Goal: Task Accomplishment & Management: Manage account settings

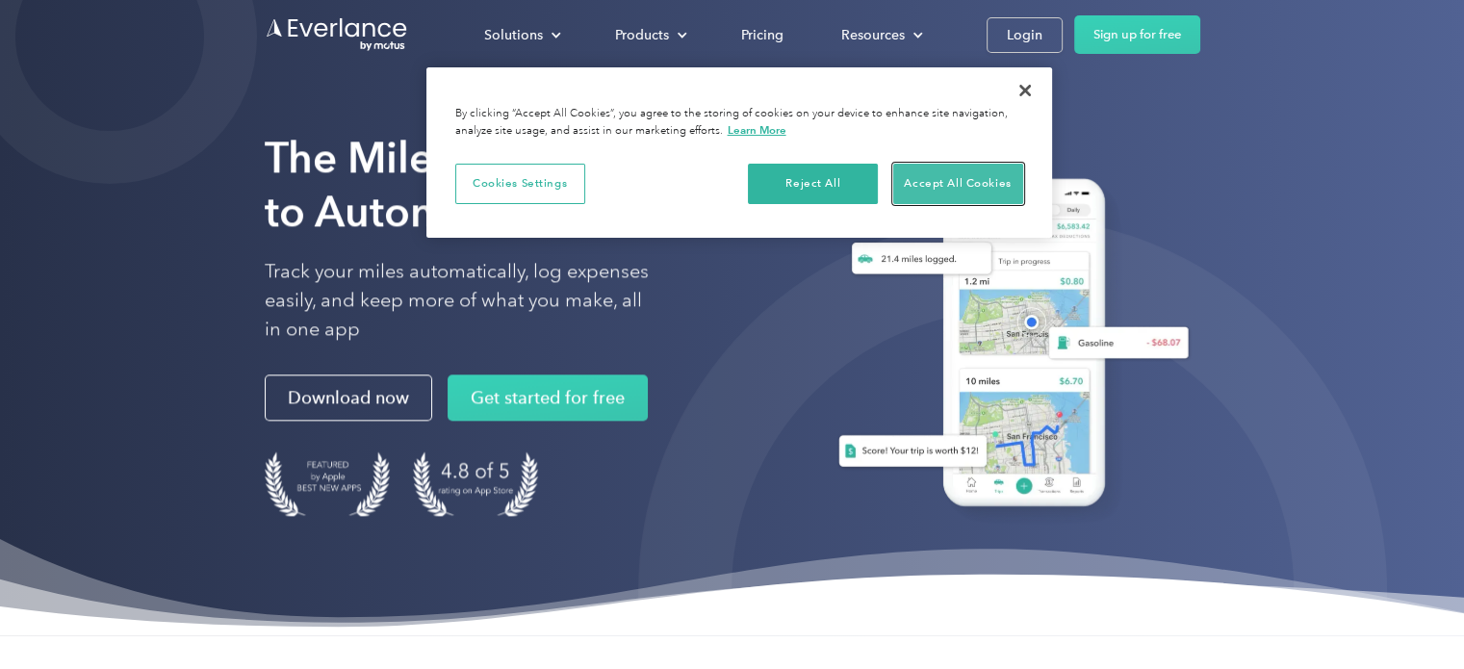
click at [975, 186] on button "Accept All Cookies" at bounding box center [958, 184] width 130 height 40
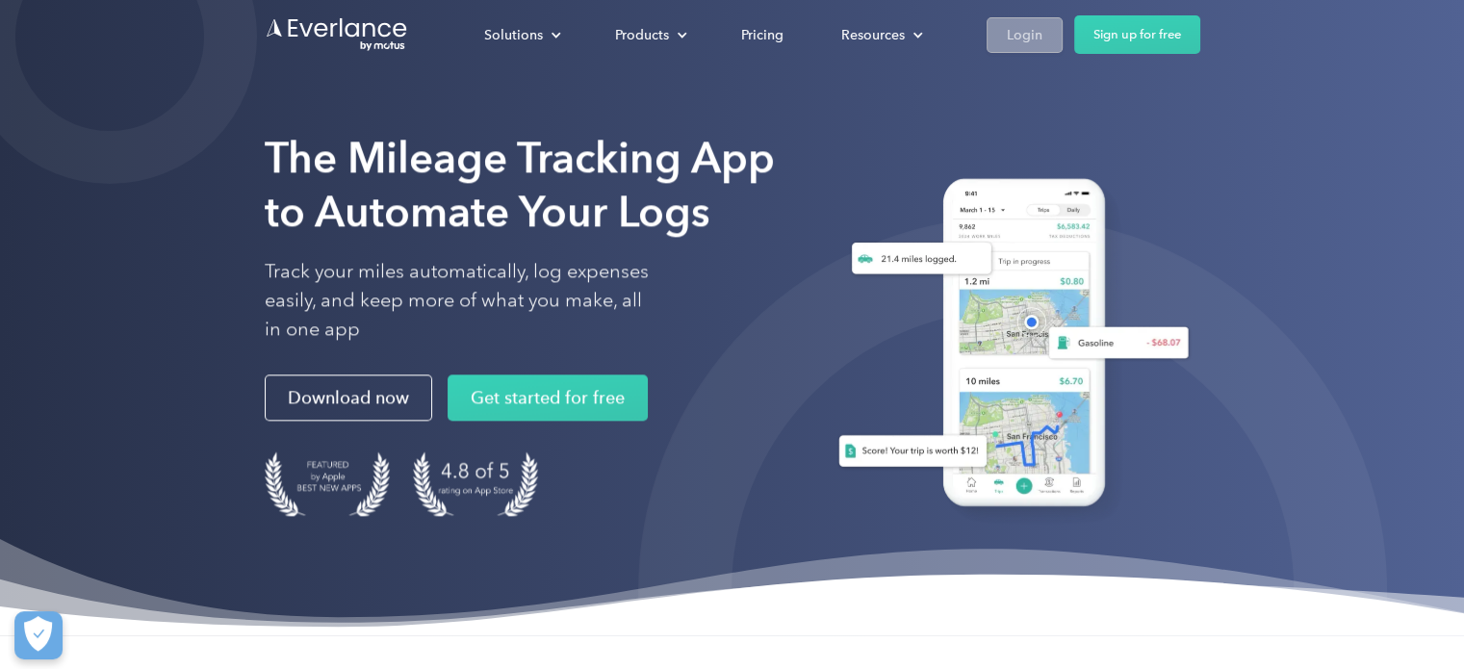
click at [1024, 50] on link "Login" at bounding box center [1025, 35] width 76 height 36
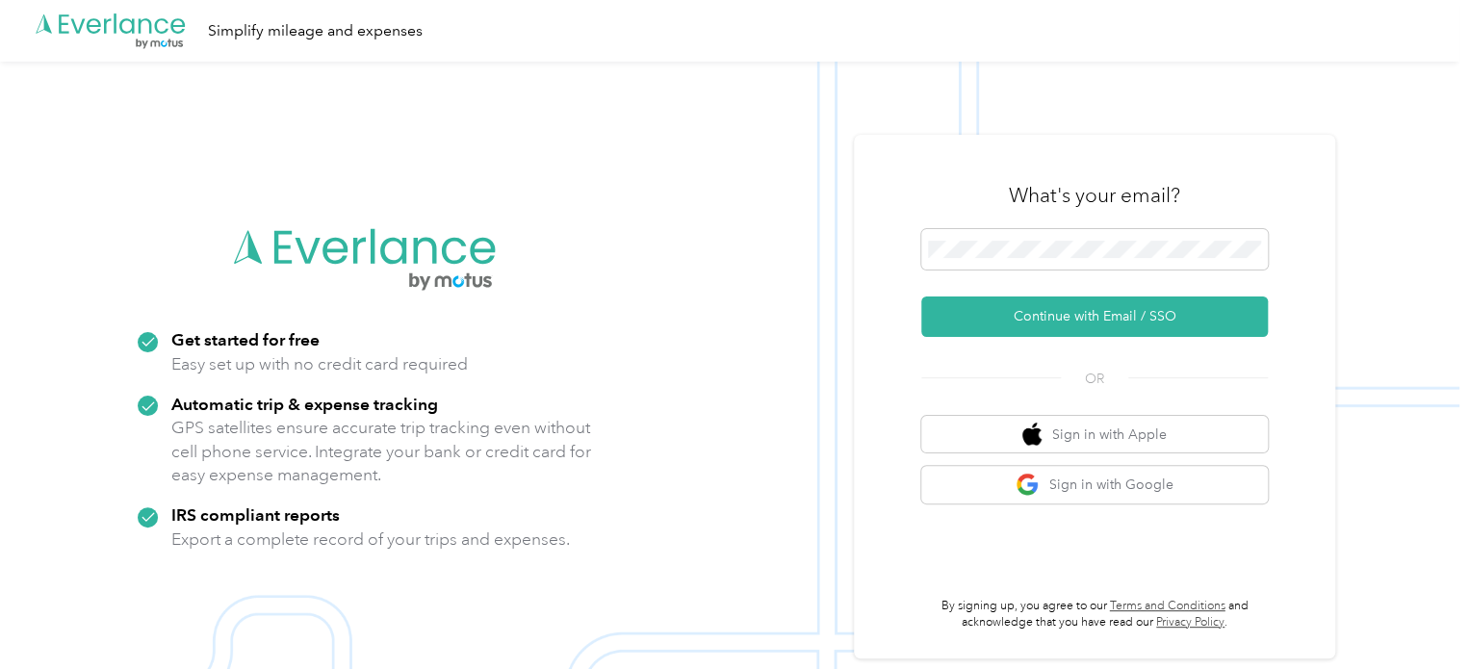
click at [978, 270] on div at bounding box center [1094, 252] width 347 height 47
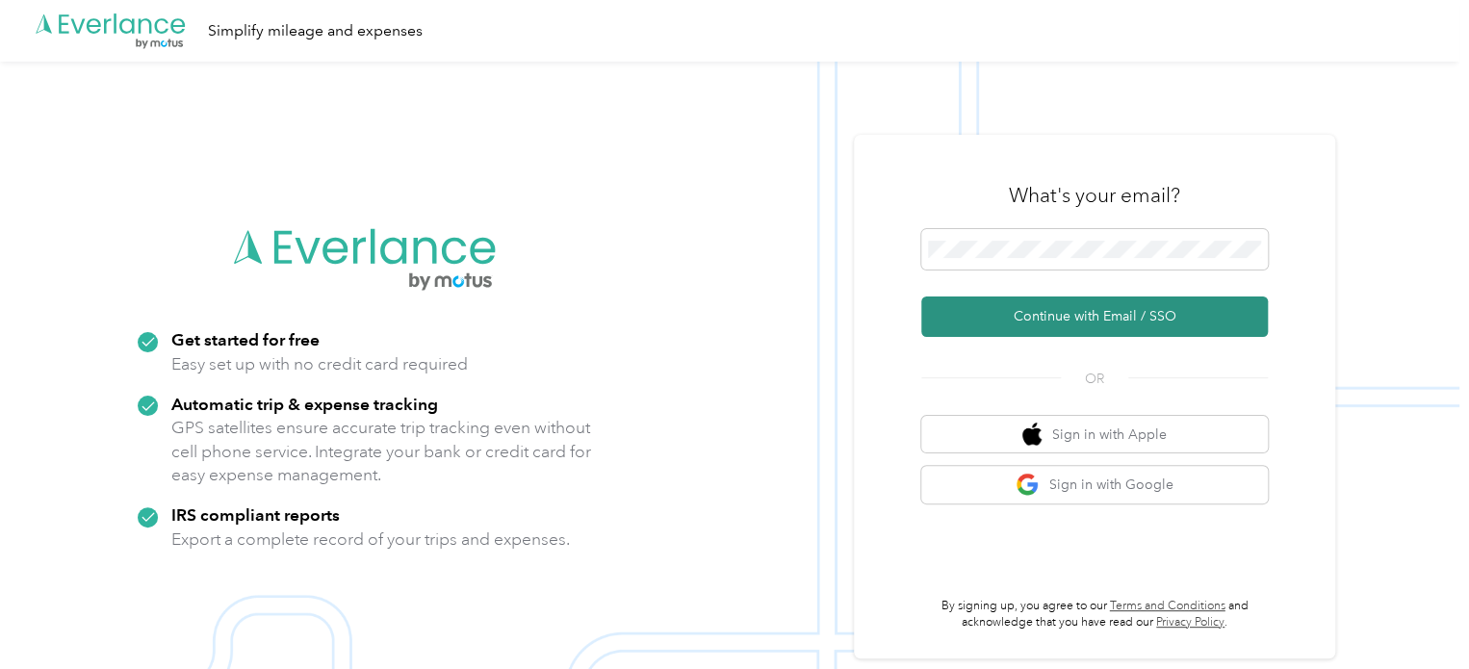
click at [1065, 319] on button "Continue with Email / SSO" at bounding box center [1094, 316] width 347 height 40
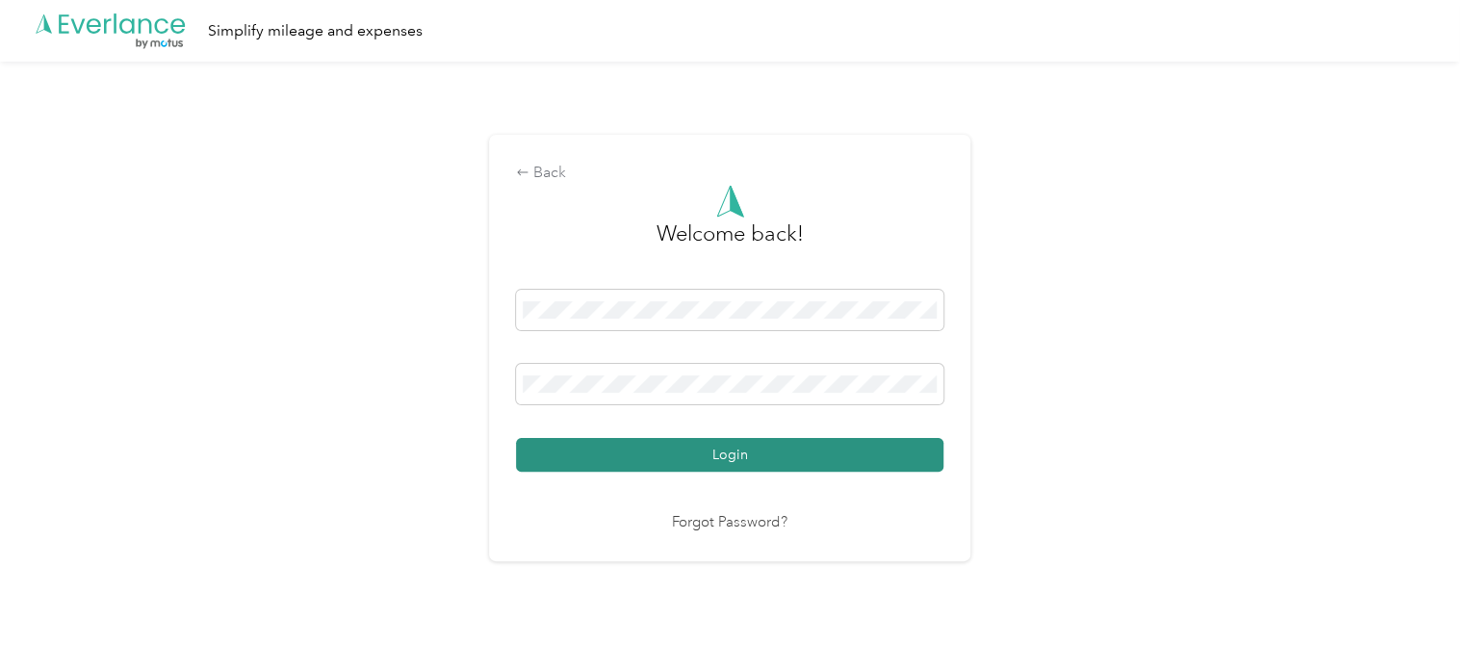
click at [726, 438] on button "Login" at bounding box center [729, 455] width 427 height 34
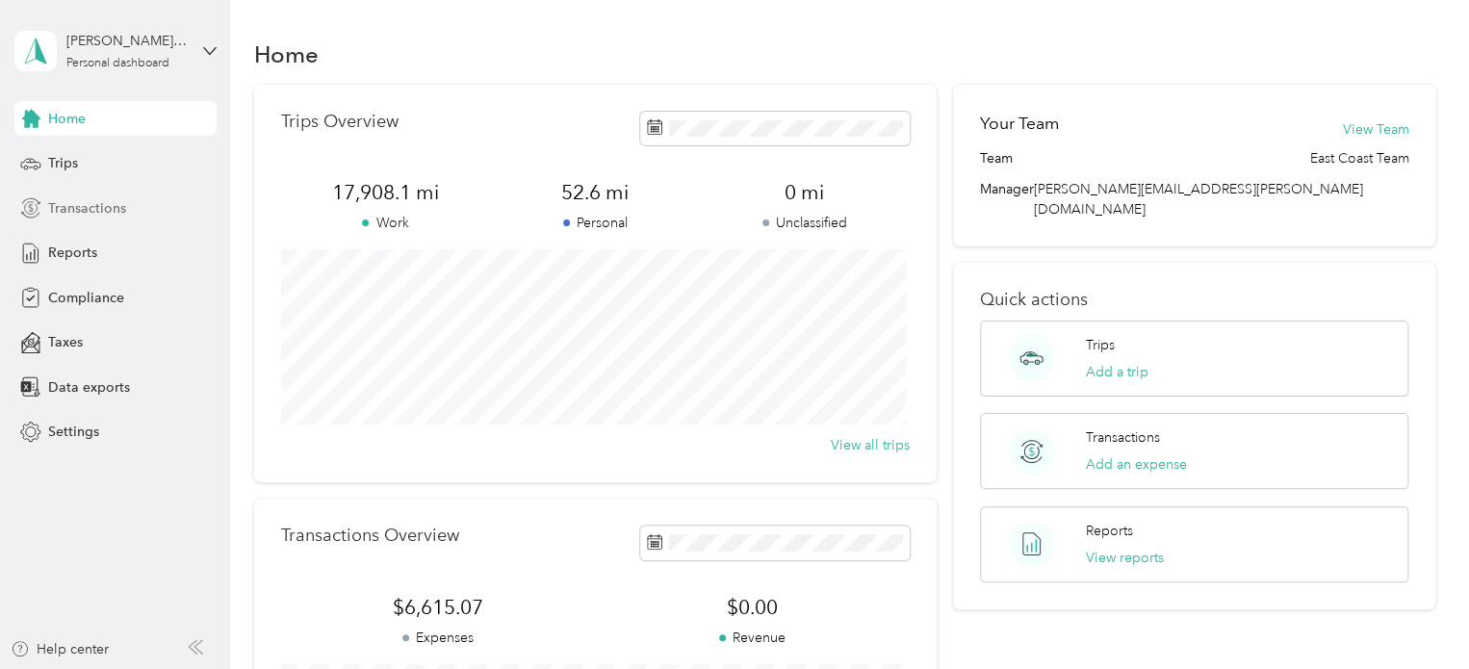
click at [114, 203] on span "Transactions" at bounding box center [87, 208] width 78 height 20
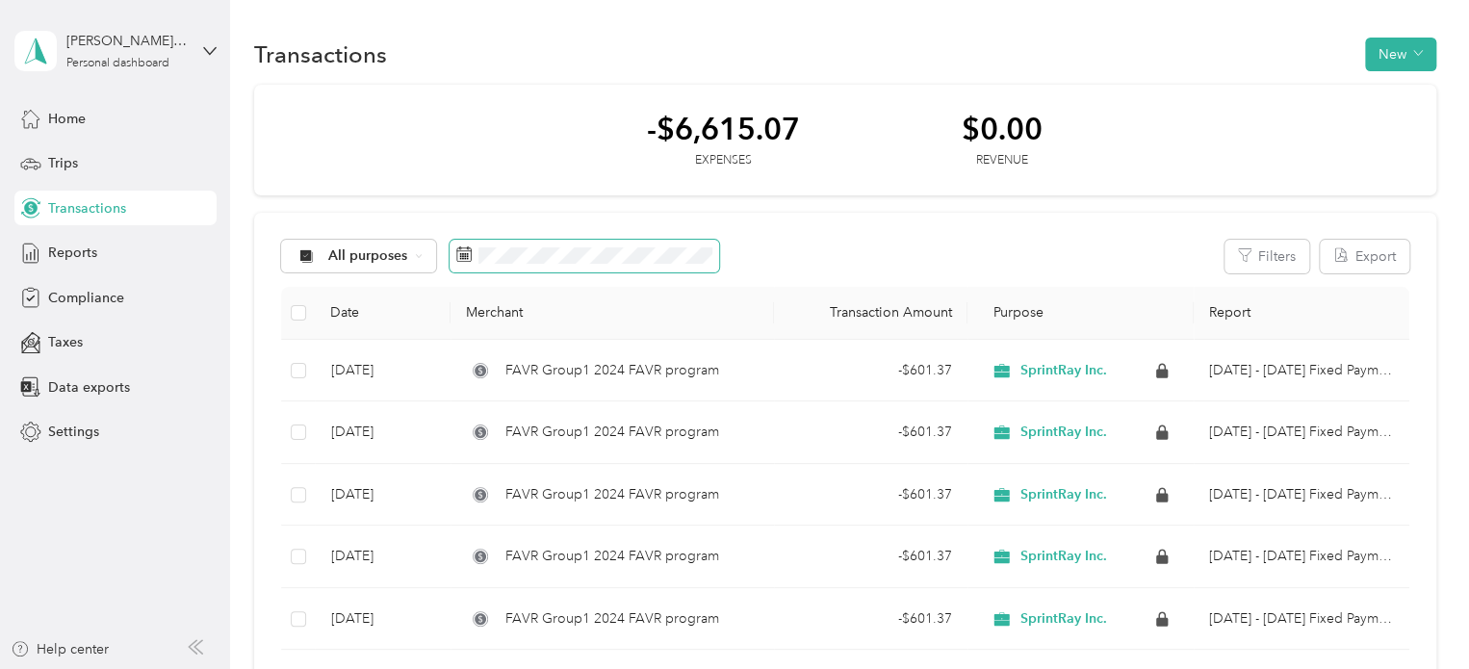
scroll to position [126, 0]
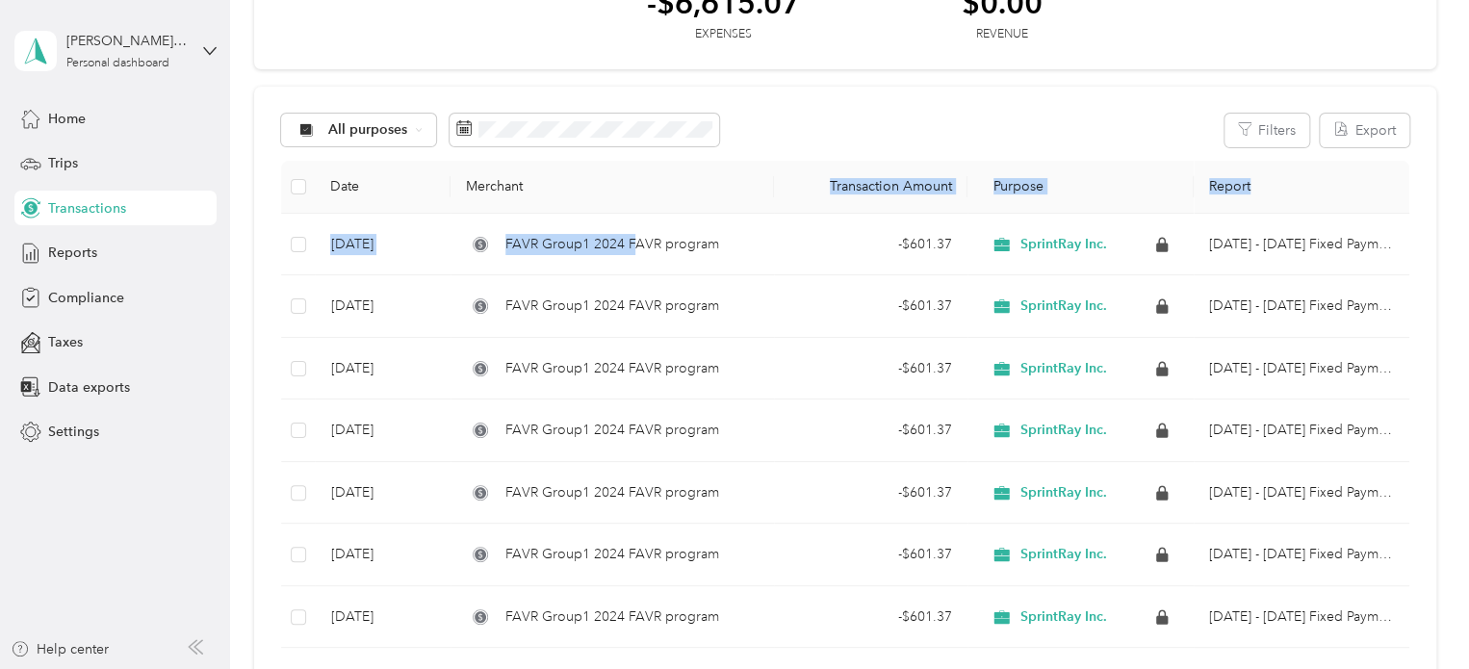
drag, startPoint x: 491, startPoint y: 245, endPoint x: 815, endPoint y: 219, distance: 325.4
click at [815, 219] on tr "[DATE] FAVR Group1 2024 FAVR program - $601.37 SprintRay Inc. [DATE] - [DATE] F…" at bounding box center [845, 245] width 1128 height 63
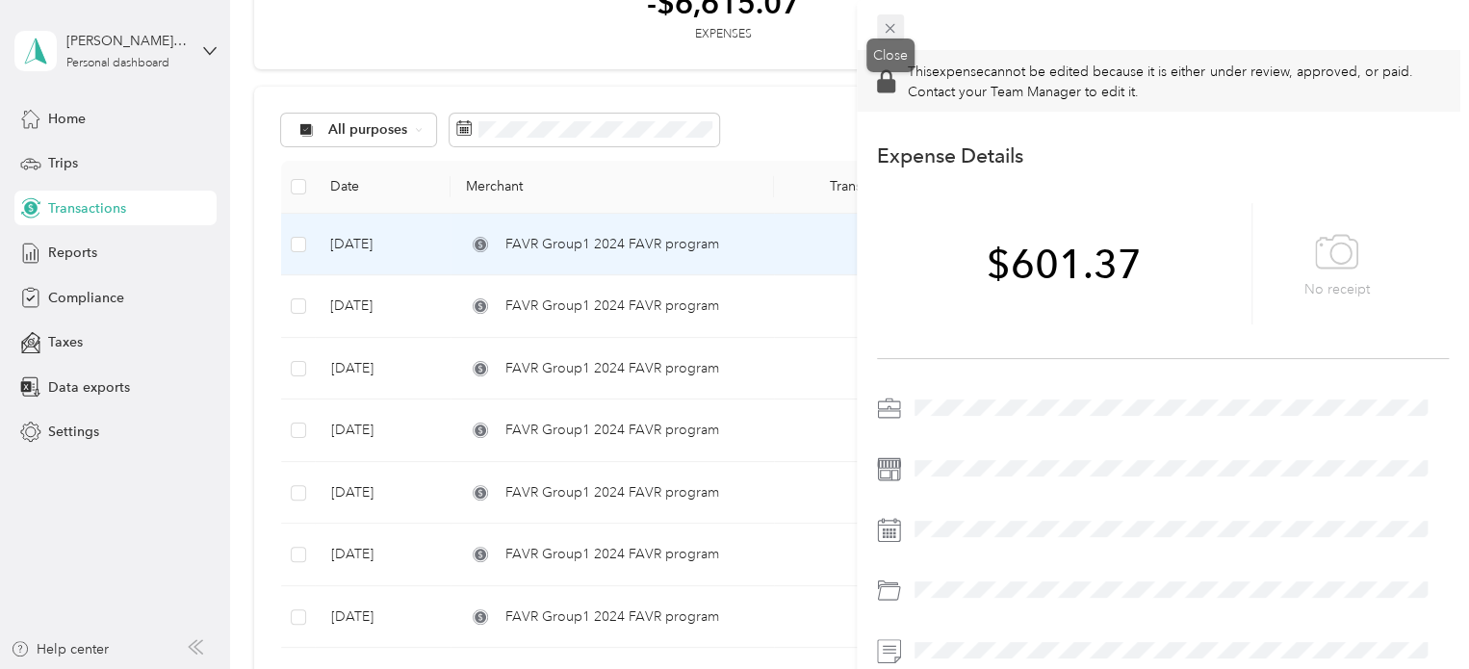
click at [890, 39] on div "Close" at bounding box center [890, 56] width 48 height 34
click at [39, 165] on div "This expense cannot be edited because it is either under review, approved, or p…" at bounding box center [734, 334] width 1469 height 669
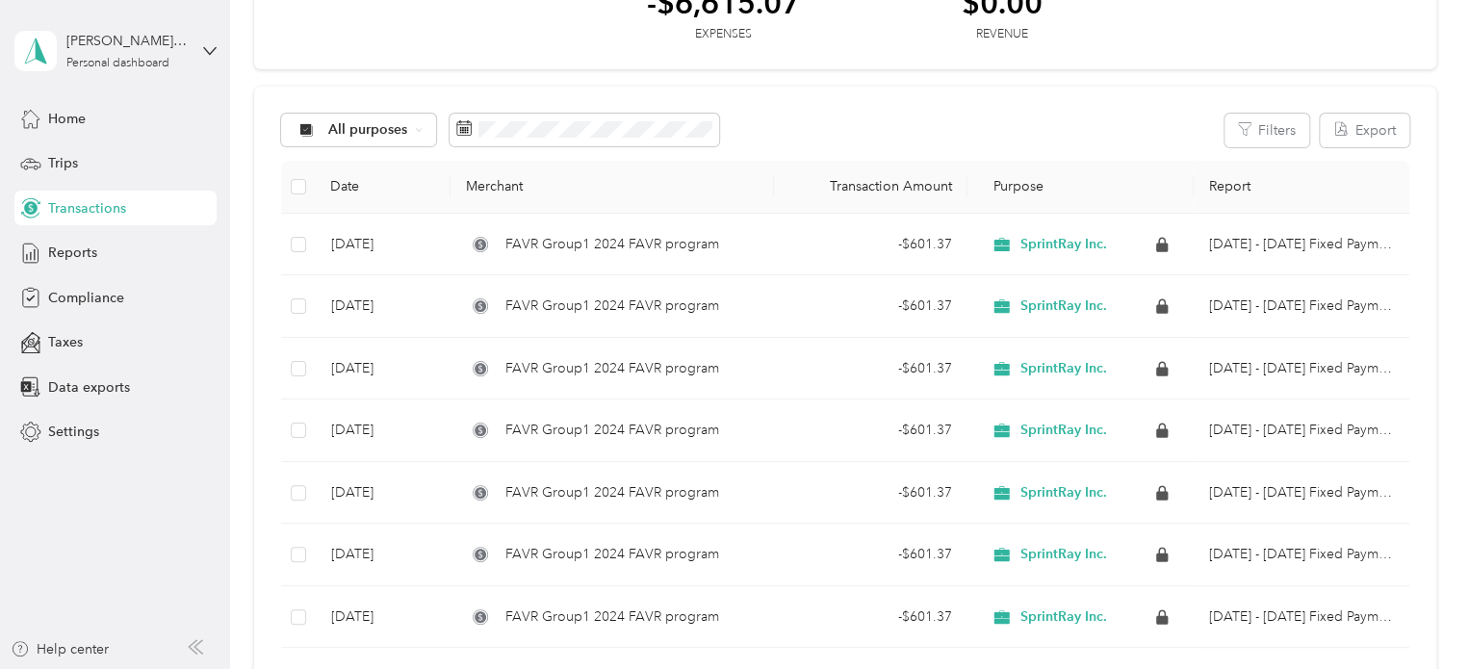
click at [39, 165] on icon at bounding box center [30, 163] width 21 height 21
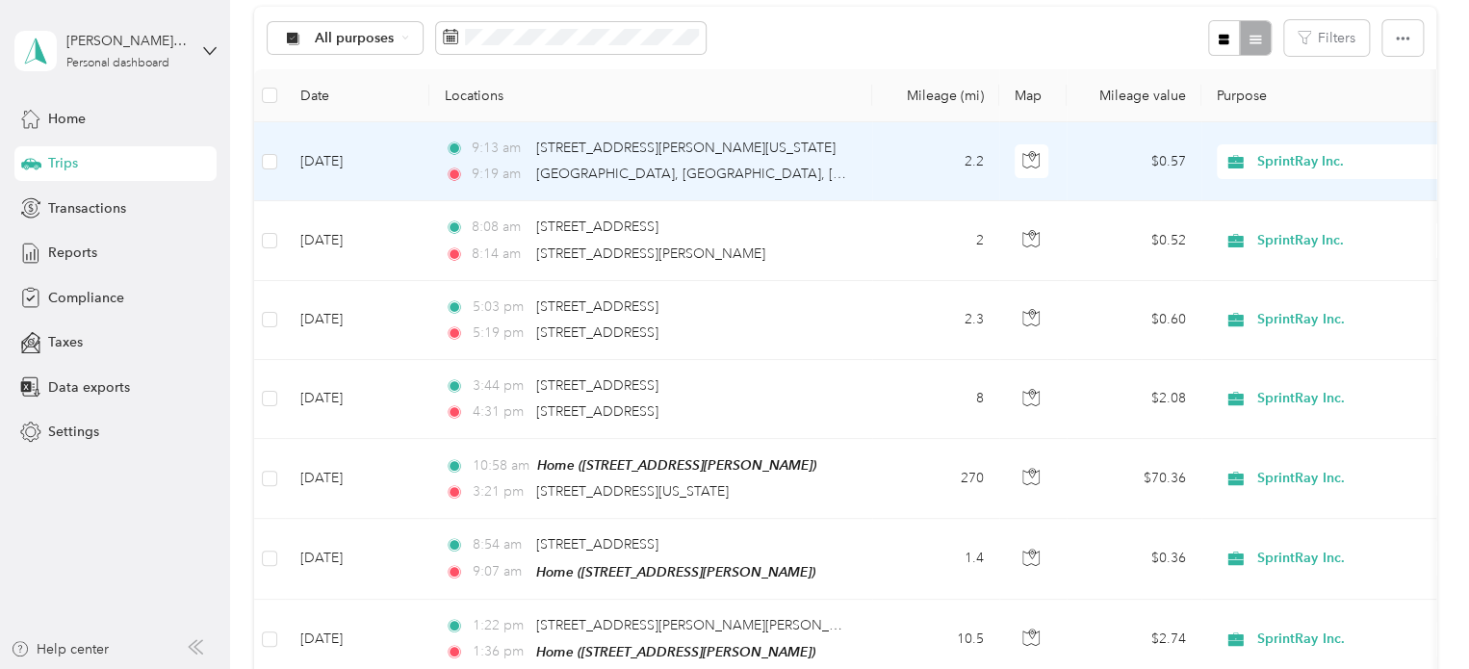
scroll to position [203, 0]
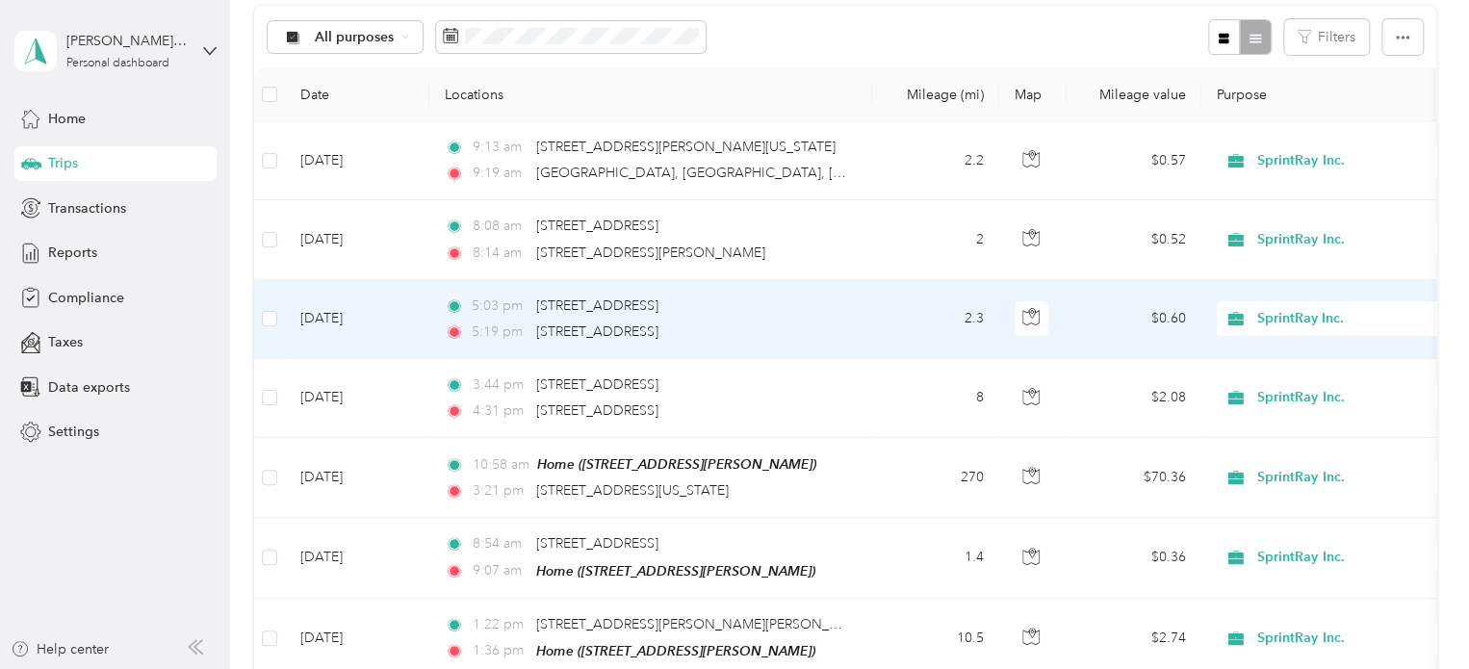
drag, startPoint x: 824, startPoint y: 297, endPoint x: 1449, endPoint y: 298, distance: 624.7
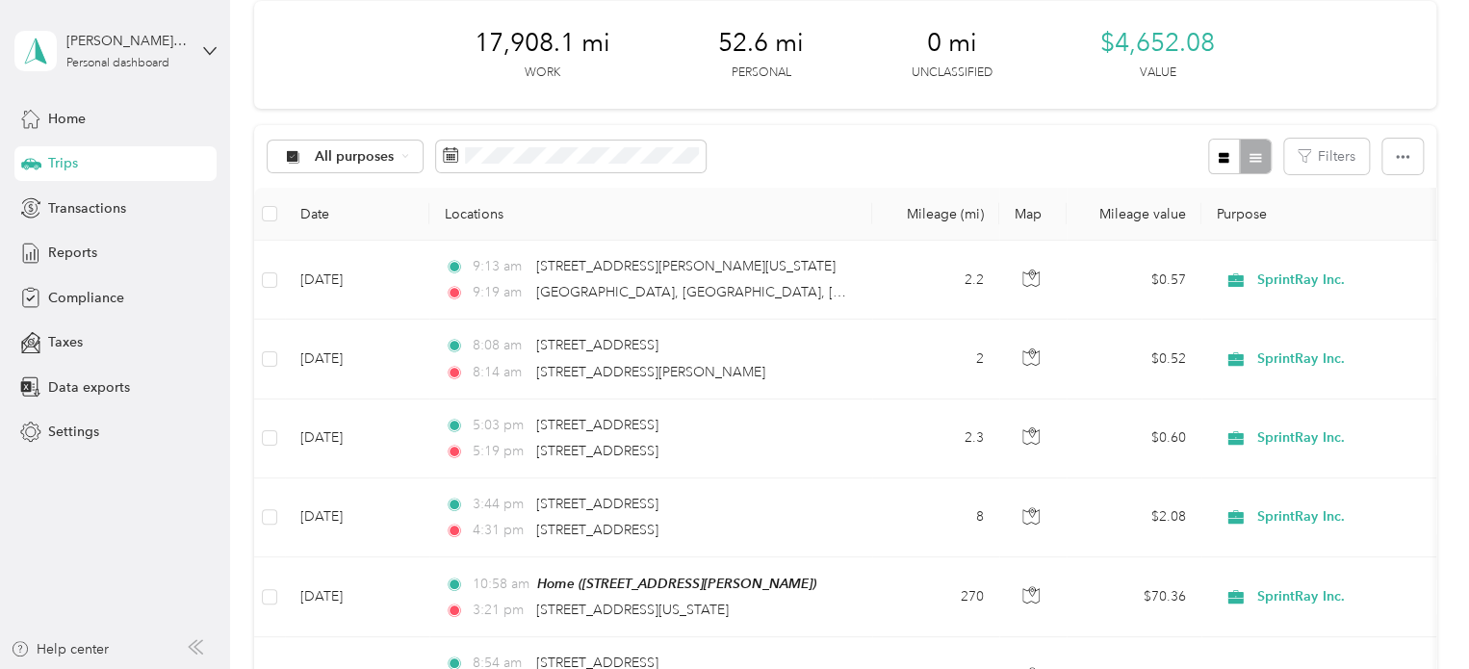
scroll to position [0, 0]
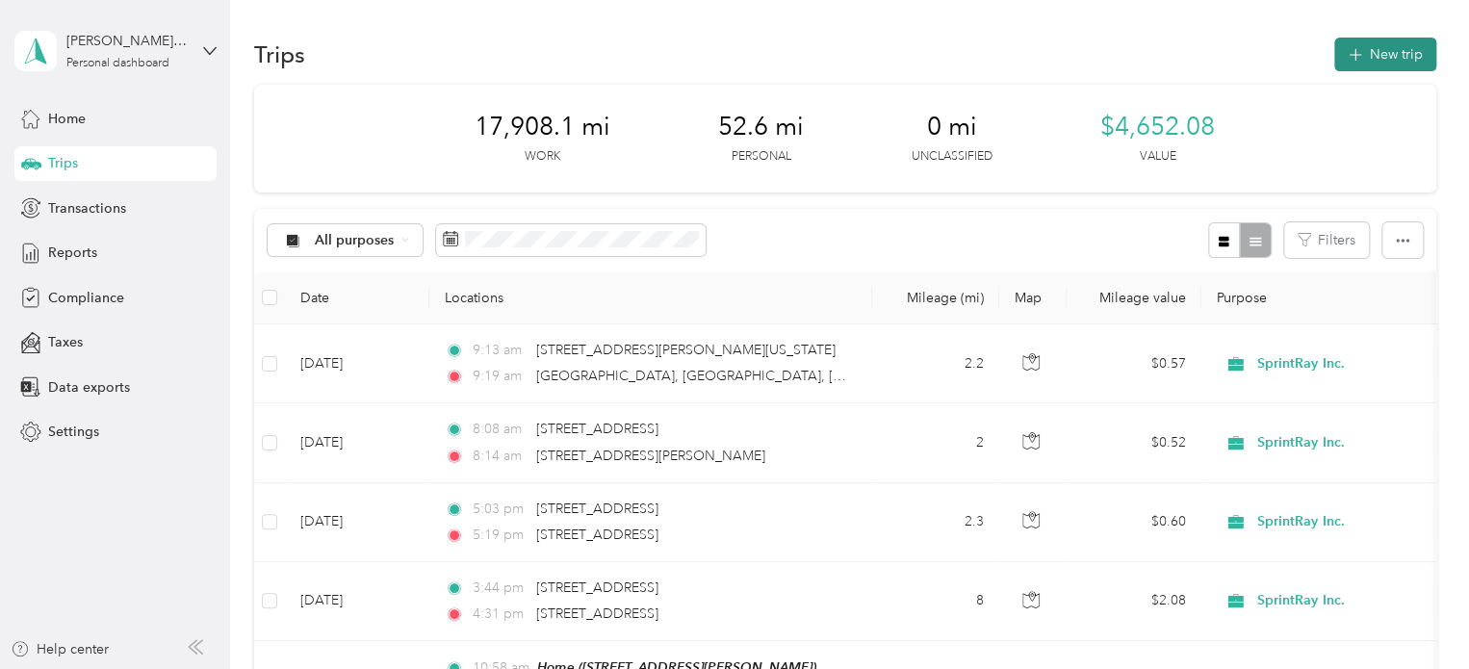
click at [1377, 53] on button "New trip" at bounding box center [1385, 55] width 102 height 34
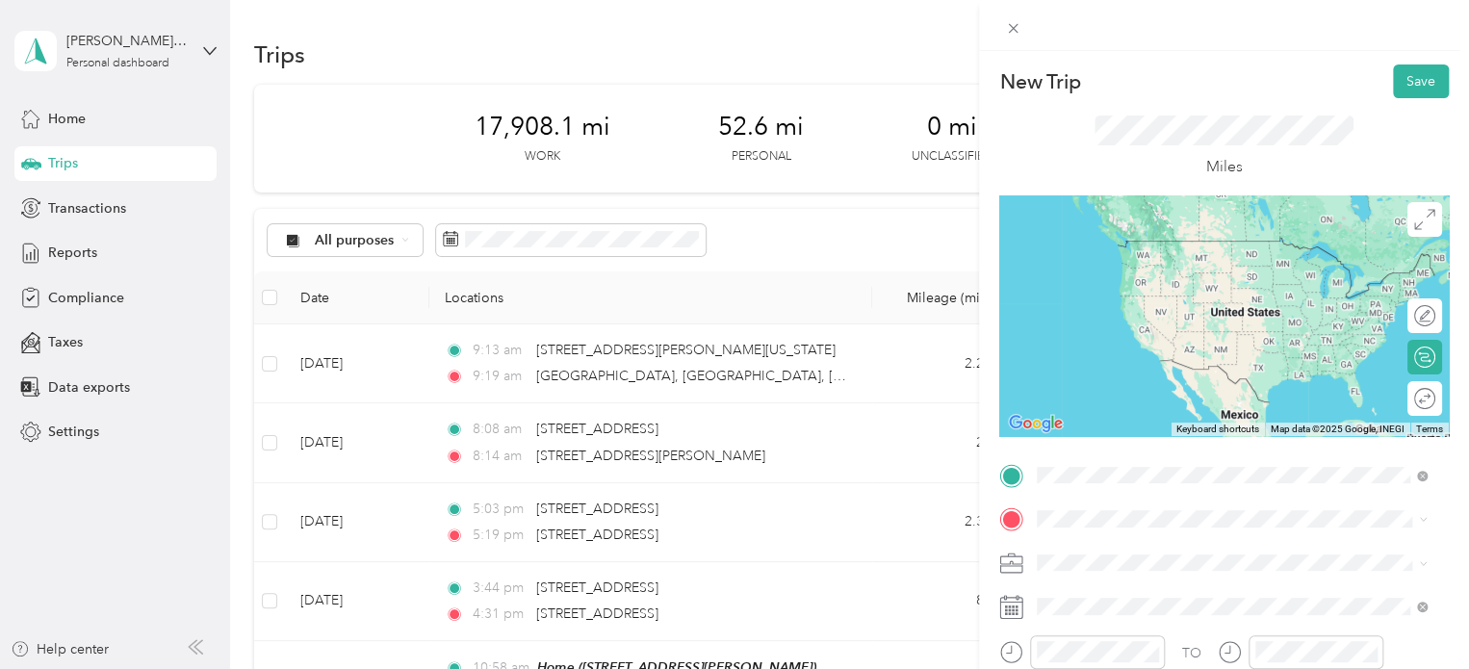
click at [1159, 323] on span "[STREET_ADDRESS][US_STATE]" at bounding box center [1169, 314] width 193 height 17
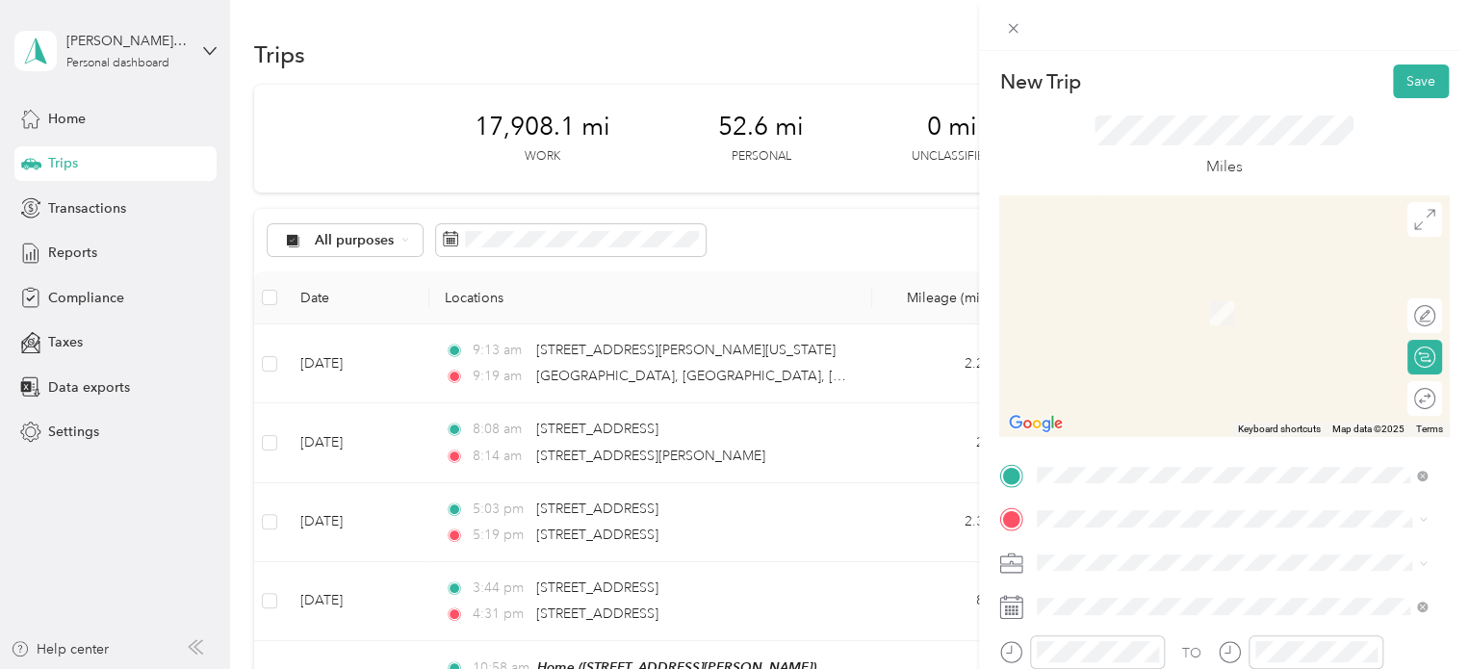
click at [1174, 290] on span "[STREET_ADDRESS][US_STATE]" at bounding box center [1169, 280] width 193 height 17
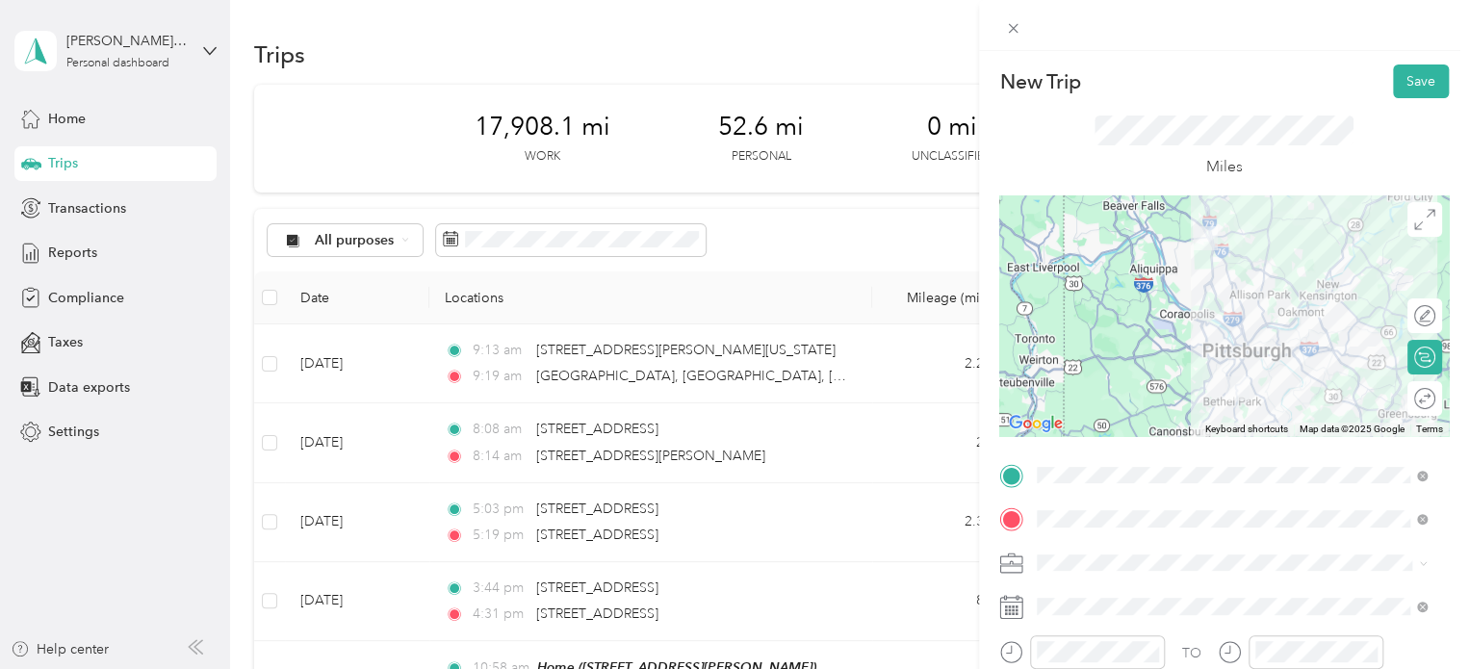
scroll to position [116, 0]
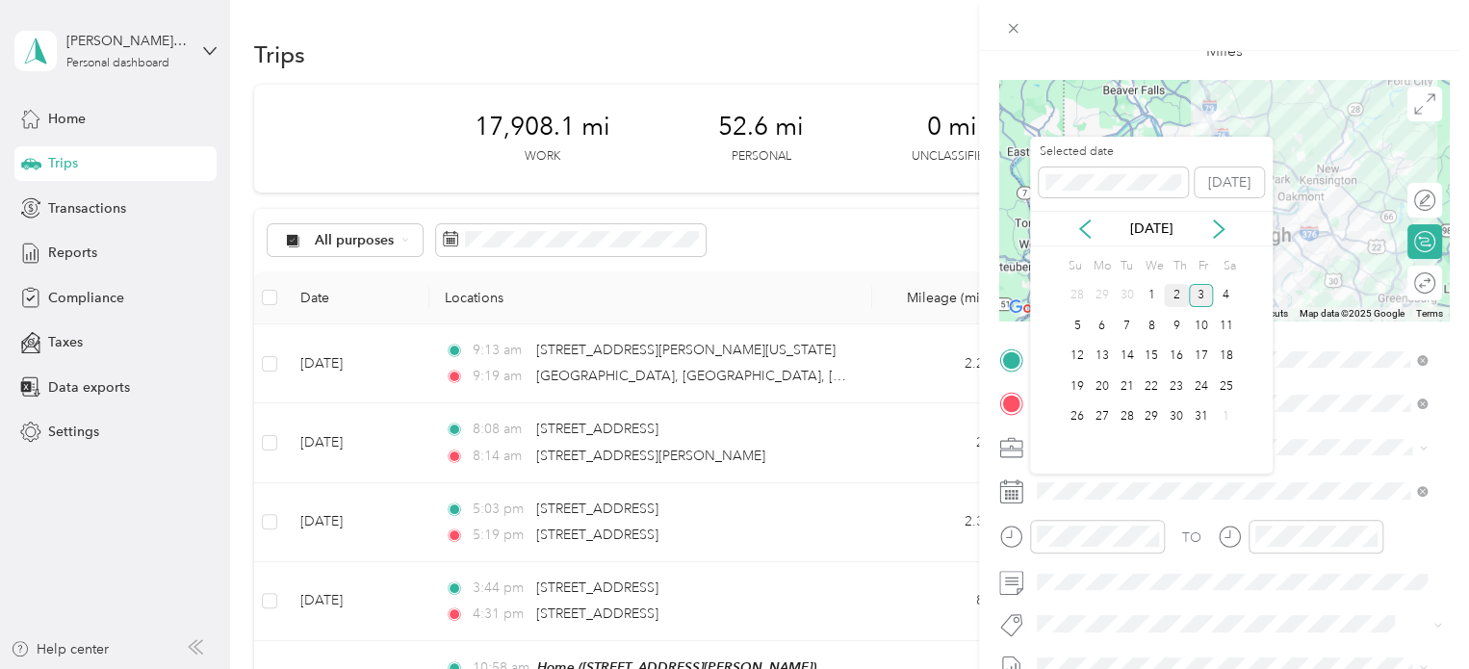
click at [1178, 298] on div "2" at bounding box center [1176, 296] width 25 height 24
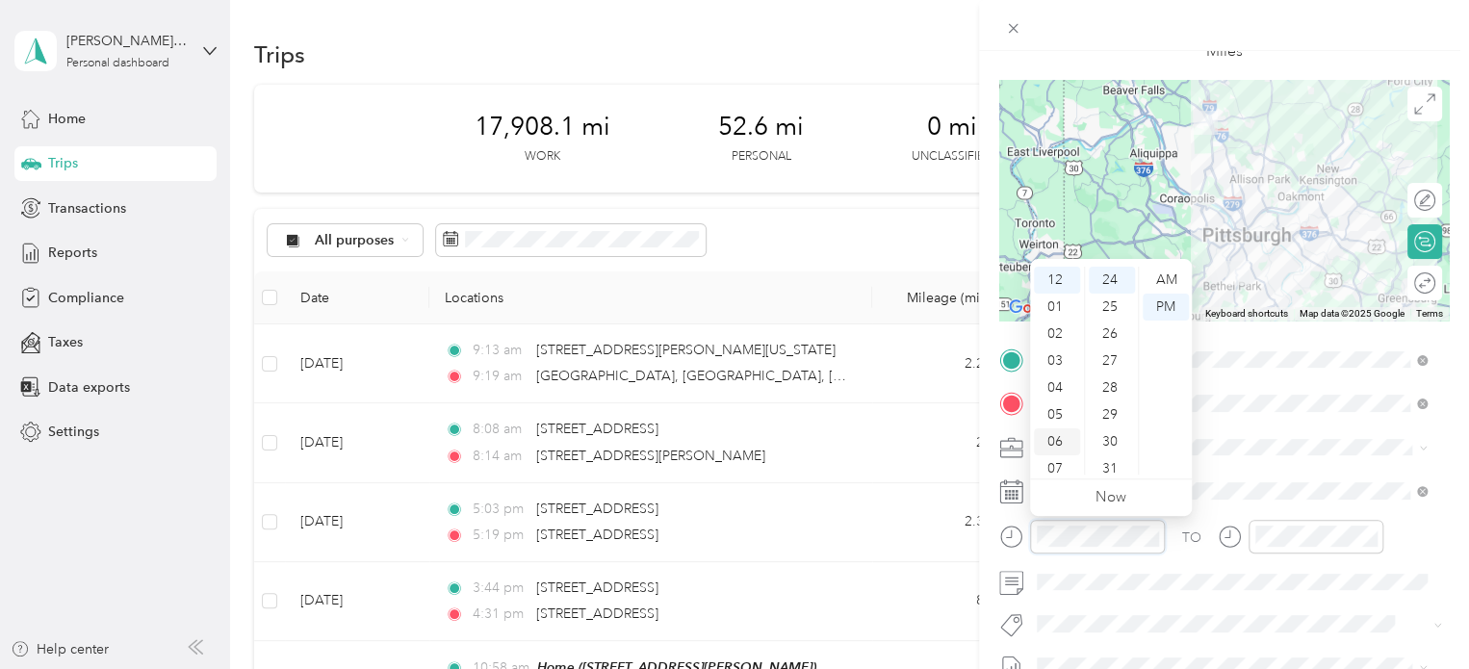
scroll to position [40, 0]
click at [1048, 446] on div "08" at bounding box center [1057, 455] width 46 height 27
click at [1112, 430] on div "45" at bounding box center [1112, 432] width 46 height 27
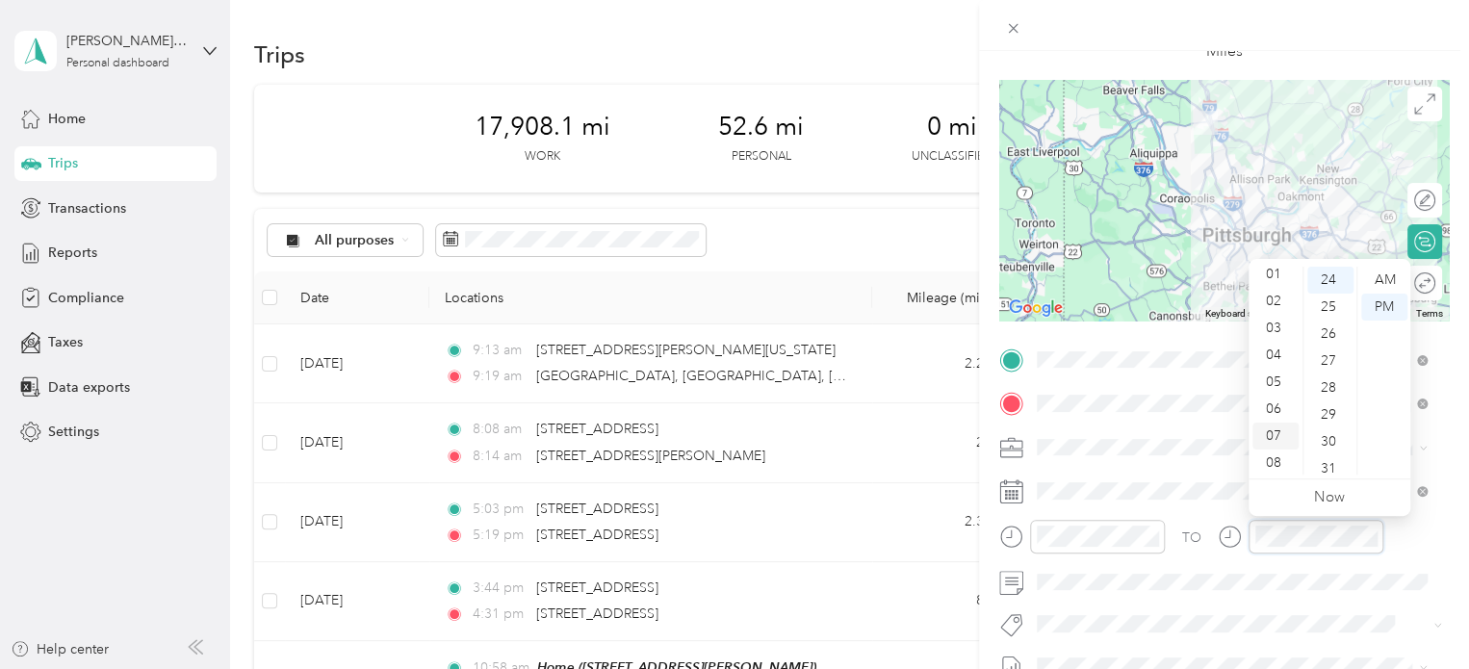
scroll to position [76, 0]
click at [1276, 450] on div "09" at bounding box center [1275, 446] width 46 height 27
click at [1327, 285] on div "00" at bounding box center [1330, 280] width 46 height 27
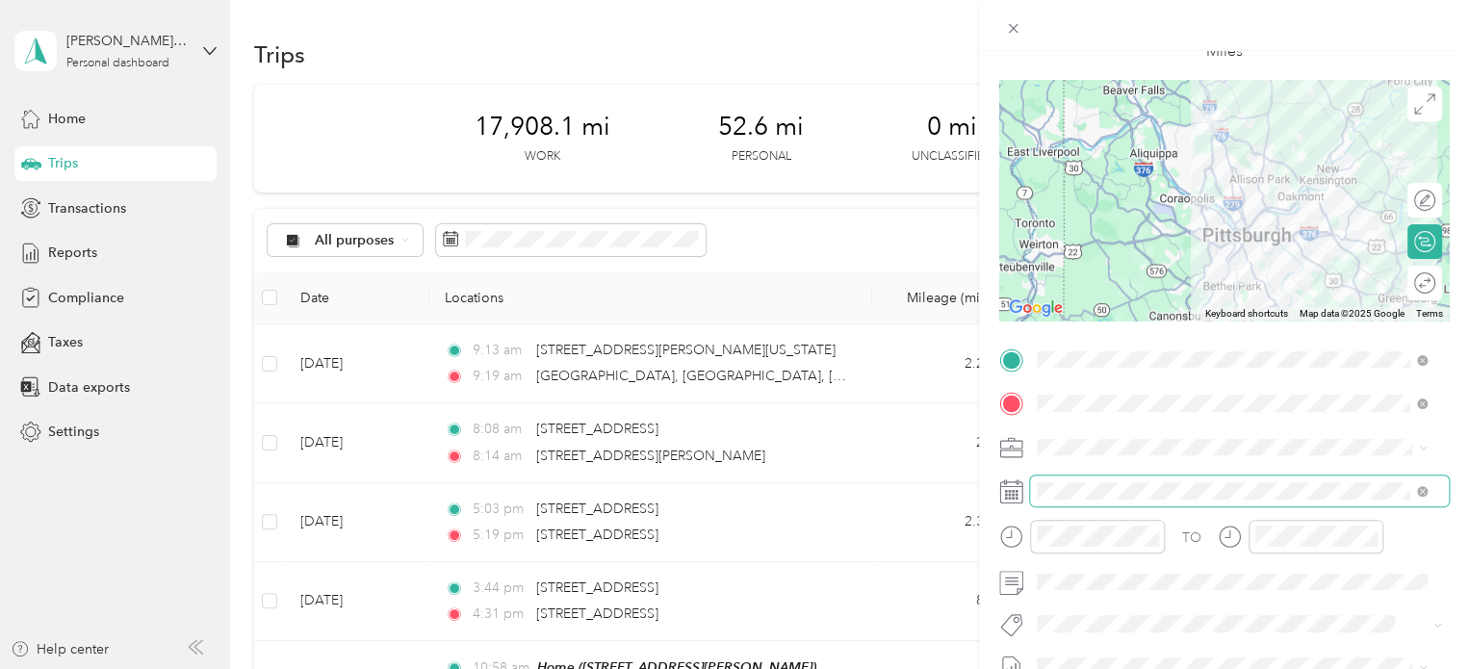
scroll to position [340, 0]
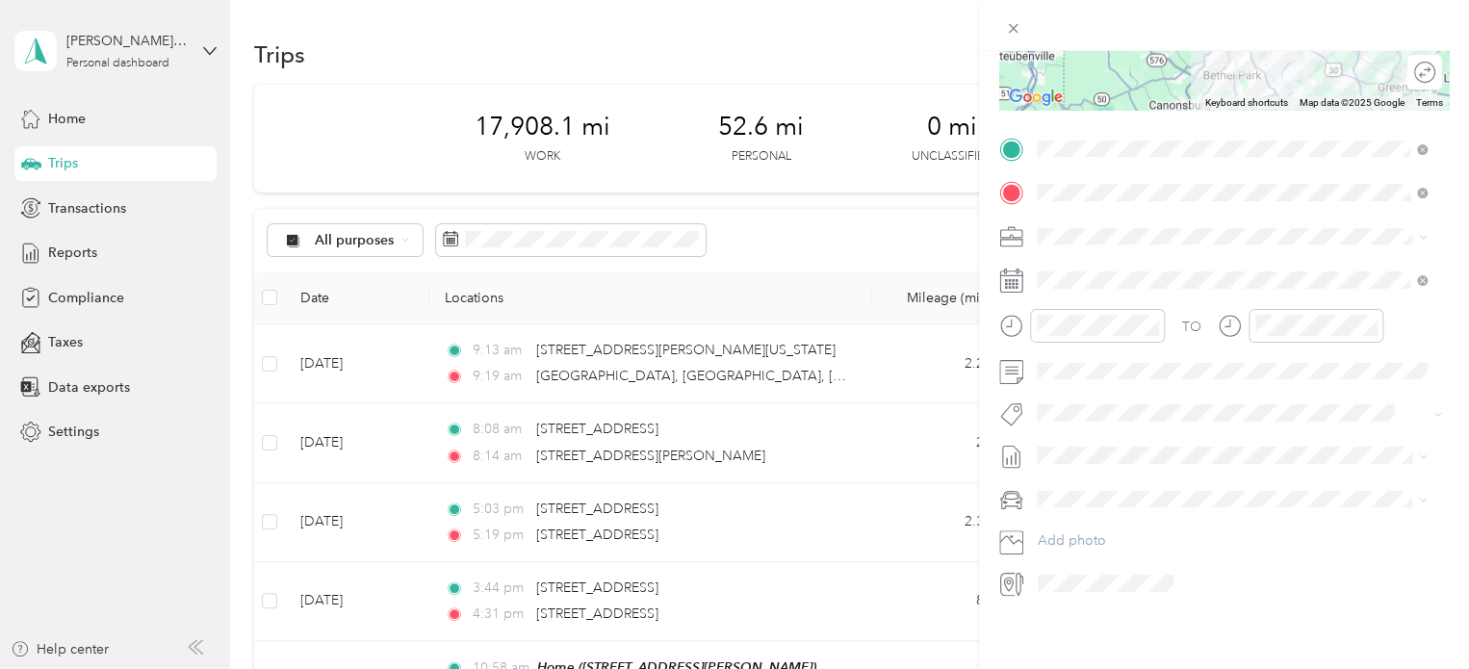
drag, startPoint x: 1398, startPoint y: 429, endPoint x: 1478, endPoint y: 315, distance: 139.7
click at [1459, 315] on html "[PERSON_NAME] 3rd [PERSON_NAME] Personal dashboard Home Trips Transactions Repo…" at bounding box center [729, 334] width 1459 height 669
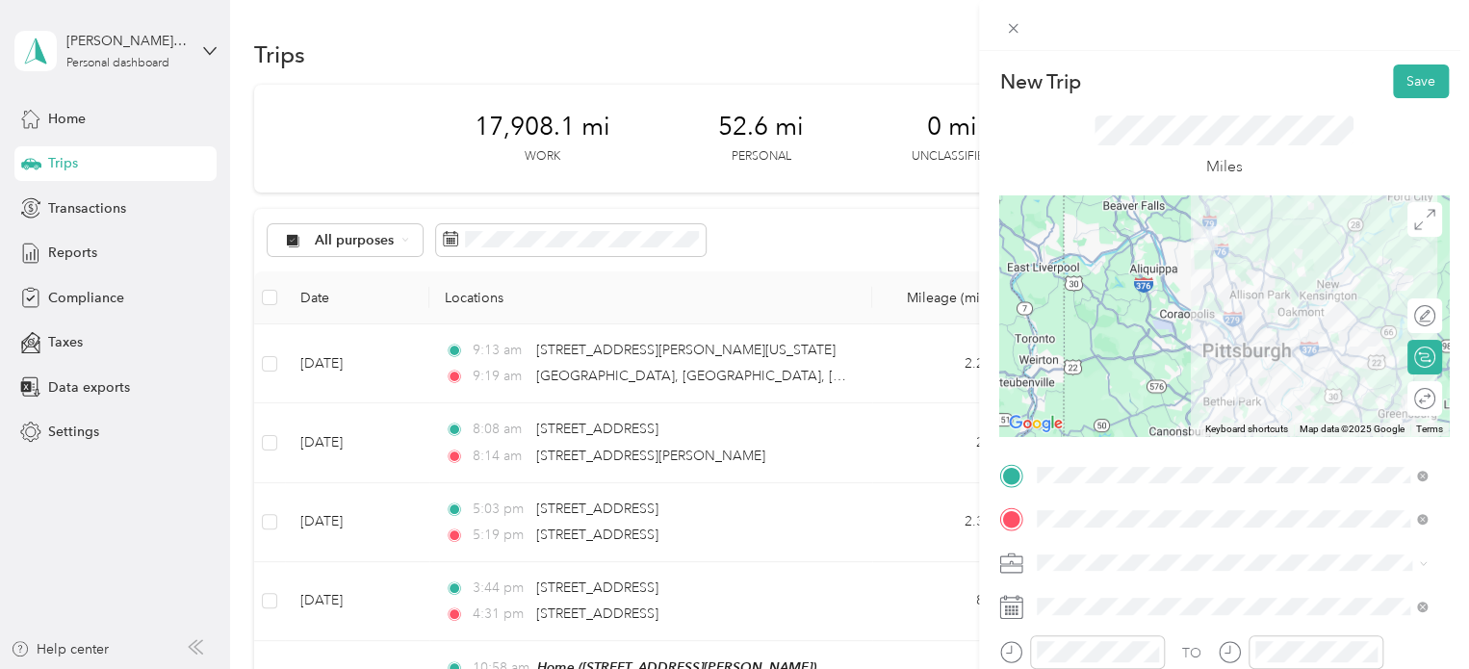
click at [1401, 61] on div "New Trip Save This trip cannot be edited because it is either under review, app…" at bounding box center [1224, 385] width 490 height 669
click at [1404, 79] on button "Save" at bounding box center [1421, 81] width 56 height 34
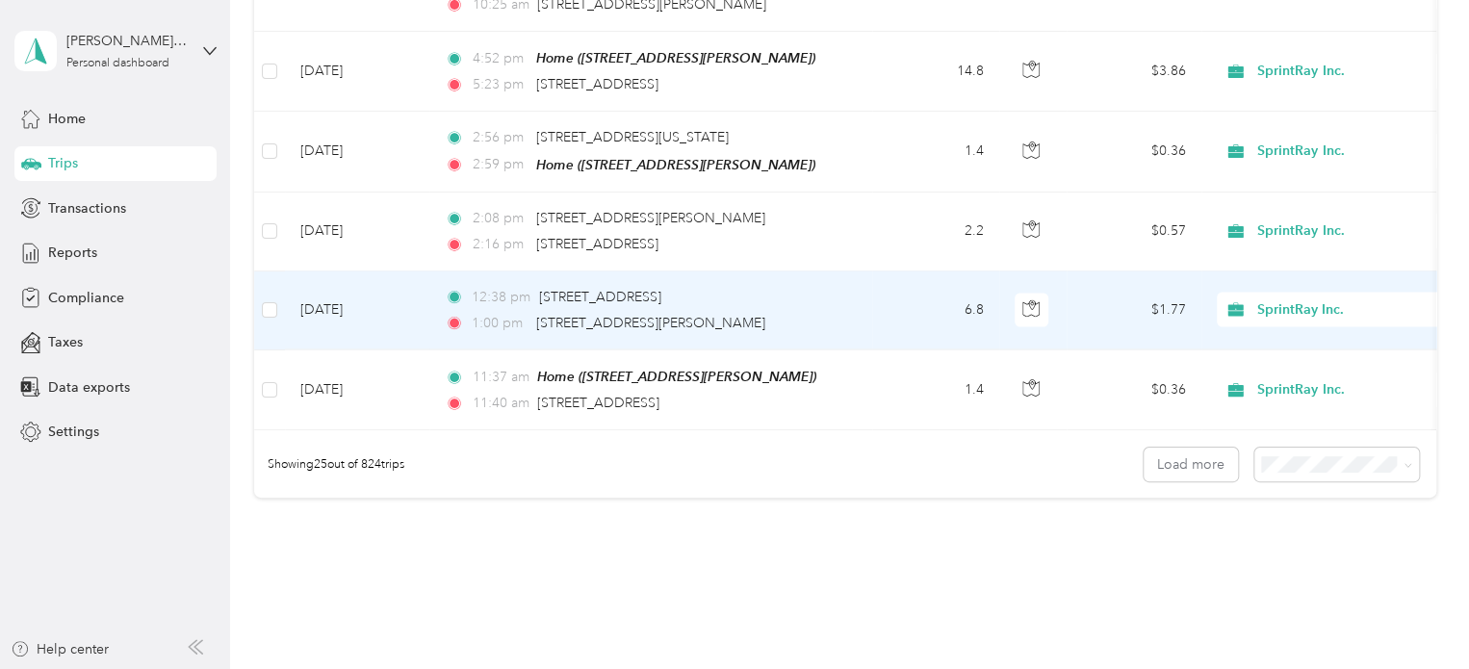
scroll to position [1964, 0]
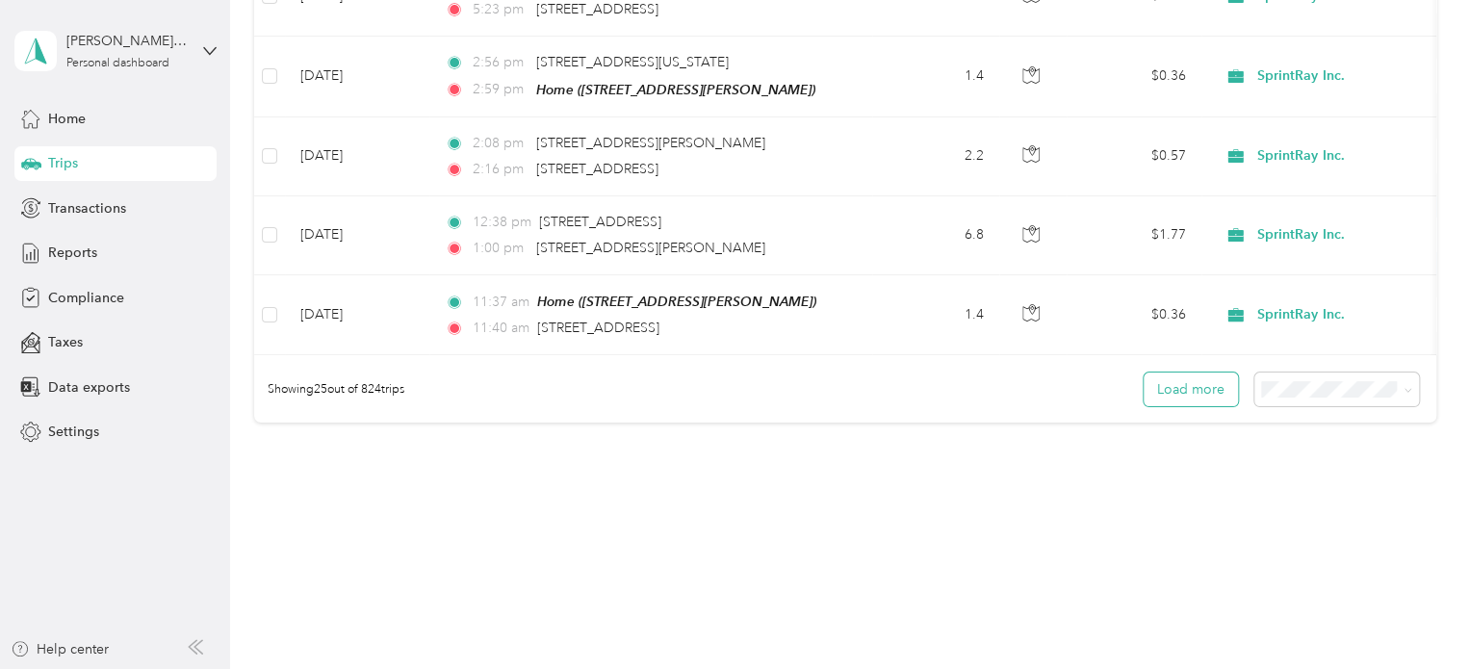
click at [1188, 373] on button "Load more" at bounding box center [1191, 390] width 94 height 34
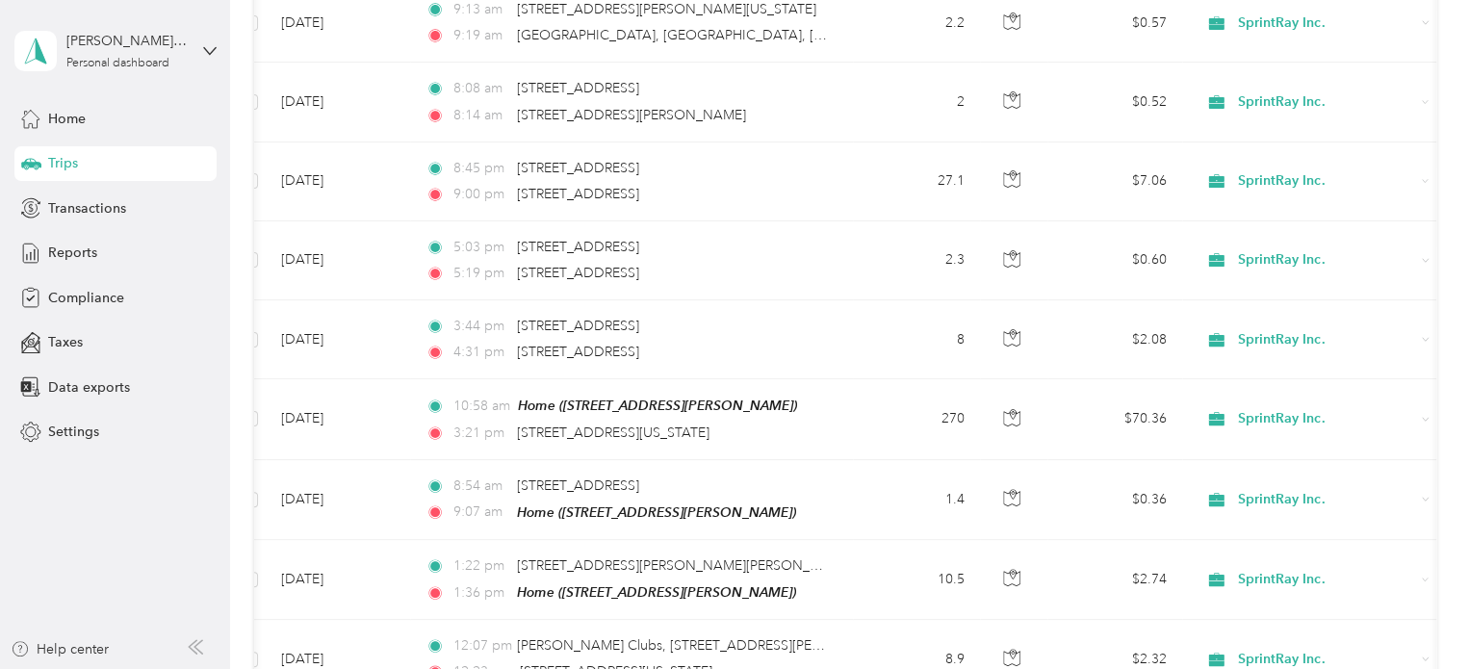
scroll to position [0, 0]
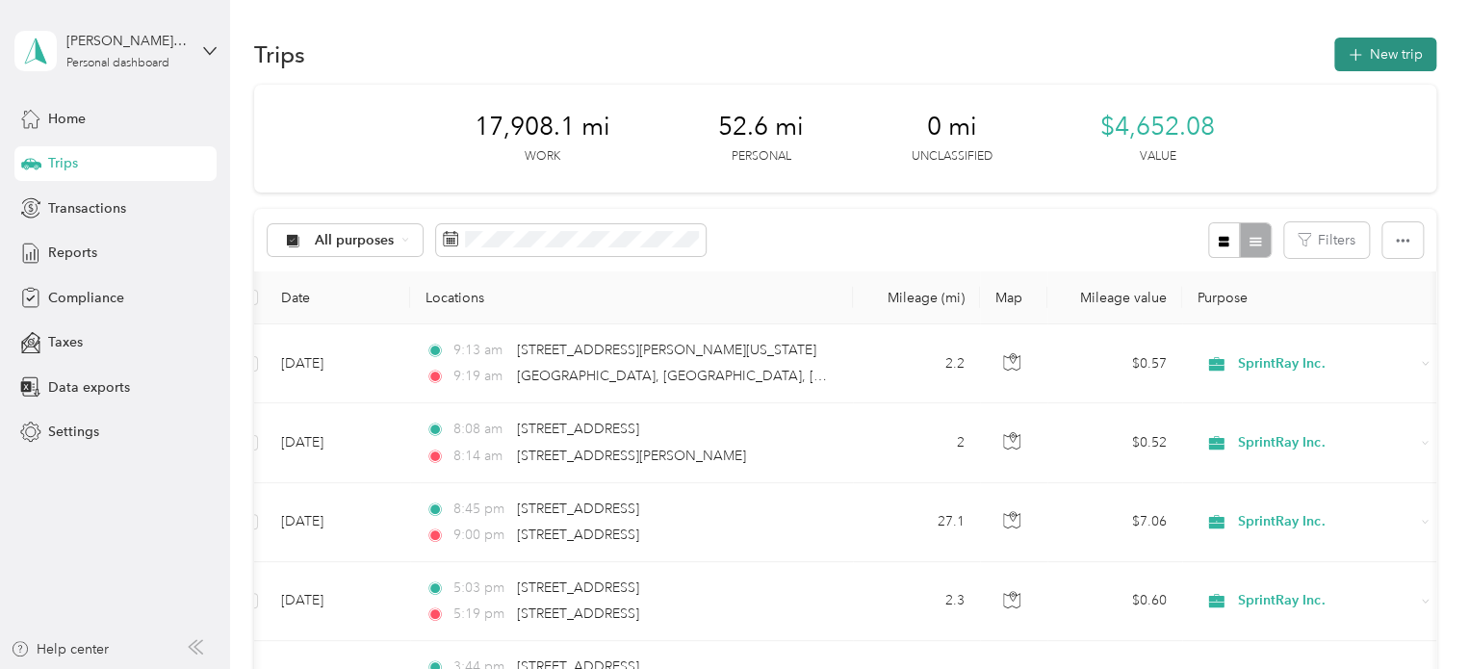
click at [1355, 58] on icon "button" at bounding box center [1355, 55] width 22 height 22
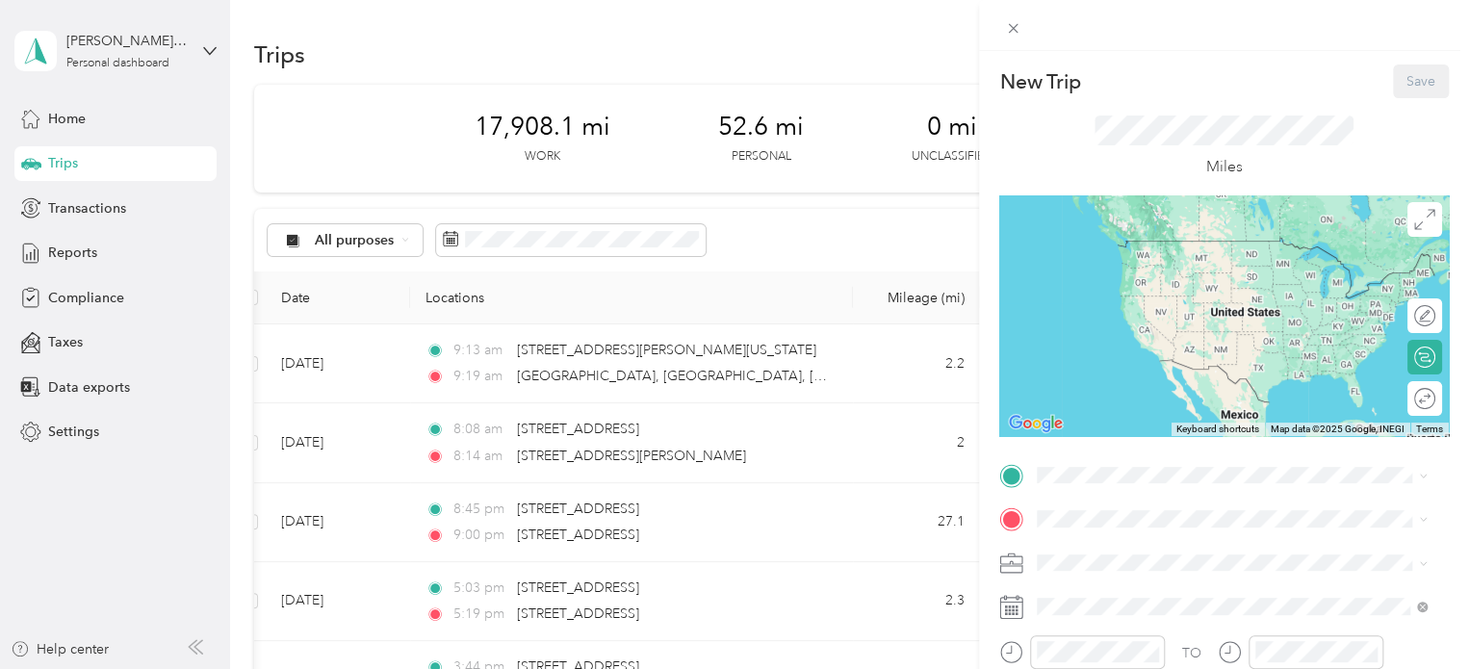
click at [723, 475] on div "New Trip Save This trip cannot be edited because it is either under review, app…" at bounding box center [734, 334] width 1469 height 669
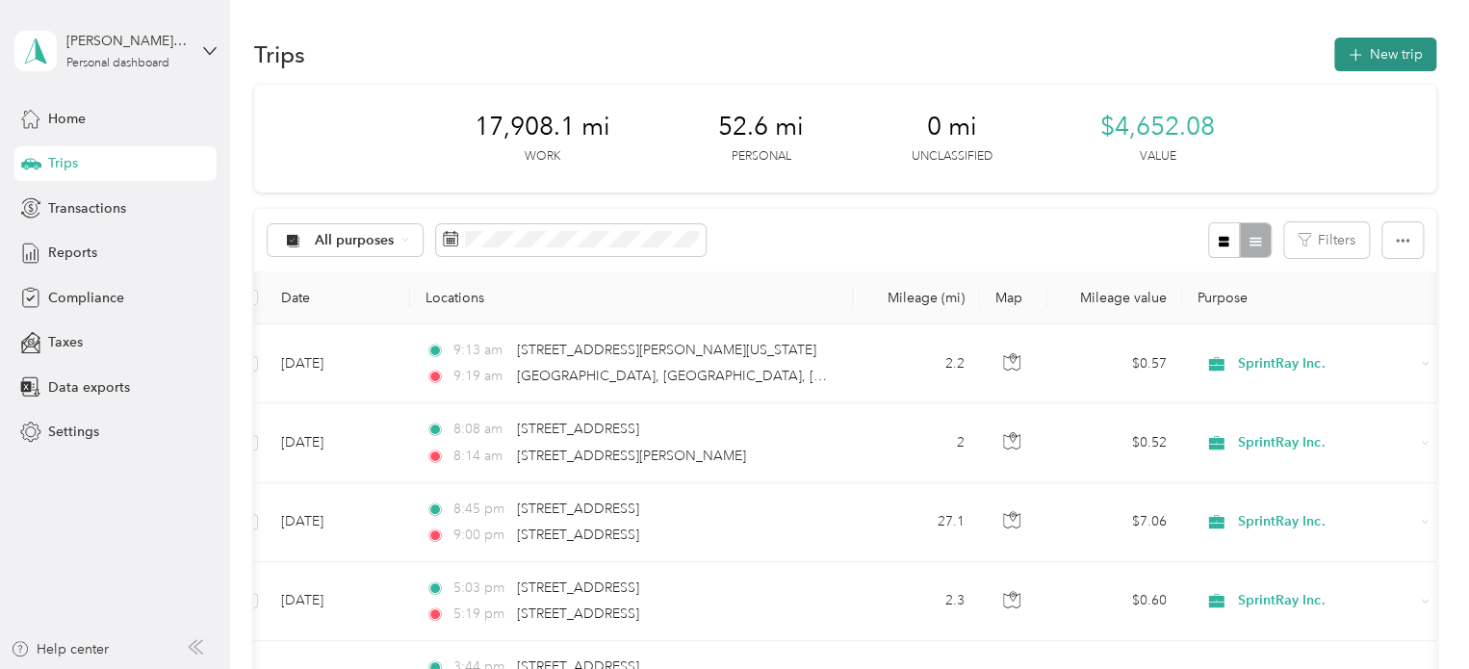
click at [1359, 59] on button "New trip" at bounding box center [1385, 55] width 102 height 34
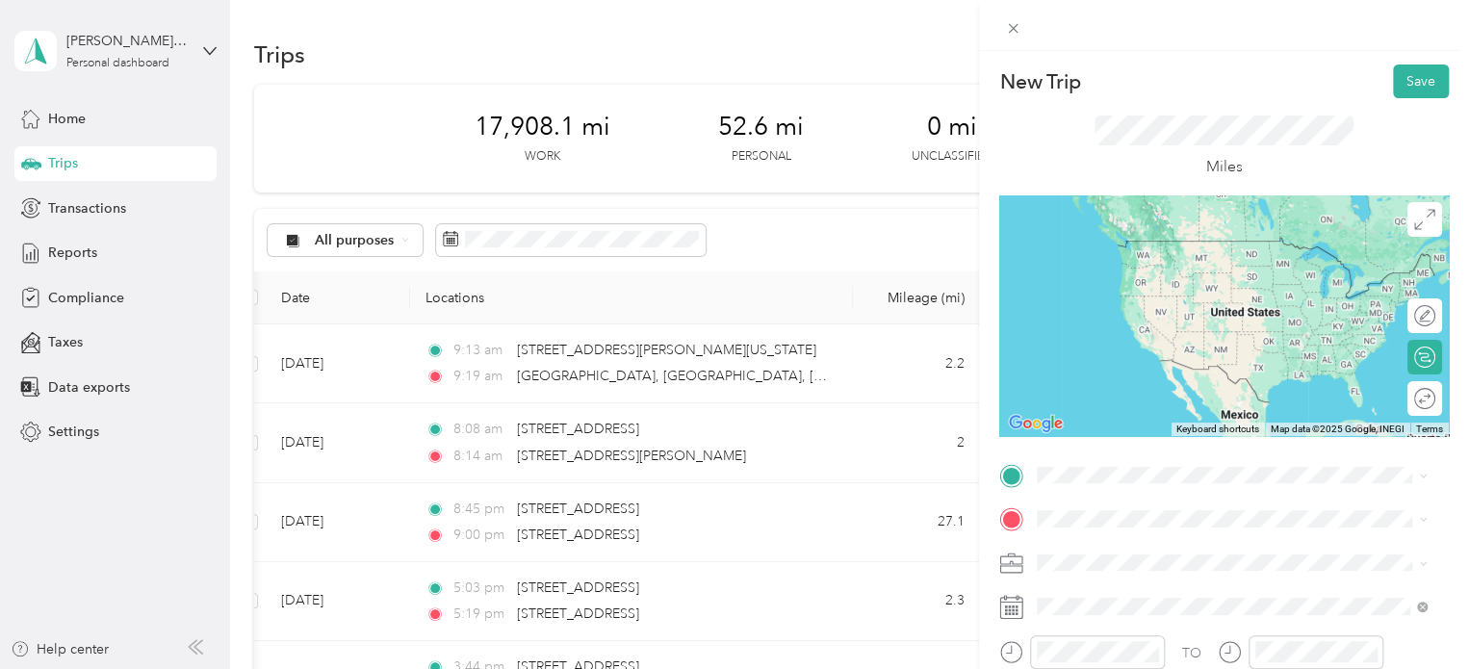
click at [799, 471] on div "New Trip Save This trip cannot be edited because it is either under review, app…" at bounding box center [734, 334] width 1469 height 669
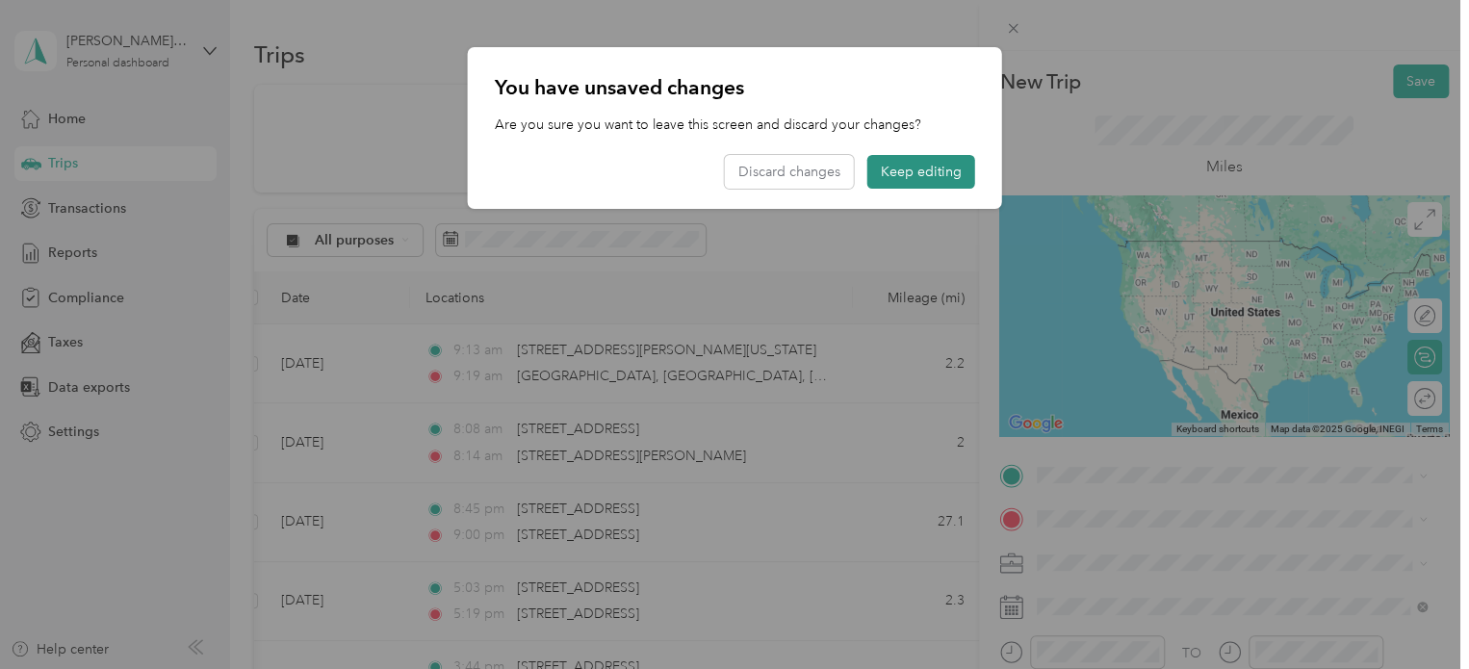
click at [897, 155] on button "Keep editing" at bounding box center [921, 172] width 108 height 34
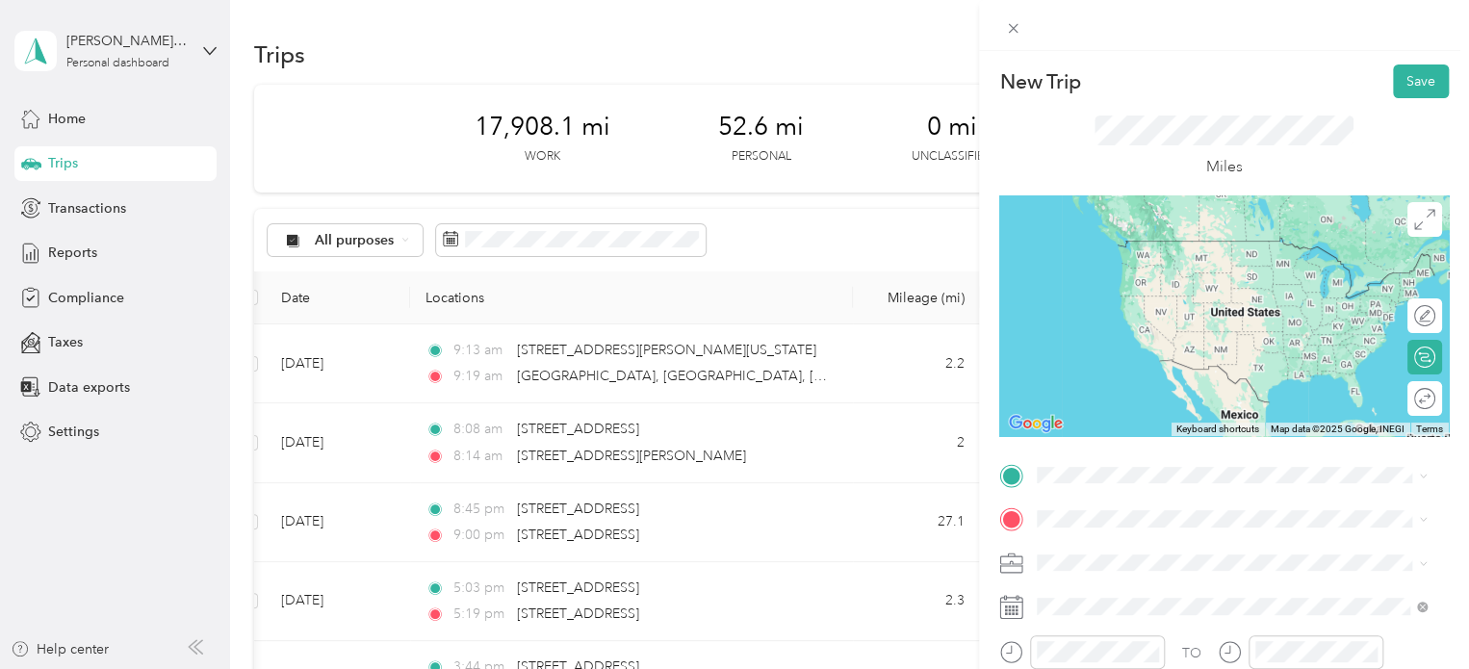
click at [1180, 243] on span "[STREET_ADDRESS][US_STATE]" at bounding box center [1169, 233] width 193 height 17
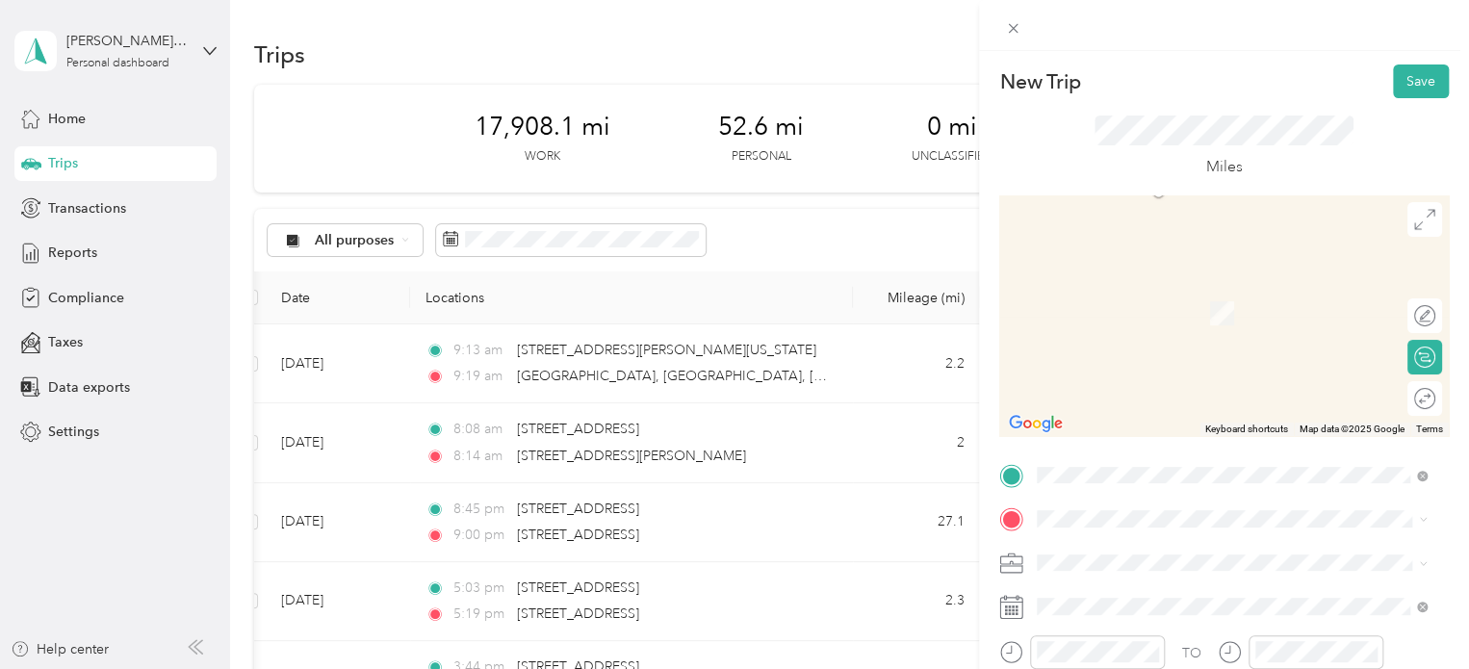
click at [1233, 293] on span "[STREET_ADDRESS][US_STATE]" at bounding box center [1169, 283] width 193 height 17
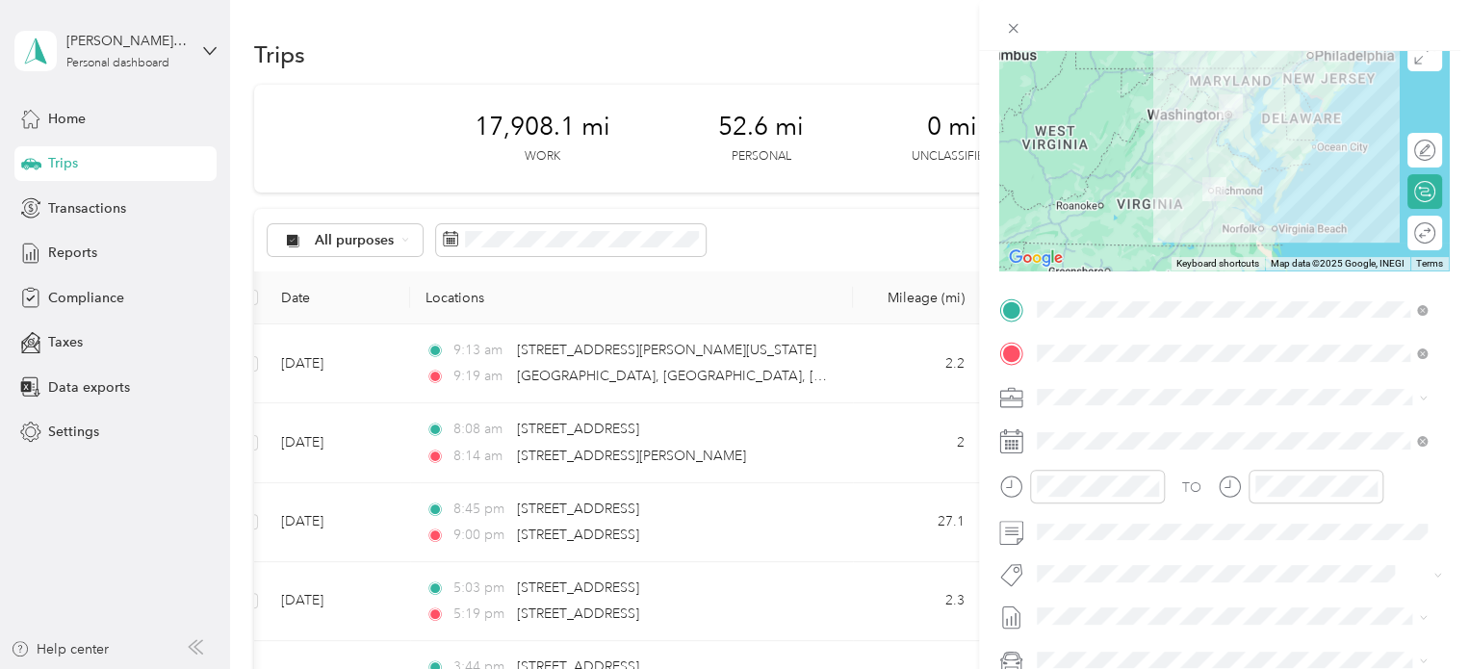
scroll to position [168, 0]
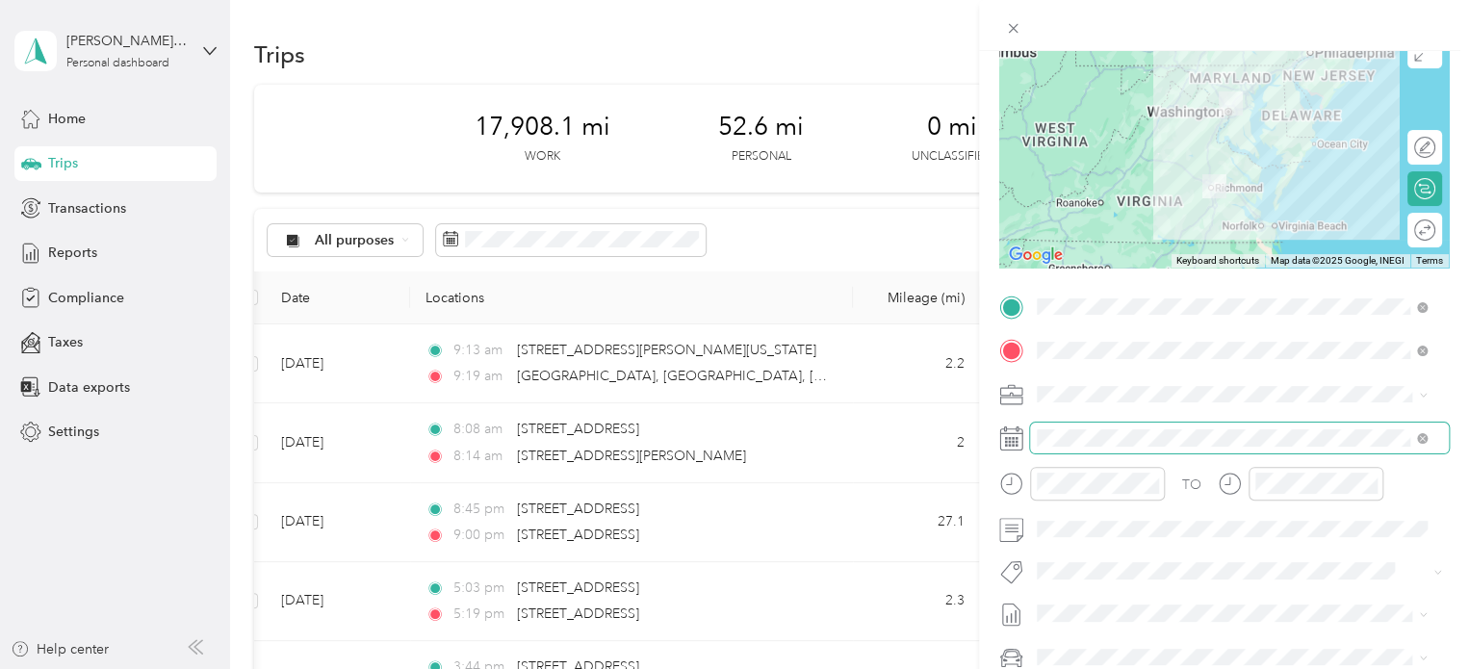
click at [1061, 447] on span at bounding box center [1239, 438] width 419 height 31
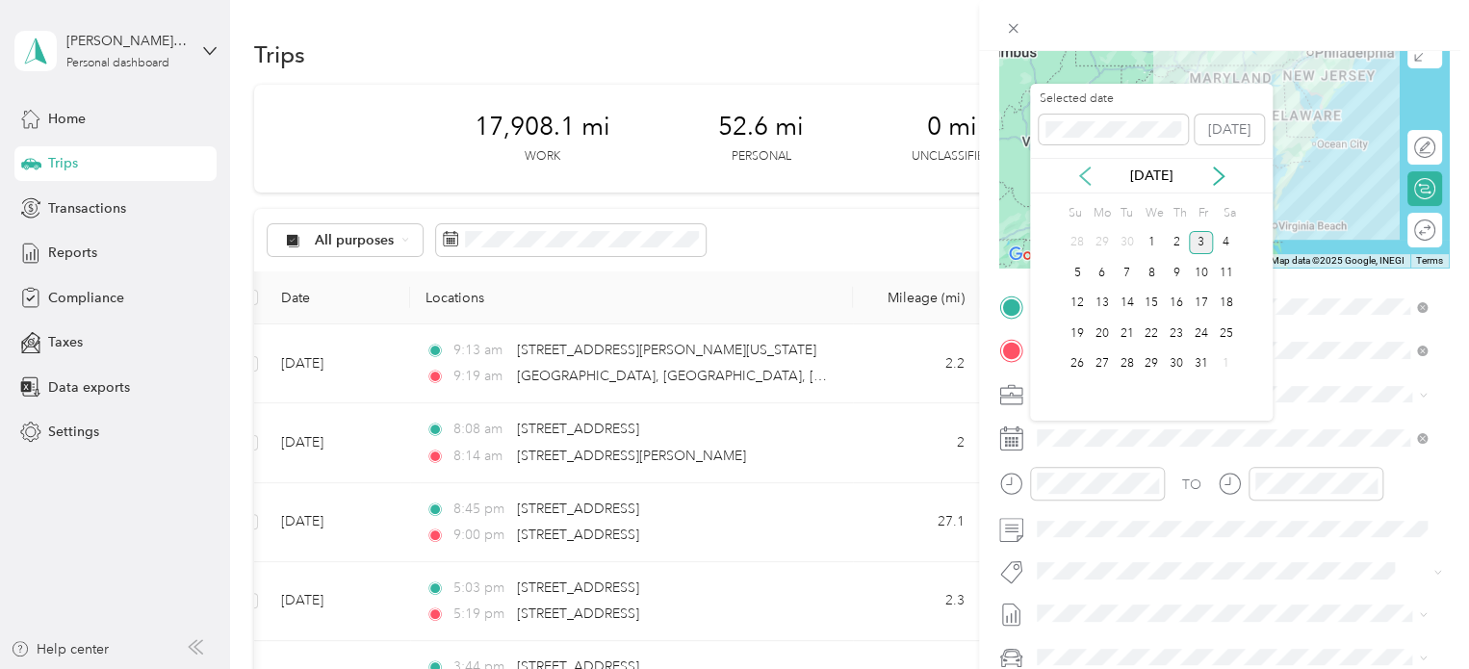
click at [1090, 179] on icon at bounding box center [1084, 176] width 19 height 19
click at [1127, 330] on div "23" at bounding box center [1127, 334] width 25 height 24
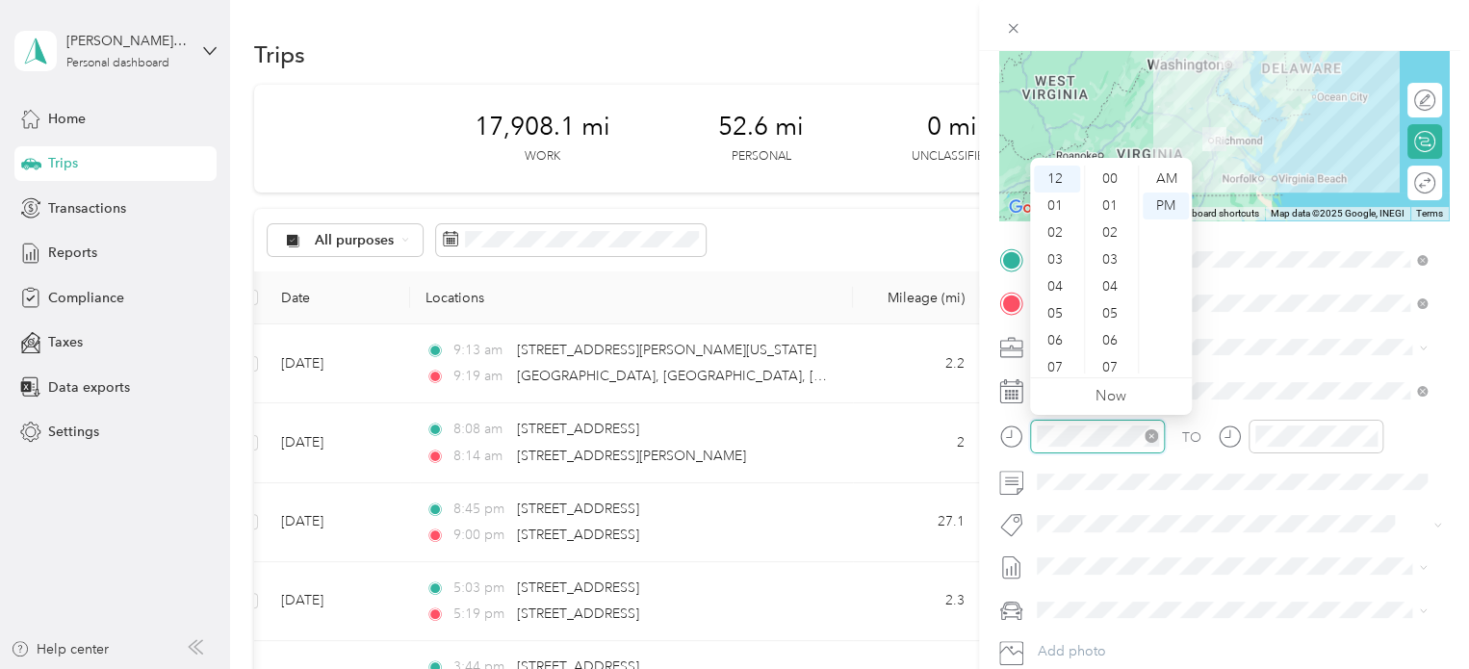
scroll to position [701, 0]
click at [1055, 291] on div "08" at bounding box center [1057, 290] width 46 height 27
click at [1109, 251] on div "30" at bounding box center [1112, 252] width 46 height 27
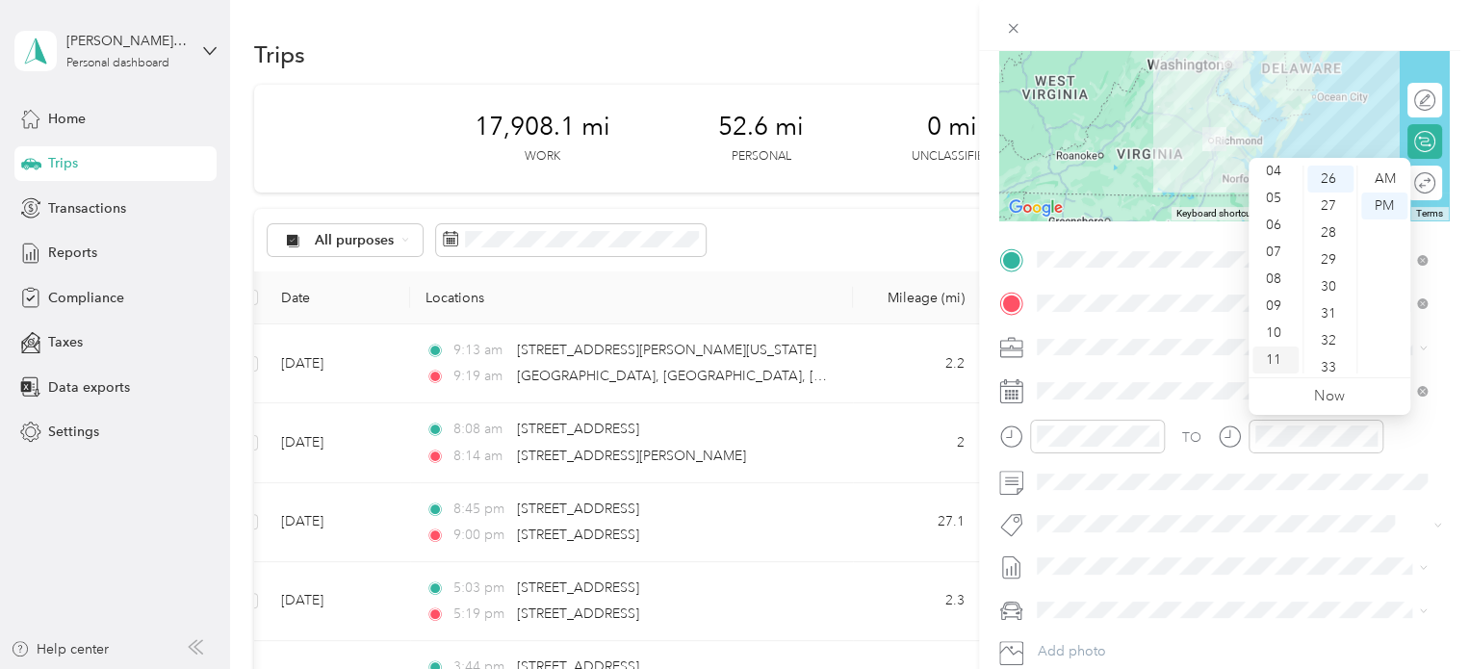
click at [1274, 356] on div "11" at bounding box center [1275, 360] width 46 height 27
click at [1326, 171] on div "01" at bounding box center [1330, 179] width 46 height 27
click at [1375, 176] on div "AM" at bounding box center [1384, 179] width 46 height 27
click at [1377, 208] on div "PM" at bounding box center [1384, 206] width 46 height 27
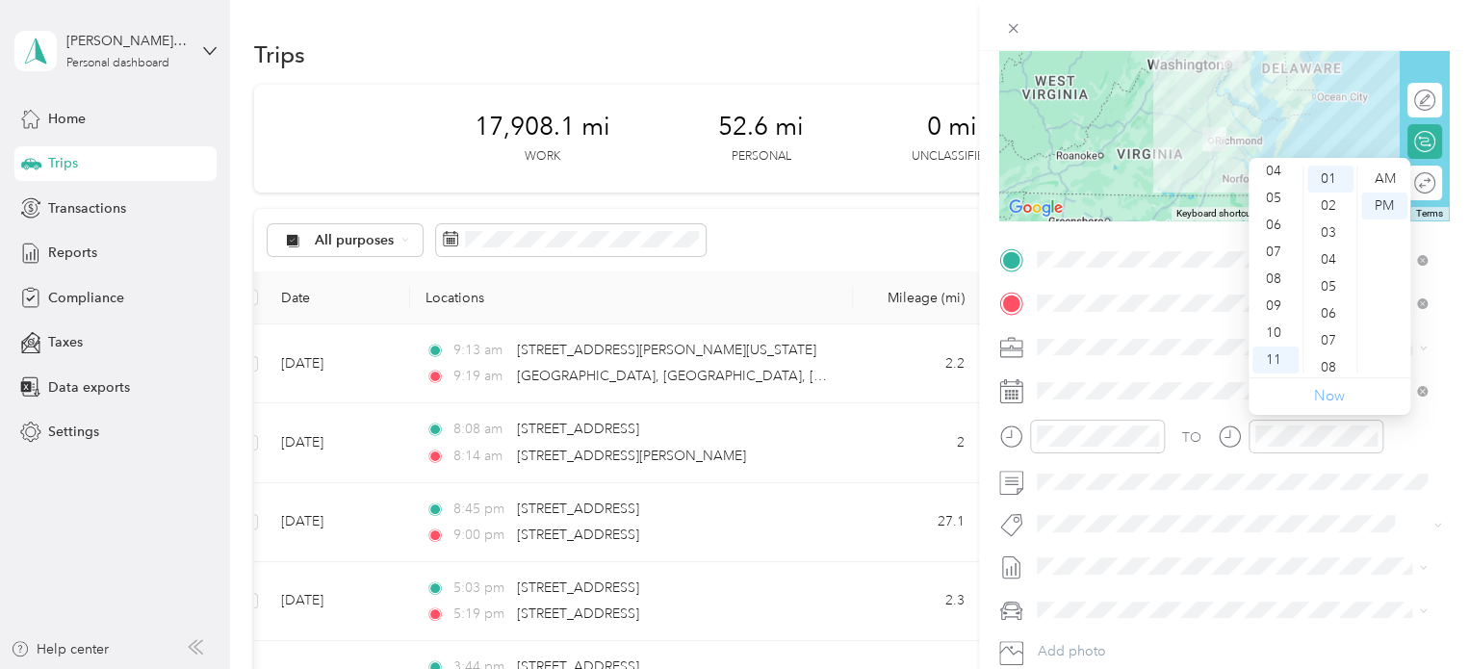
click at [1326, 392] on link "Now" at bounding box center [1329, 396] width 31 height 18
click at [1274, 362] on div "11" at bounding box center [1275, 360] width 46 height 27
click at [1331, 197] on div "13" at bounding box center [1330, 196] width 46 height 27
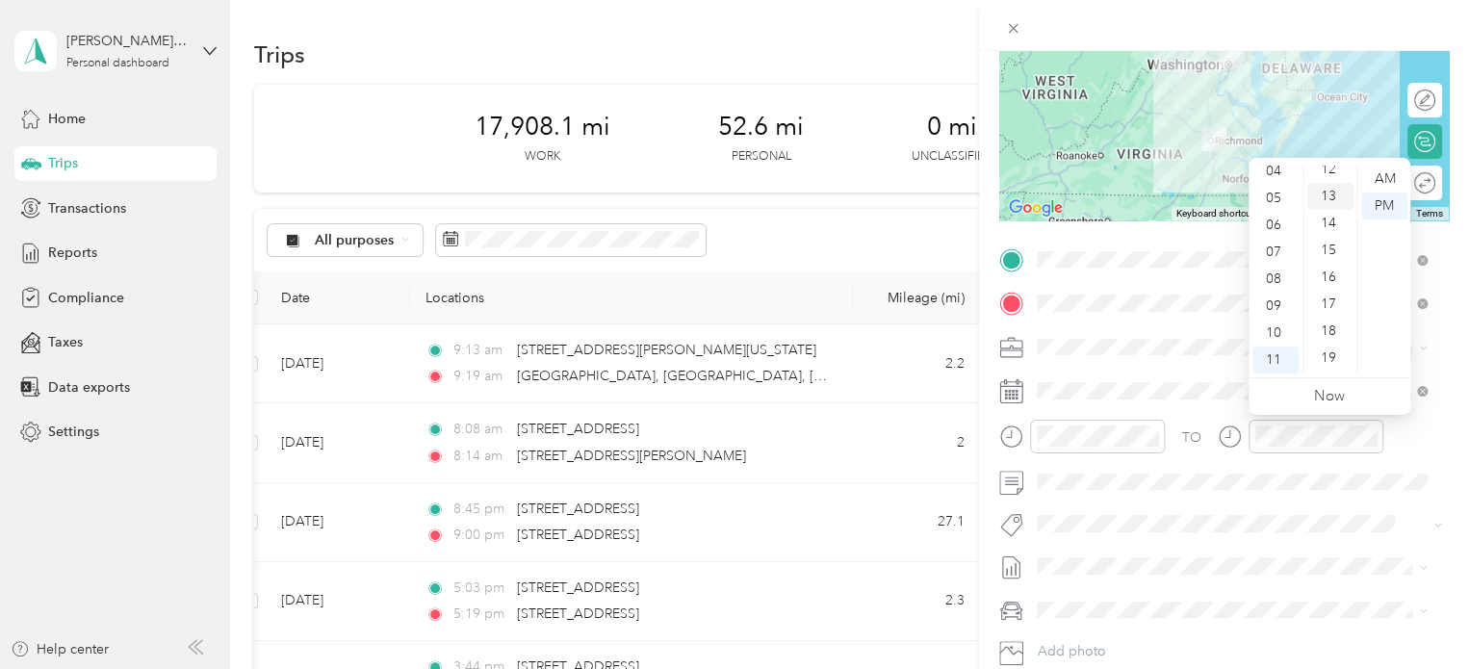
scroll to position [350, 0]
click at [1429, 473] on span at bounding box center [1239, 482] width 419 height 31
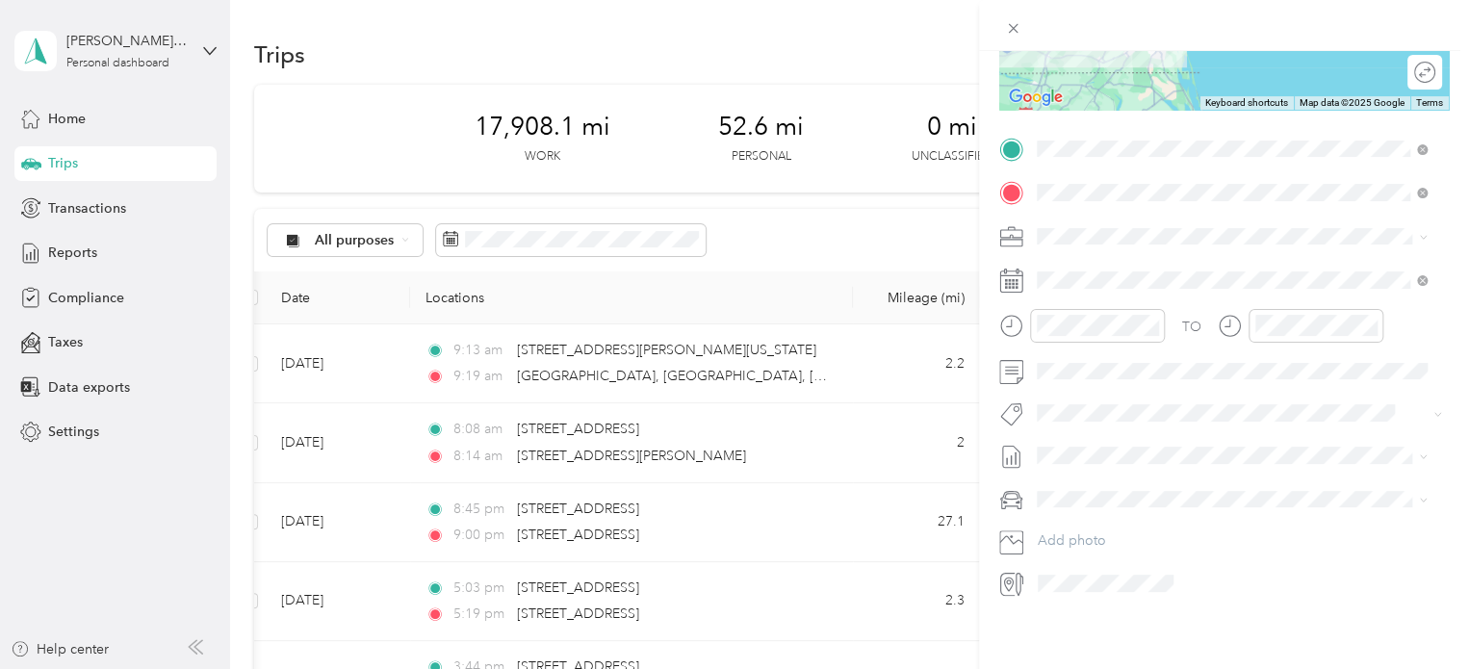
scroll to position [0, 0]
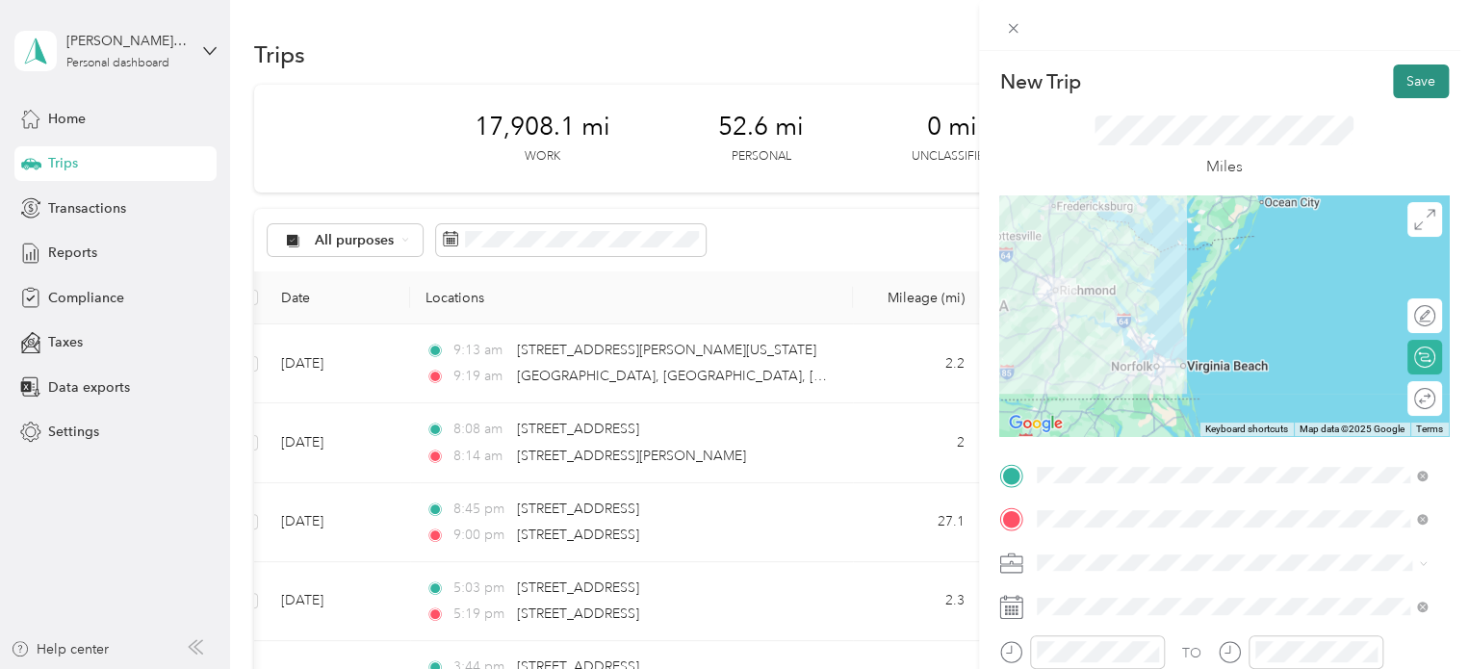
click at [1401, 89] on button "Save" at bounding box center [1421, 81] width 56 height 34
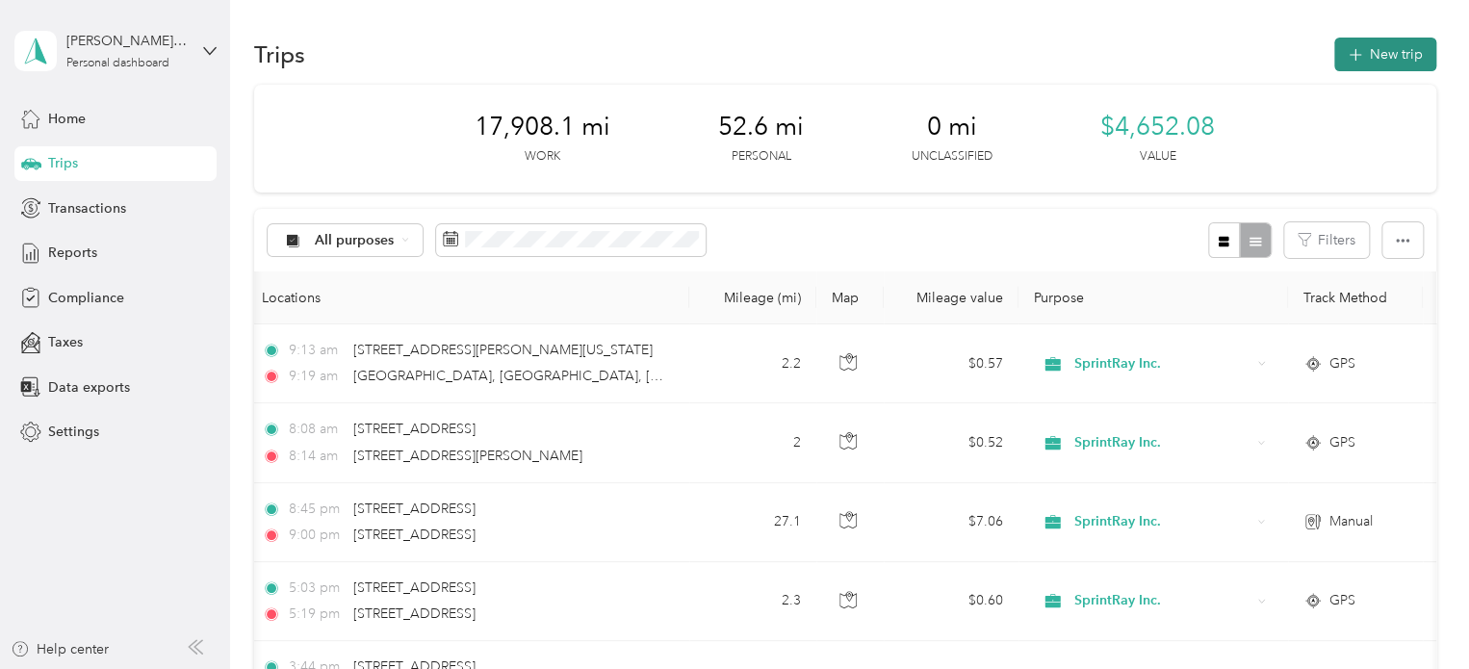
click at [1358, 56] on icon "button" at bounding box center [1355, 55] width 22 height 22
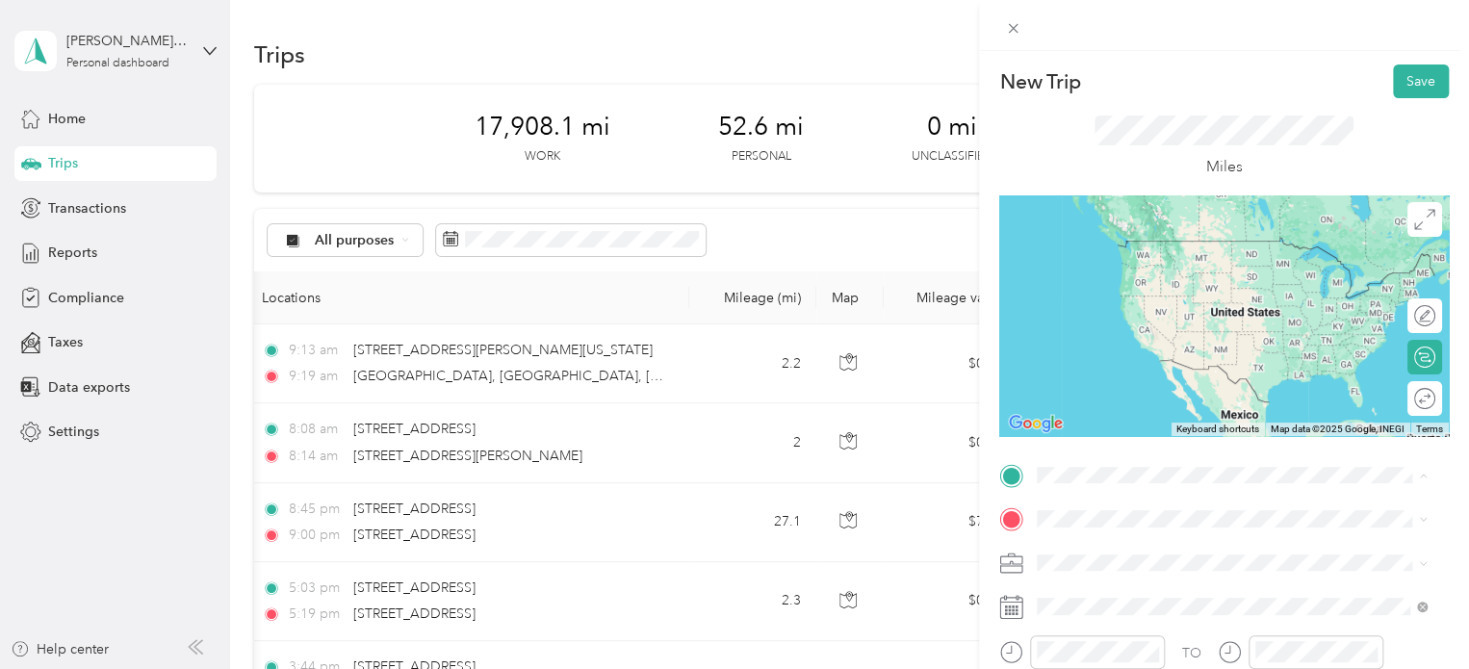
click at [1210, 262] on li "[STREET_ADDRESS][US_STATE][US_STATE]" at bounding box center [1231, 241] width 403 height 39
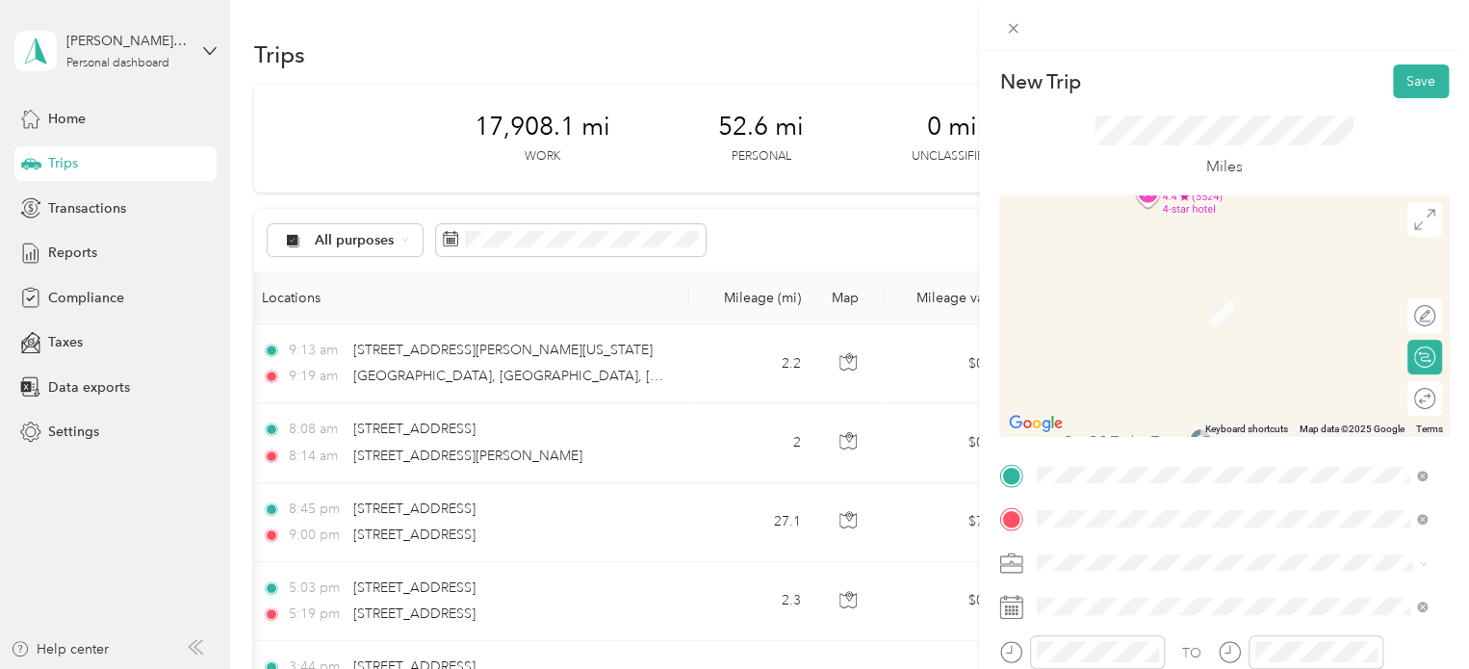
click at [1174, 319] on div "Home [STREET_ADDRESS][PERSON_NAME], [GEOGRAPHIC_DATA], [GEOGRAPHIC_DATA], [GEOG…" at bounding box center [1246, 323] width 347 height 81
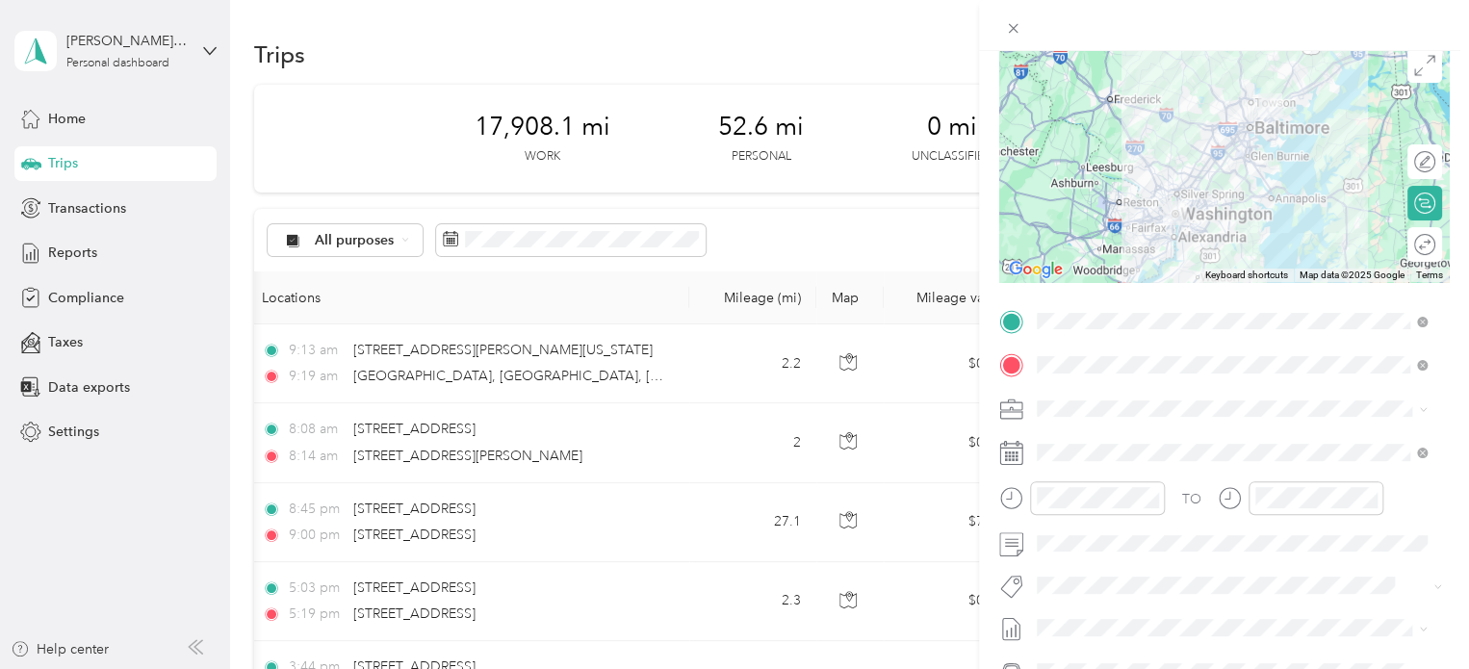
scroll to position [157, 0]
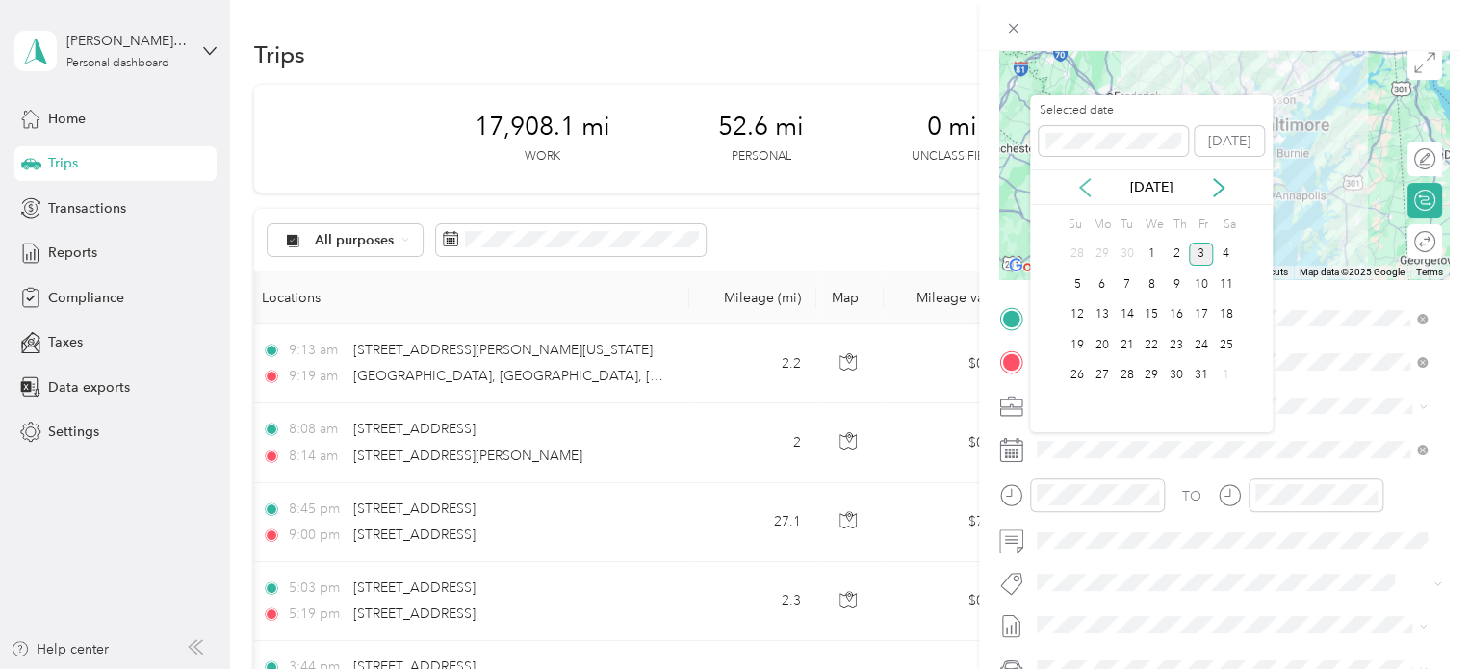
click at [1081, 192] on icon at bounding box center [1084, 187] width 19 height 19
click at [1203, 315] on div "19" at bounding box center [1201, 315] width 25 height 24
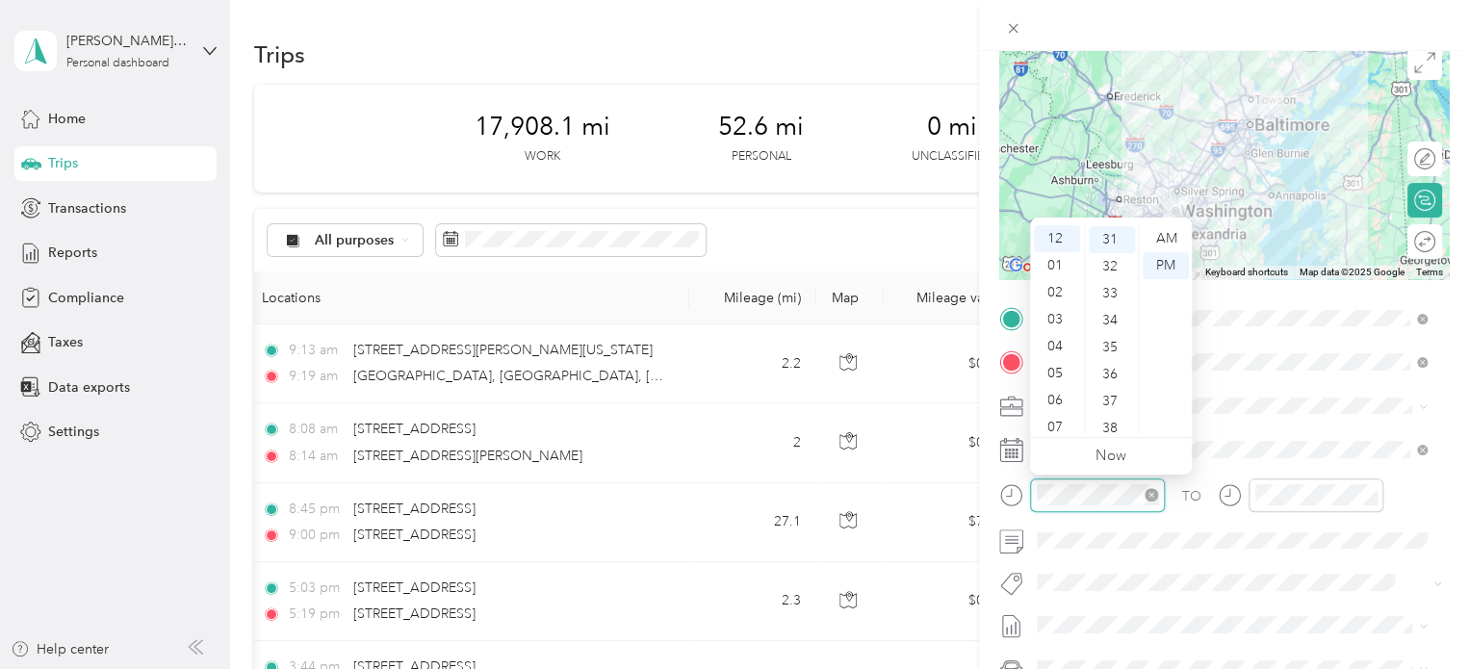
scroll to position [836, 0]
click at [1159, 263] on div "PM" at bounding box center [1166, 265] width 46 height 27
click at [1056, 399] on div "06" at bounding box center [1057, 400] width 46 height 27
click at [1106, 295] on div "33" at bounding box center [1112, 292] width 46 height 27
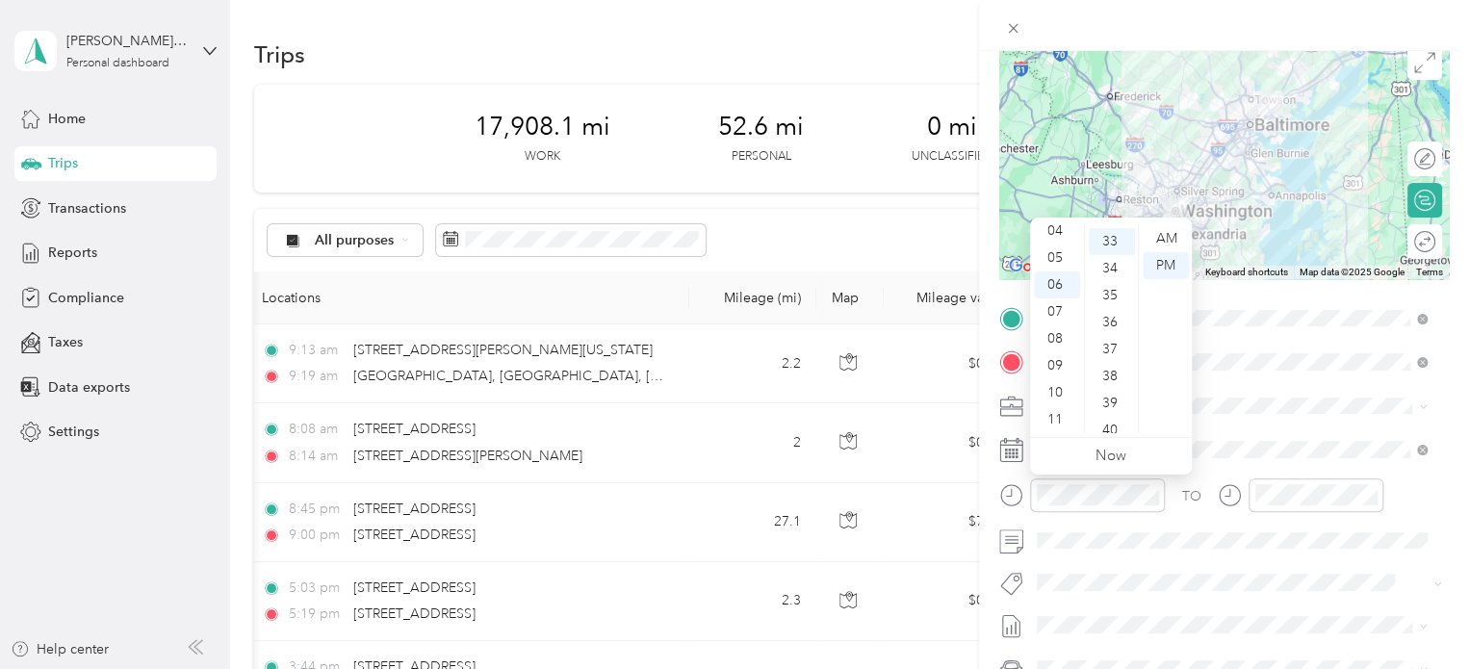
scroll to position [889, 0]
click at [1152, 265] on div "PM" at bounding box center [1166, 265] width 46 height 27
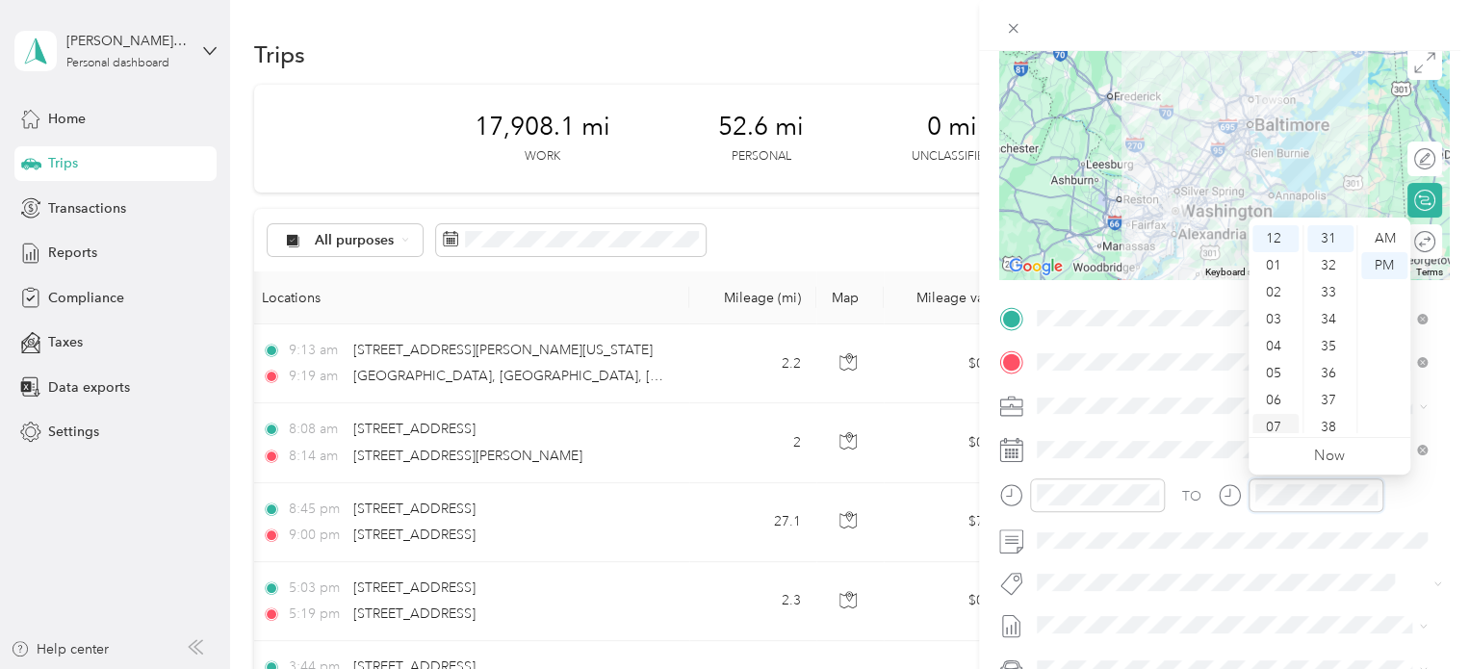
scroll to position [56, 0]
click at [1275, 395] on div "08" at bounding box center [1275, 398] width 46 height 27
click at [1334, 293] on div "33" at bounding box center [1330, 292] width 46 height 27
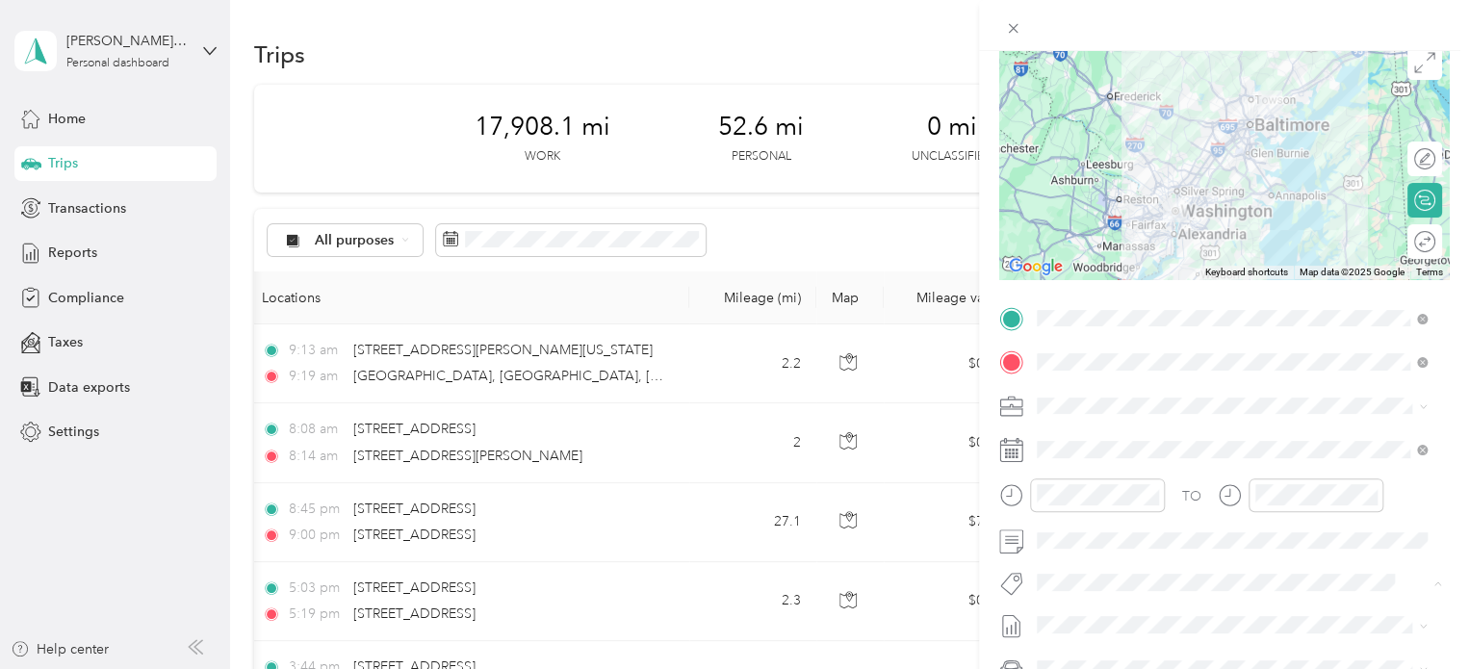
scroll to position [0, 0]
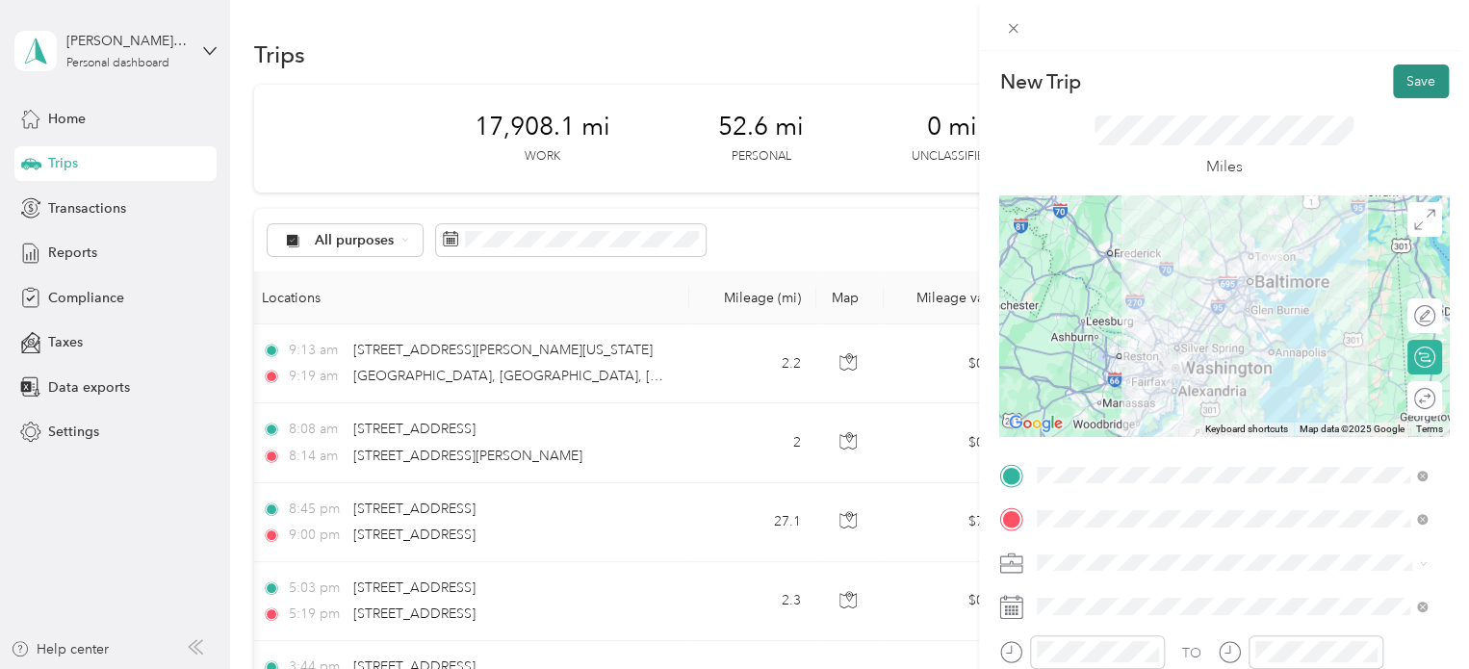
click at [1393, 76] on button "Save" at bounding box center [1421, 81] width 56 height 34
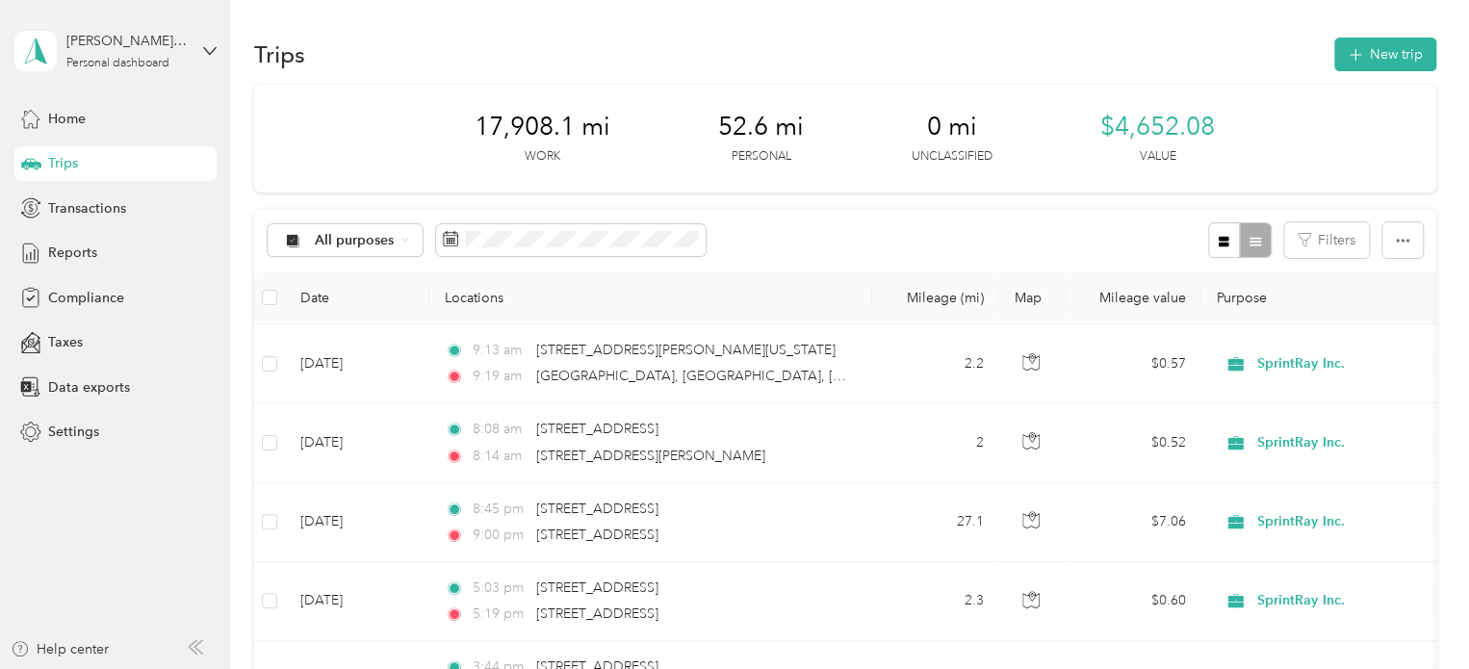
click at [1326, 49] on div "Trips New trip" at bounding box center [845, 54] width 1182 height 40
click at [1390, 43] on button "New trip" at bounding box center [1385, 55] width 102 height 34
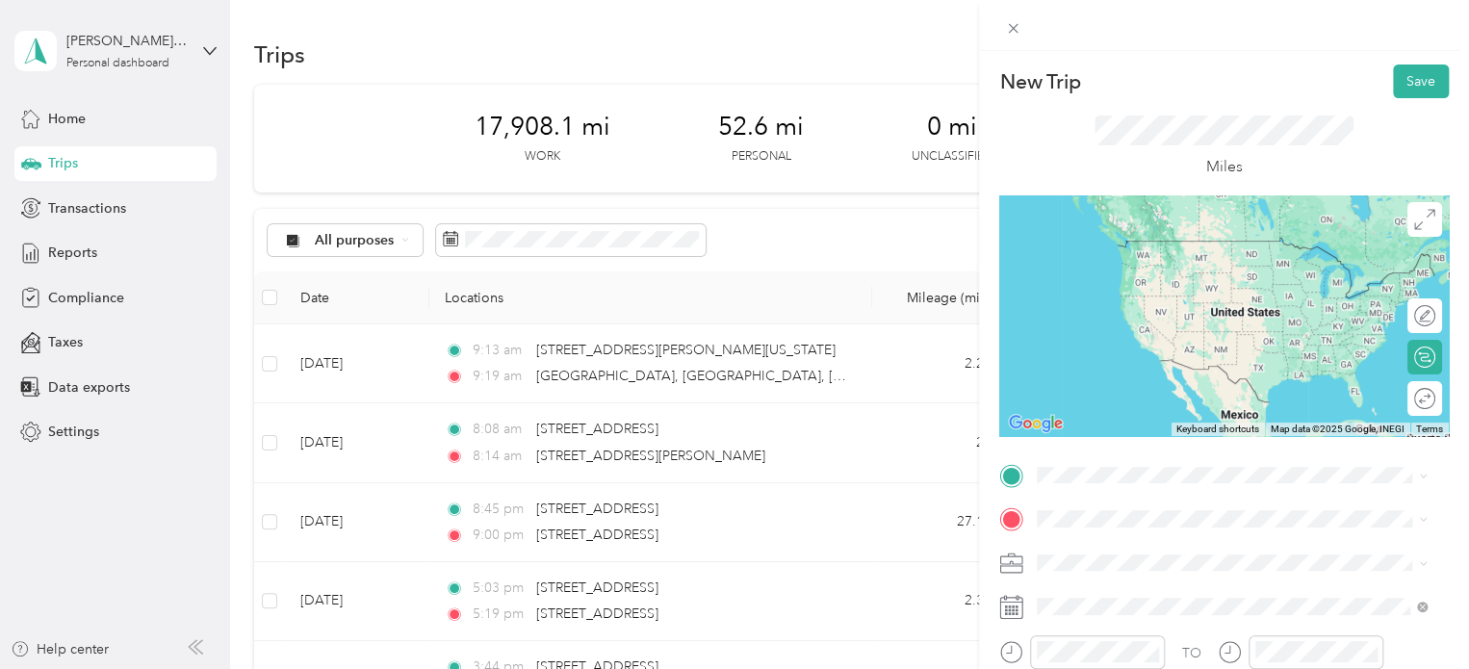
click at [1240, 242] on span "[STREET_ADDRESS][US_STATE][US_STATE]" at bounding box center [1204, 238] width 263 height 17
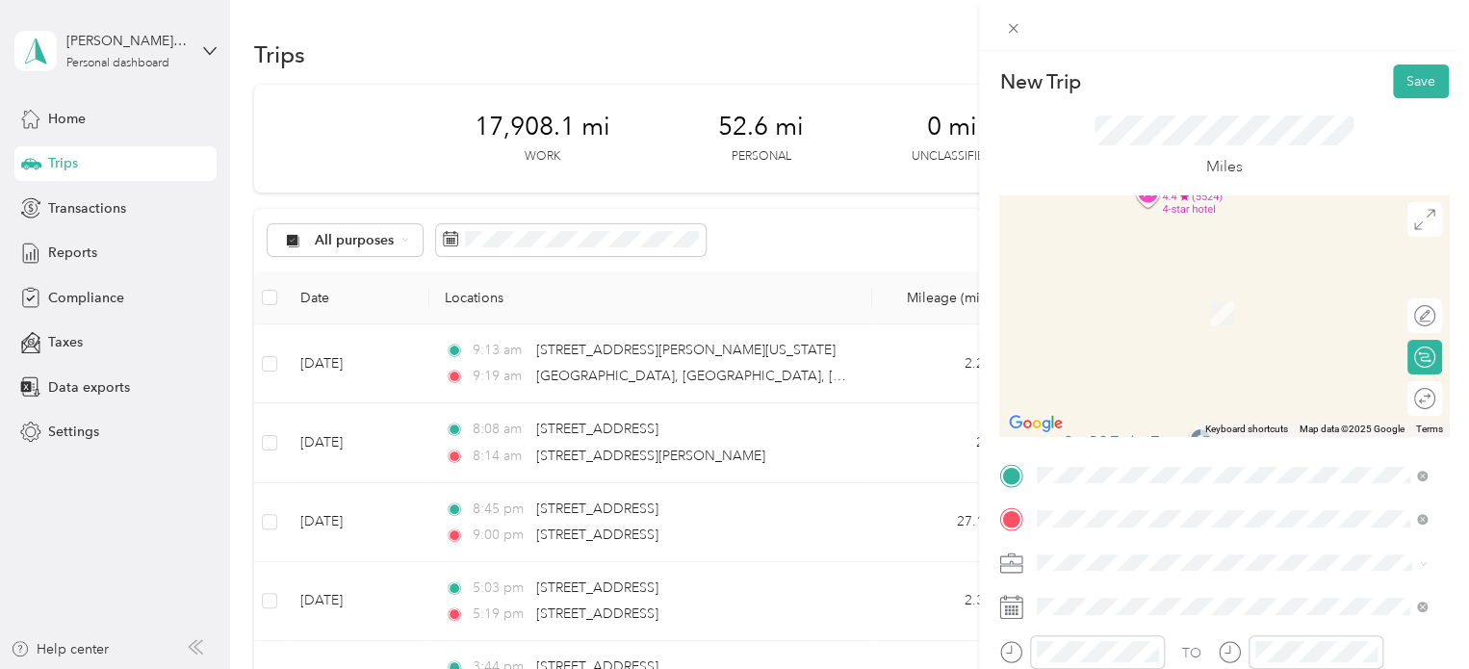
click at [1211, 298] on div "[STREET_ADDRESS][US_STATE]" at bounding box center [1231, 285] width 376 height 26
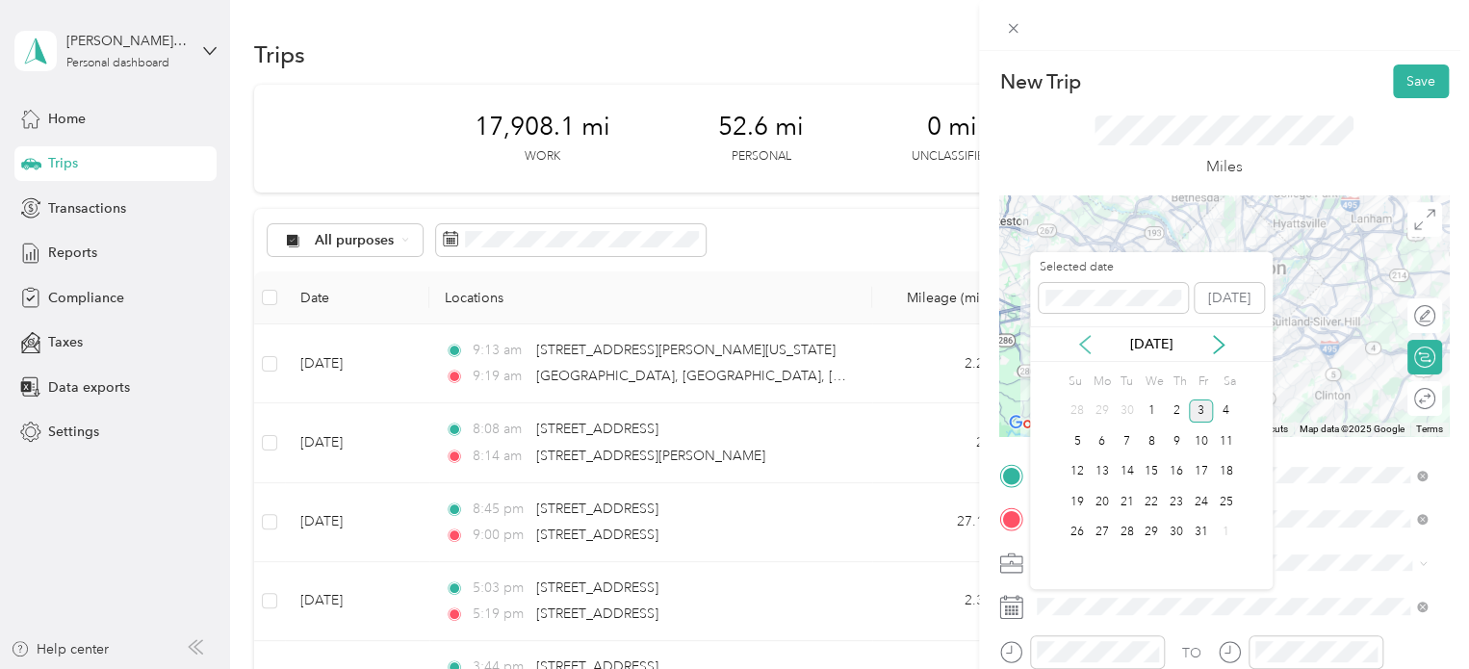
click at [1082, 343] on icon at bounding box center [1084, 344] width 19 height 19
click at [1174, 478] on div "18" at bounding box center [1176, 472] width 25 height 24
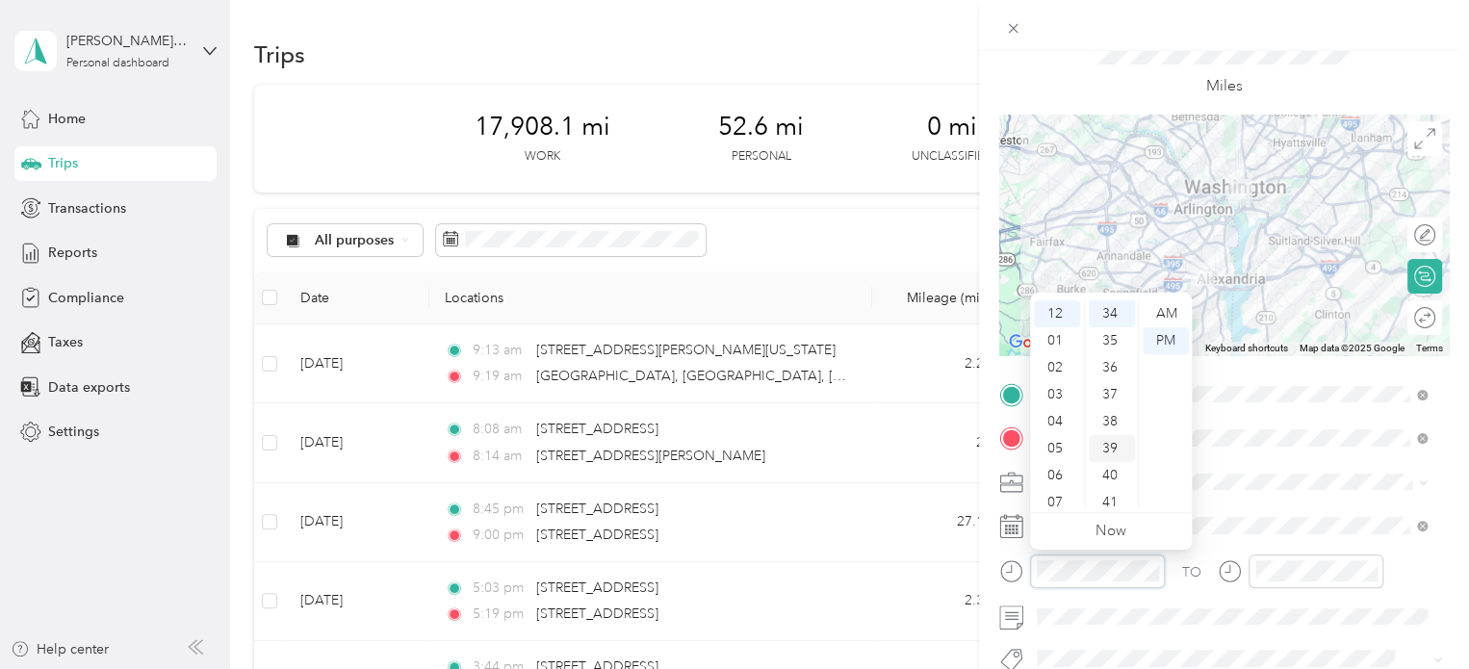
scroll to position [916, 0]
click at [1055, 475] on div "06" at bounding box center [1057, 475] width 46 height 27
click at [1113, 353] on div "15" at bounding box center [1112, 352] width 46 height 27
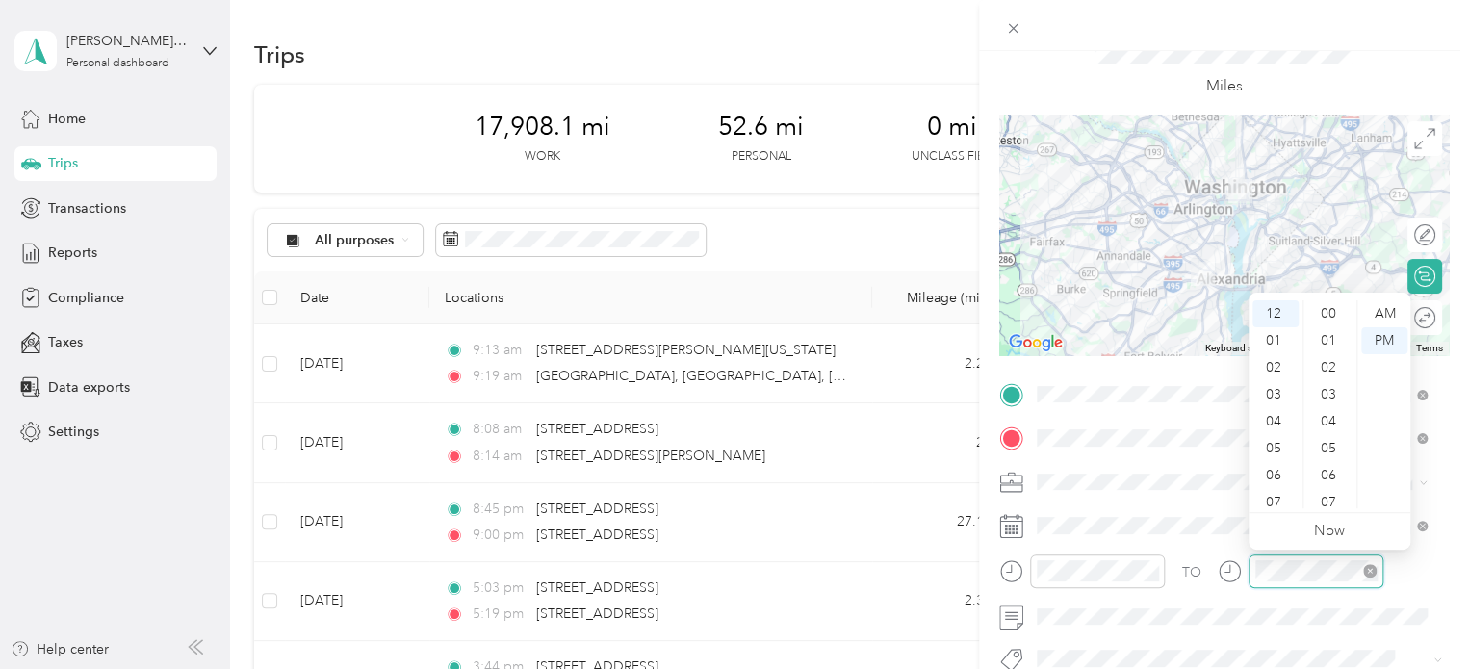
scroll to position [916, 0]
click at [1274, 474] on div "06" at bounding box center [1275, 475] width 46 height 27
click at [1324, 469] on div "45" at bounding box center [1330, 481] width 46 height 27
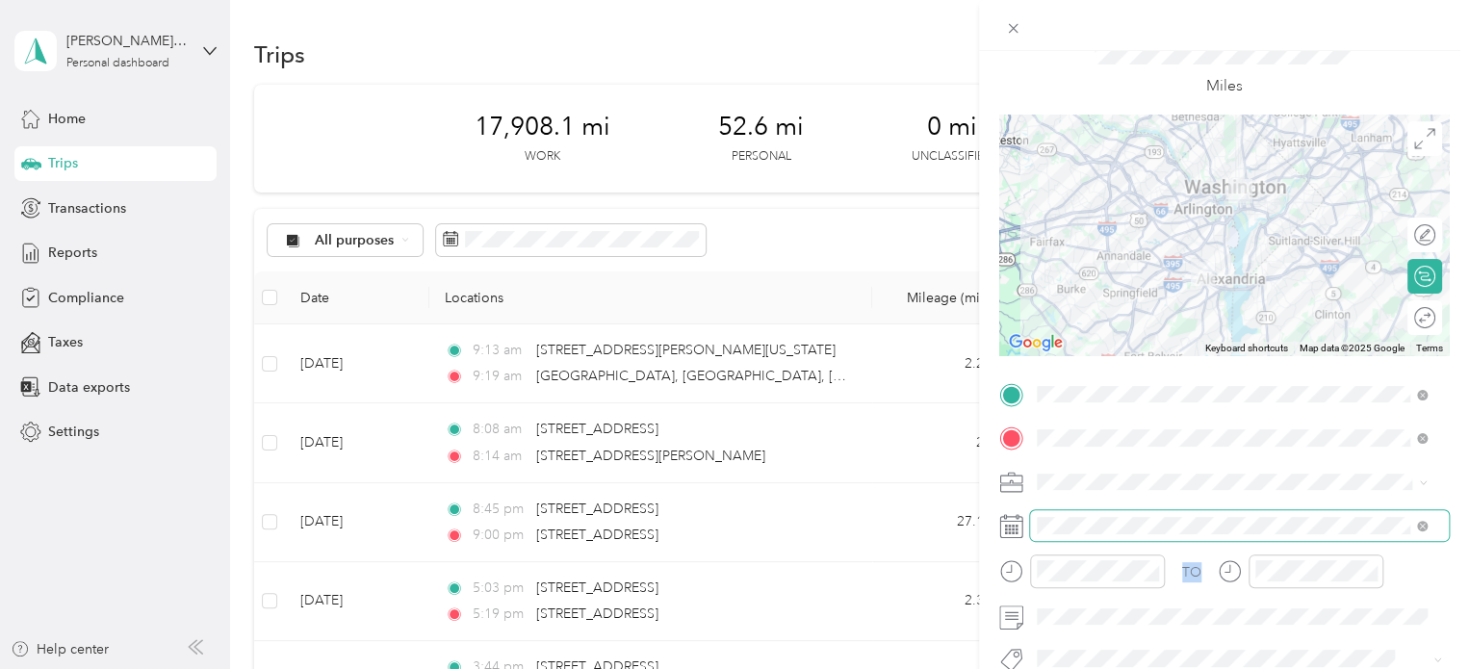
click at [1248, 518] on div "TO Add photo" at bounding box center [1224, 611] width 450 height 465
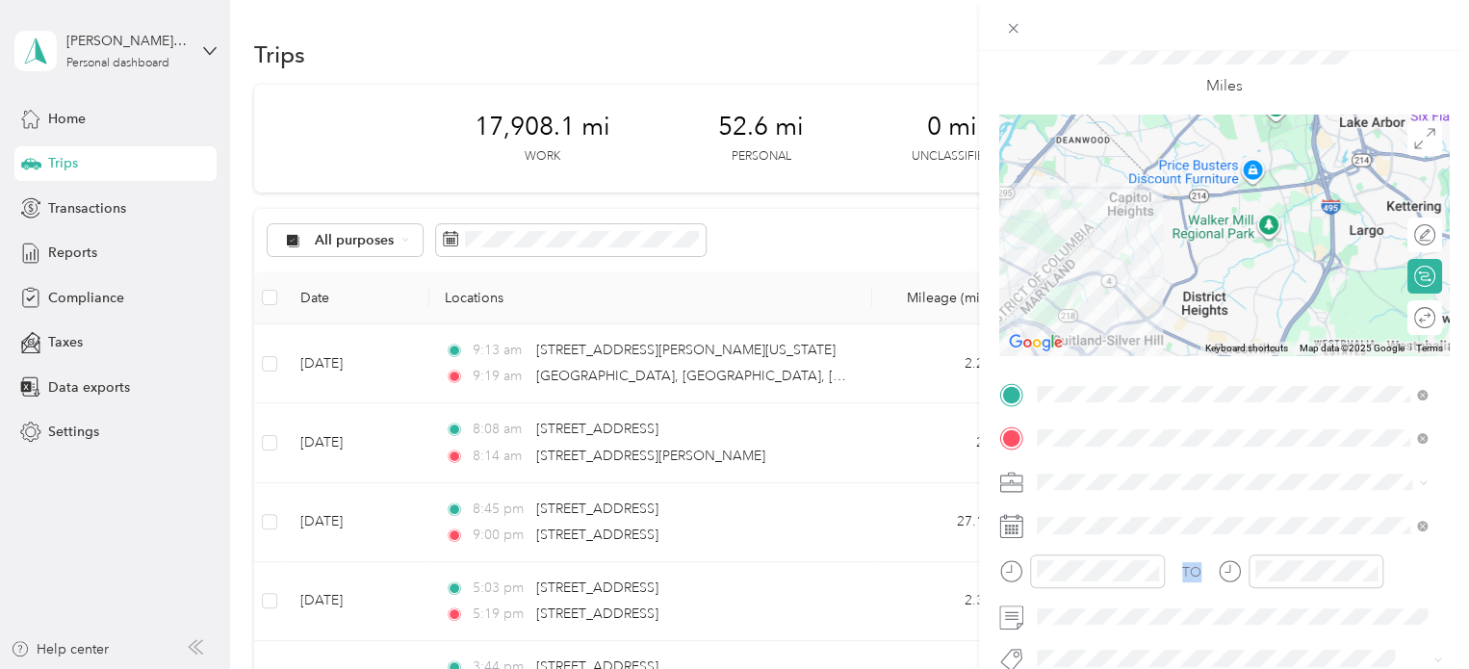
scroll to position [0, 0]
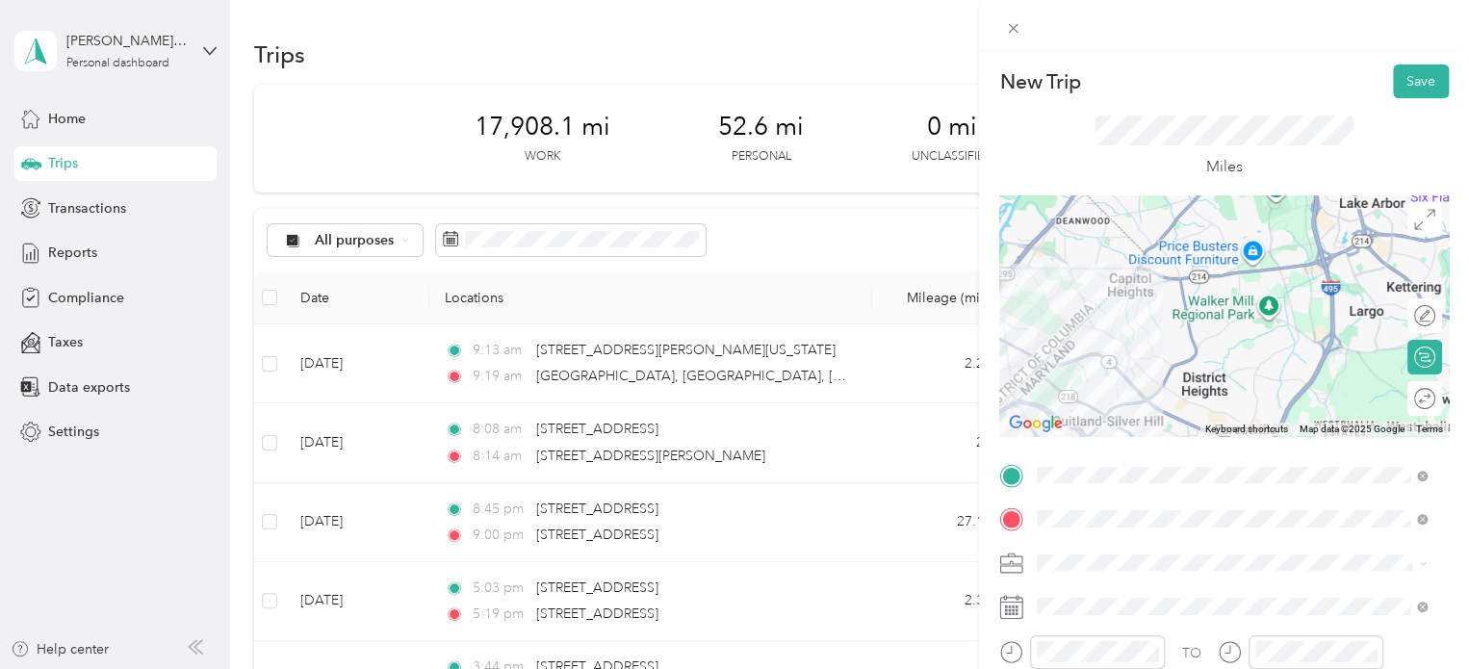
click at [1416, 98] on div "Miles" at bounding box center [1224, 146] width 450 height 97
click at [1409, 91] on button "Save" at bounding box center [1421, 81] width 56 height 34
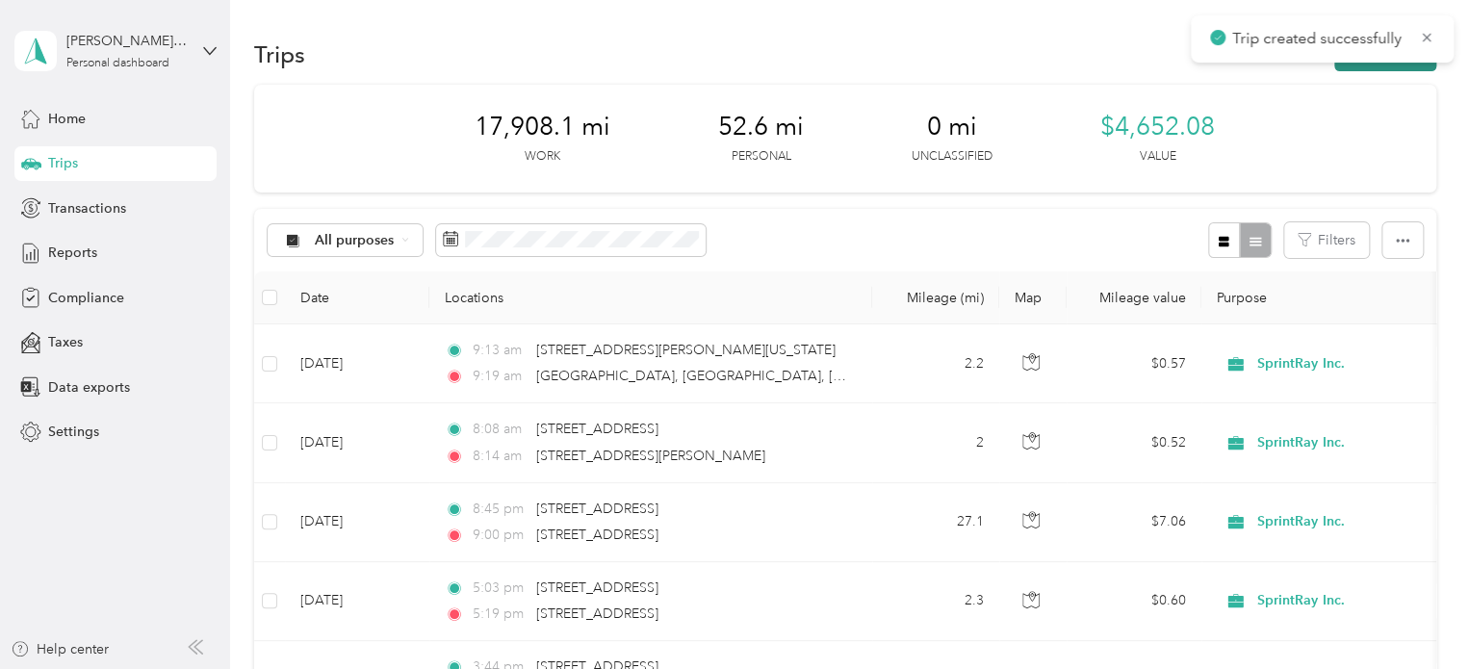
click at [1365, 64] on button "New trip" at bounding box center [1385, 55] width 102 height 34
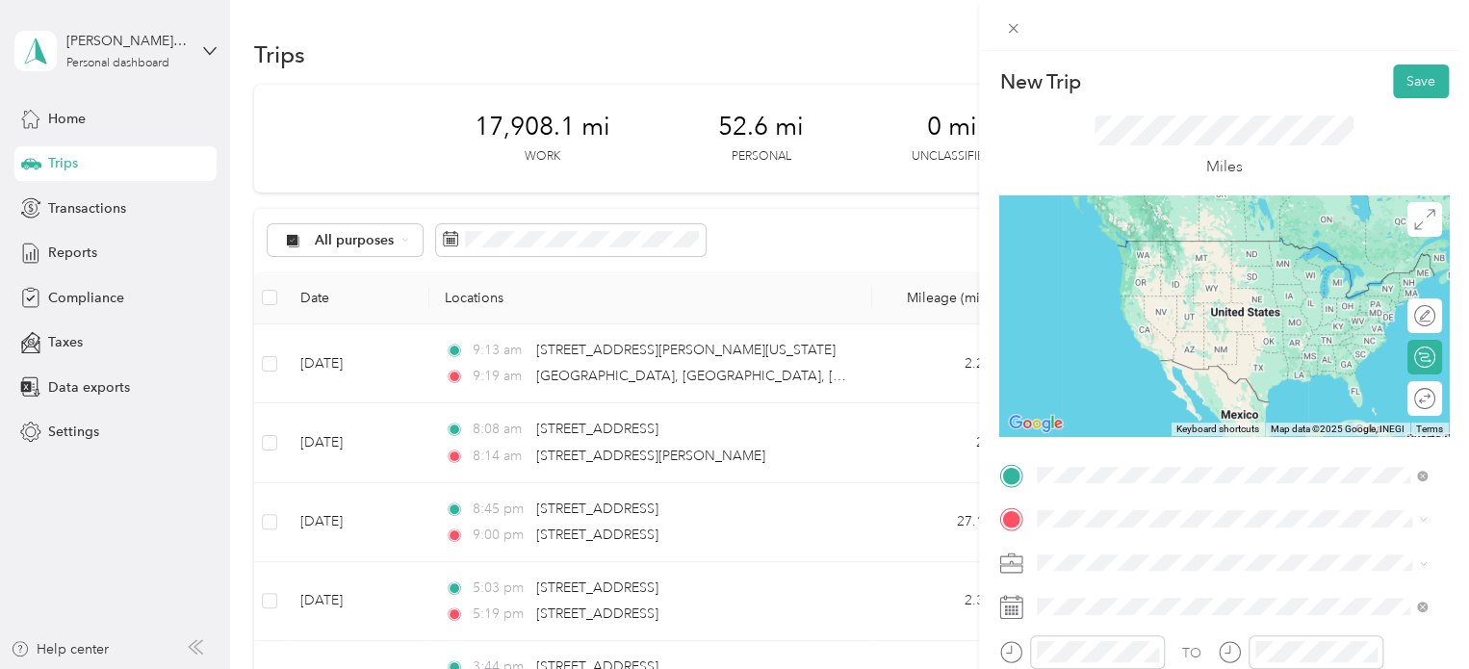
click at [1157, 234] on span "[STREET_ADDRESS][US_STATE]" at bounding box center [1169, 240] width 193 height 17
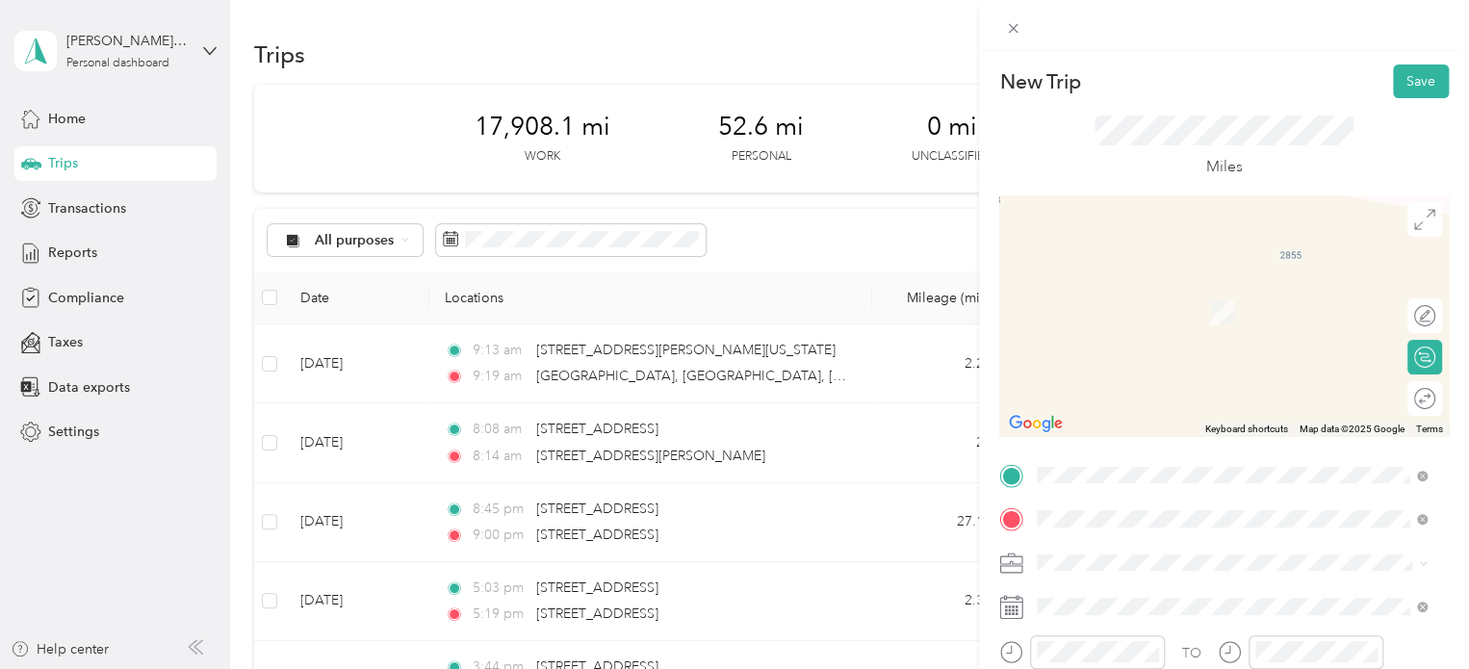
click at [1204, 287] on span "[STREET_ADDRESS][US_STATE][US_STATE]" at bounding box center [1204, 284] width 263 height 17
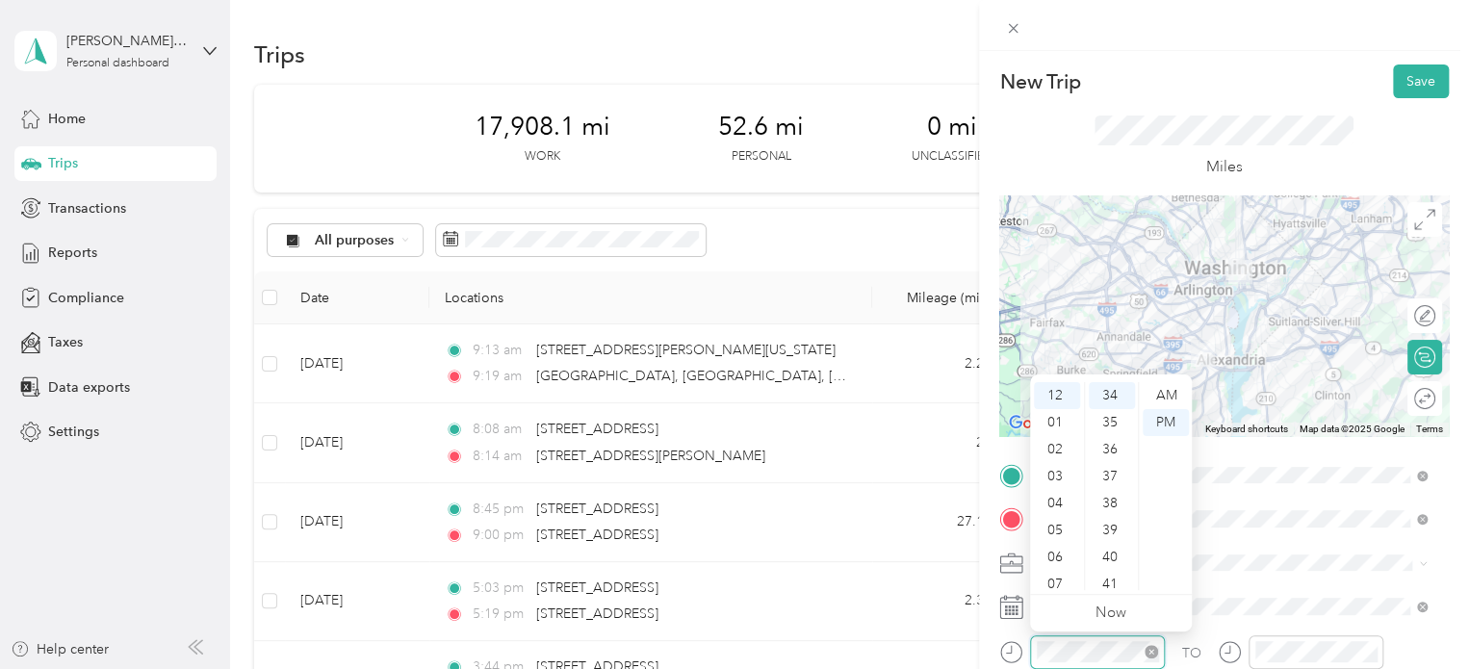
scroll to position [916, 0]
click at [1060, 584] on div "07" at bounding box center [1057, 584] width 46 height 27
click at [1111, 558] on div "15" at bounding box center [1112, 565] width 46 height 27
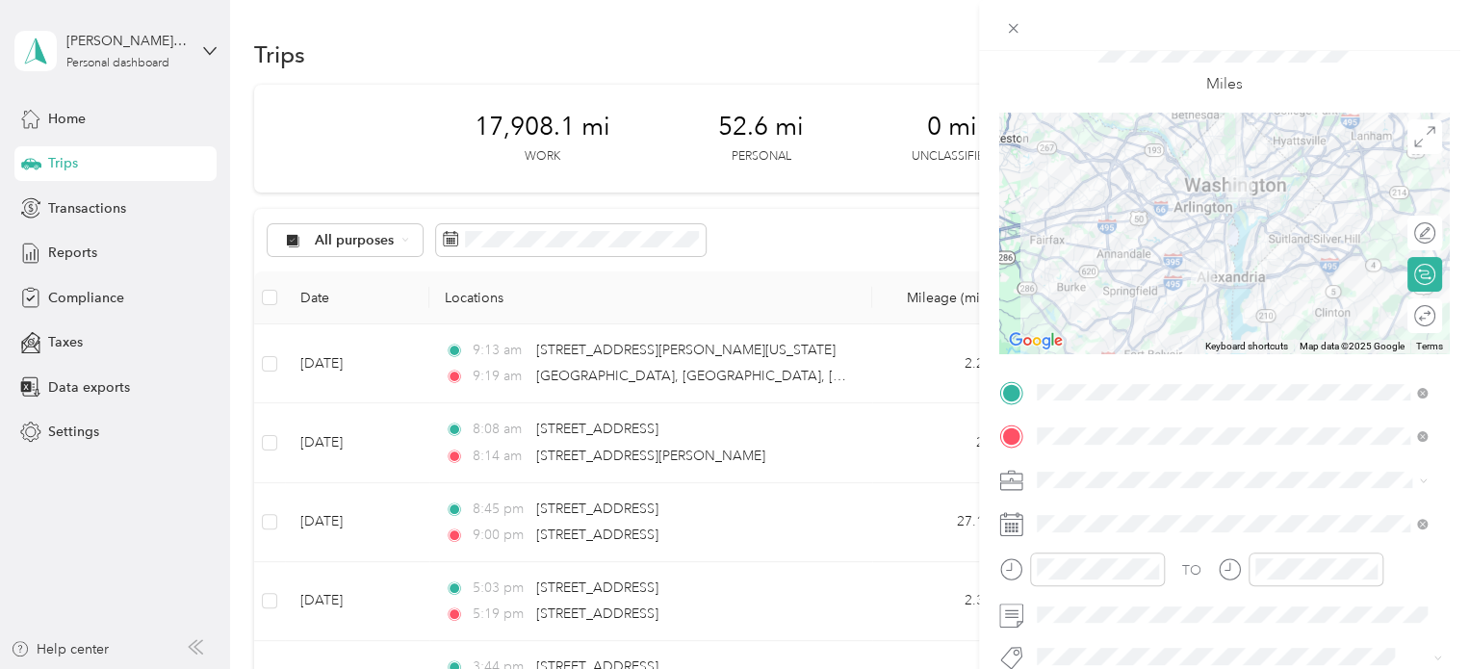
scroll to position [89, 0]
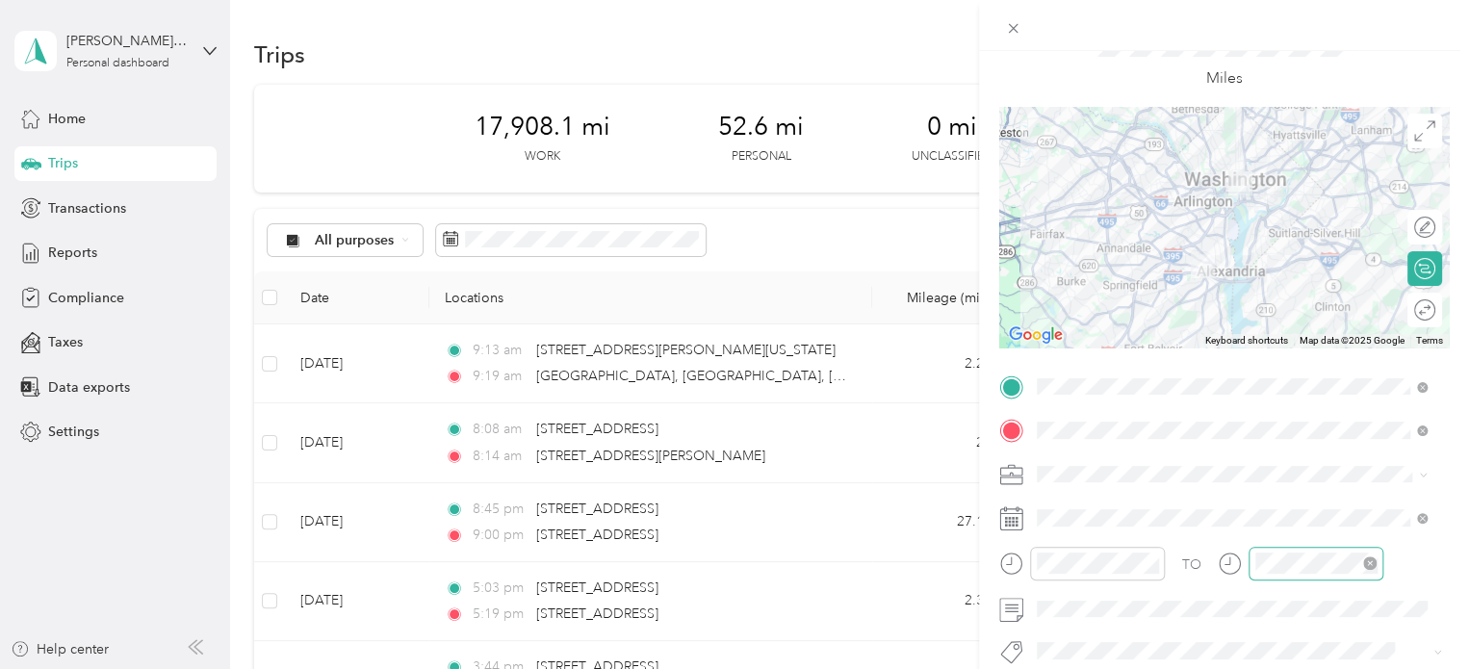
click at [1346, 548] on div at bounding box center [1315, 564] width 135 height 34
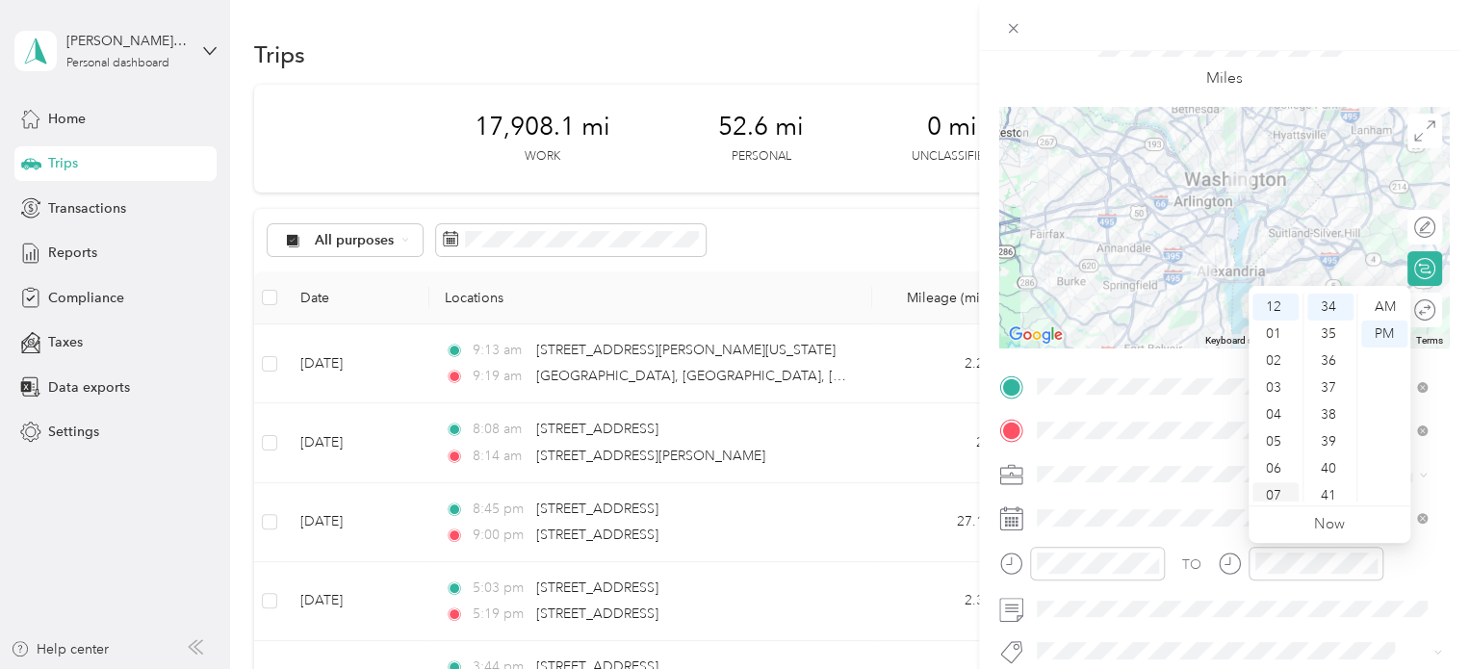
click at [1281, 482] on div "07" at bounding box center [1275, 495] width 46 height 27
click at [1324, 412] on div "38" at bounding box center [1330, 414] width 46 height 27
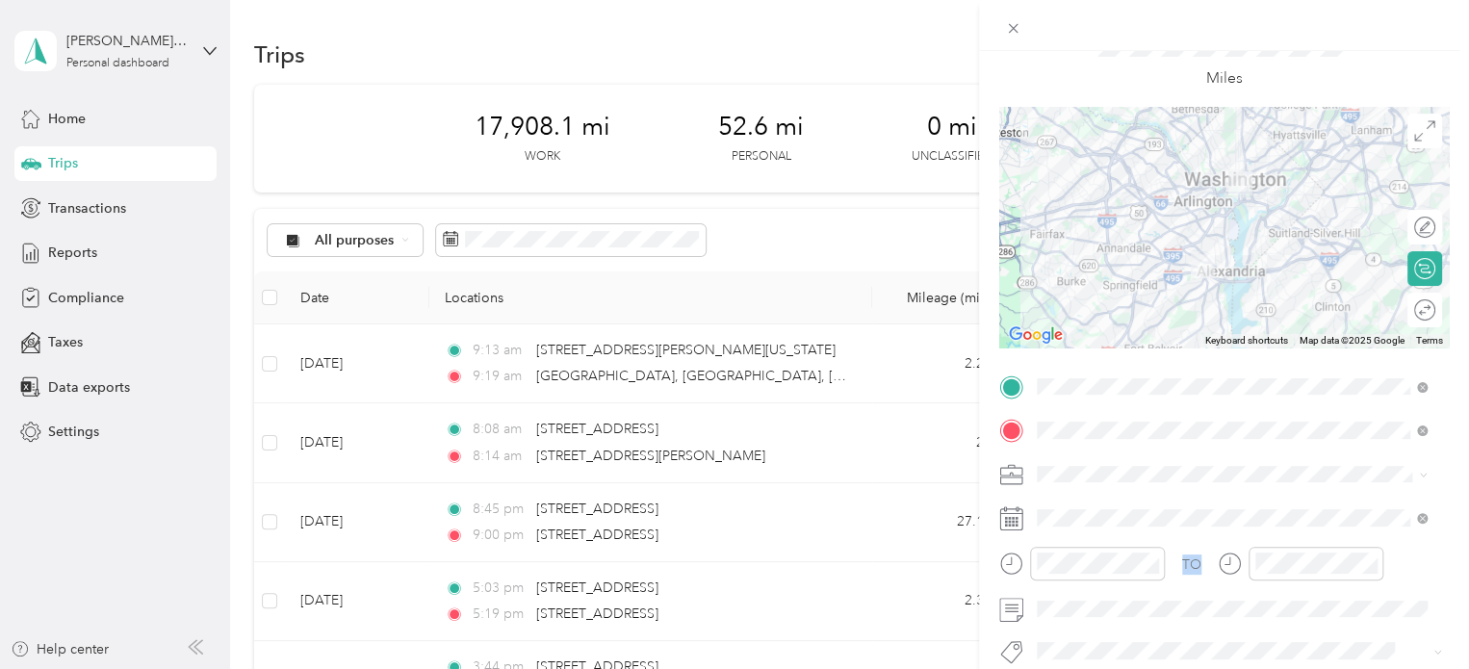
click at [1305, 474] on div "TO Add photo" at bounding box center [1224, 604] width 450 height 465
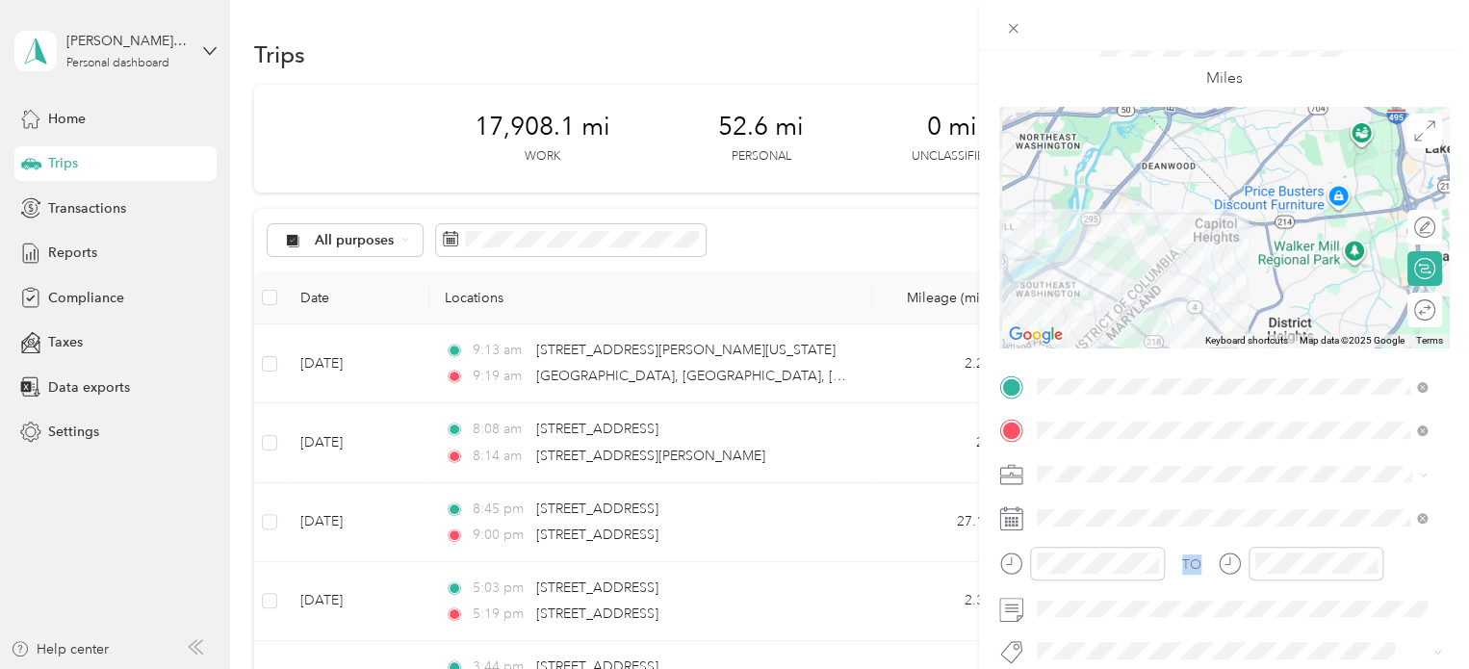
scroll to position [0, 0]
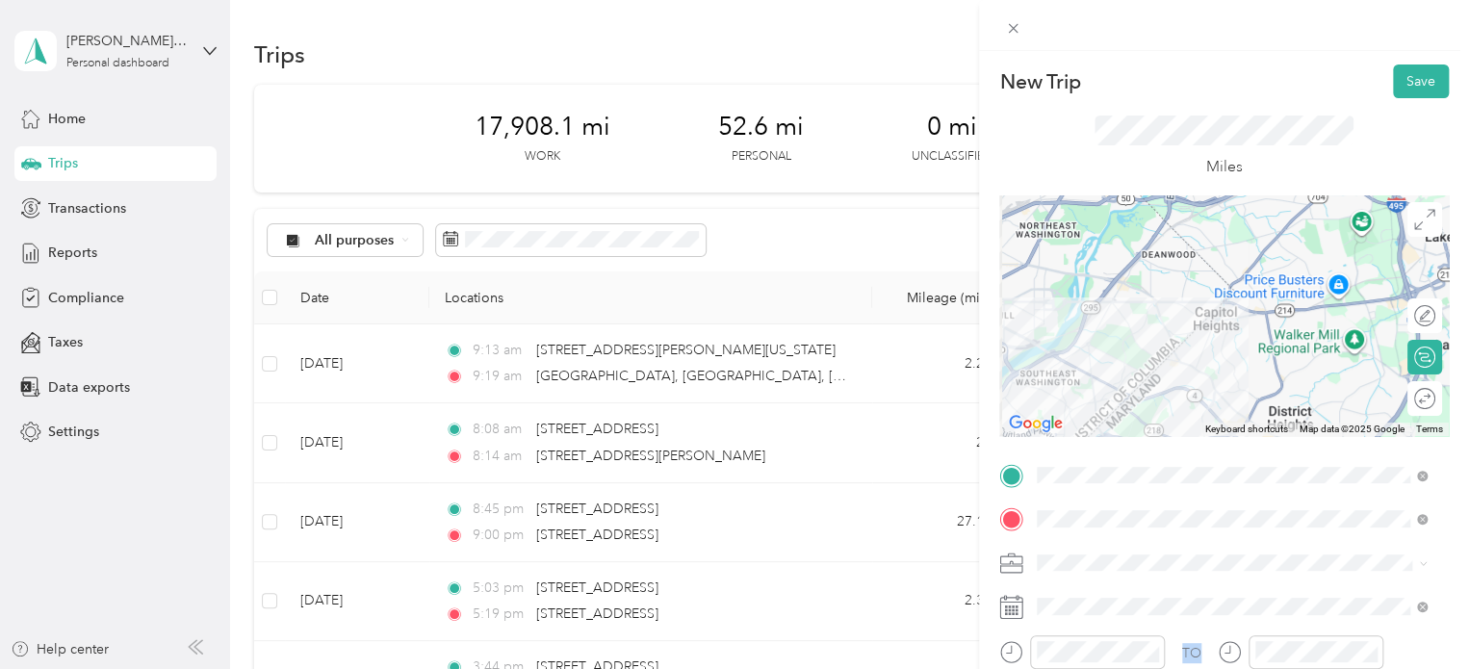
click at [1399, 68] on button "Save" at bounding box center [1421, 81] width 56 height 34
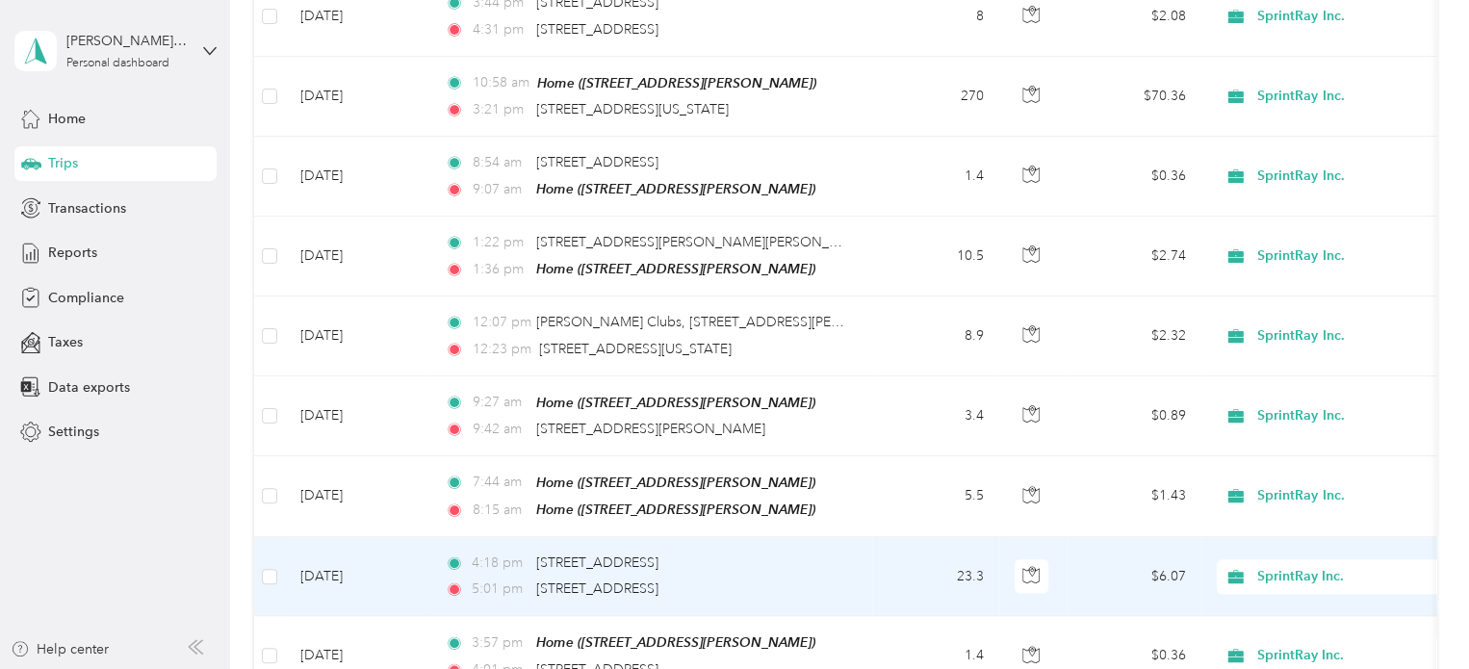
scroll to position [882, 0]
